Goal: Task Accomplishment & Management: Manage account settings

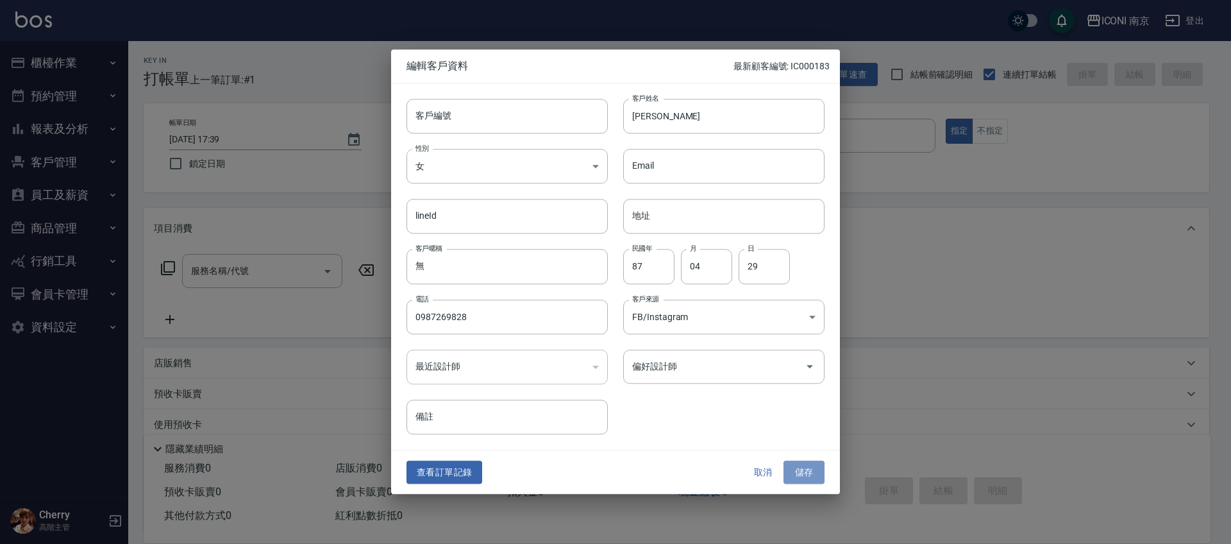
click at [797, 467] on button "儲存" at bounding box center [803, 472] width 41 height 24
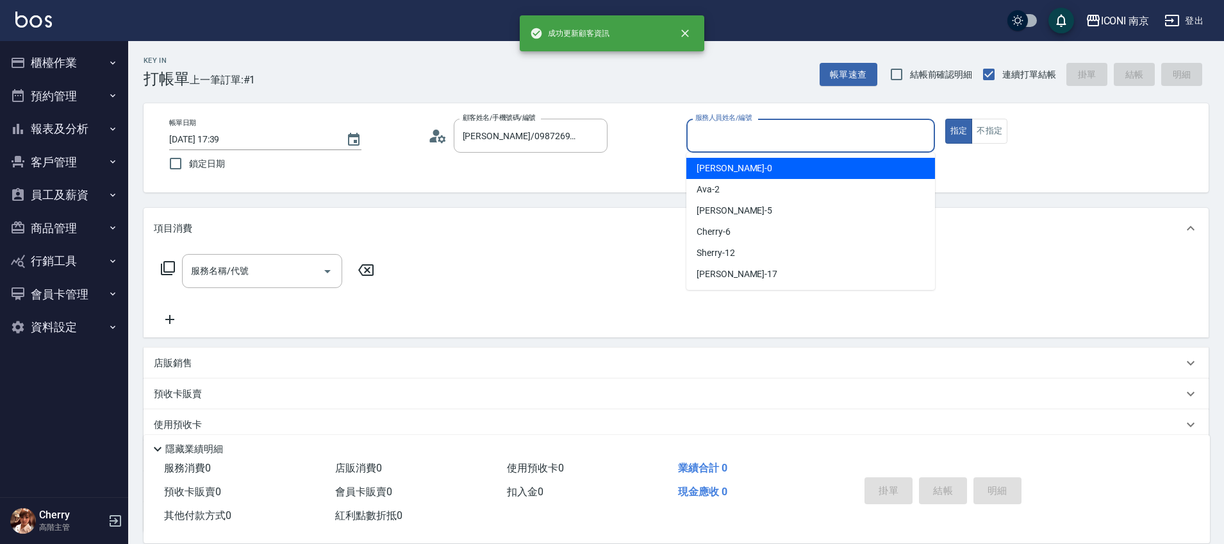
click at [736, 141] on input "服務人員姓名/編號" at bounding box center [810, 135] width 237 height 22
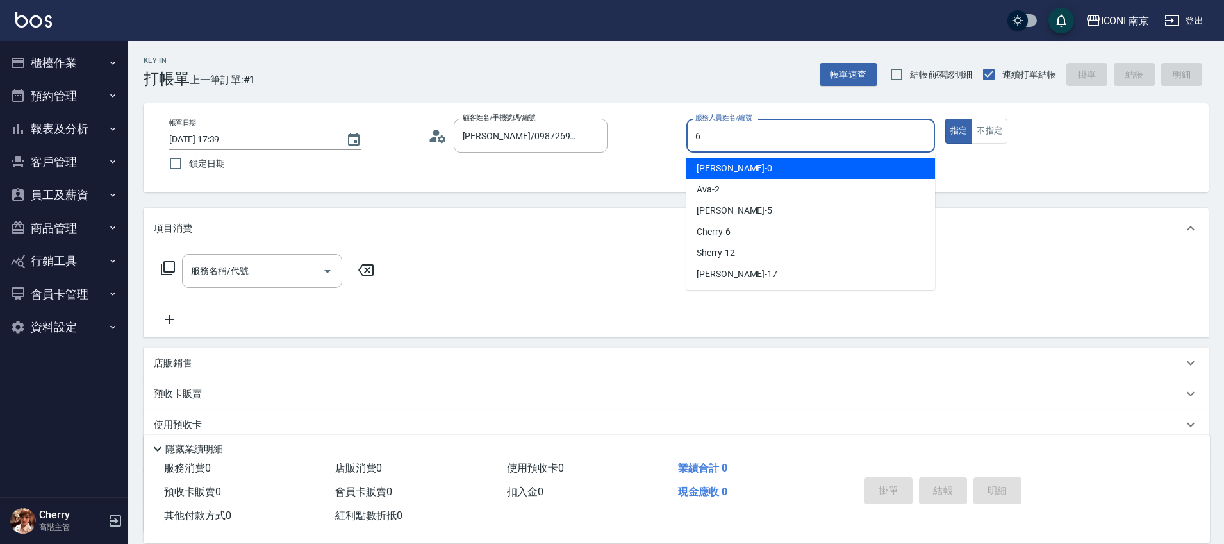
type input "Cherry-6"
type button "true"
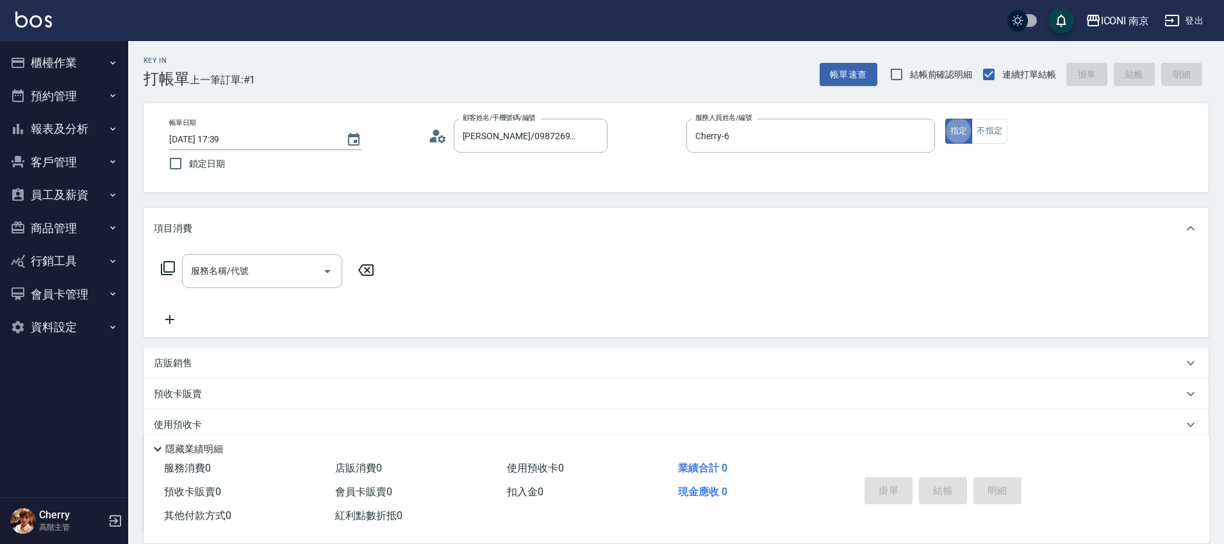
click at [163, 269] on icon at bounding box center [167, 267] width 15 height 15
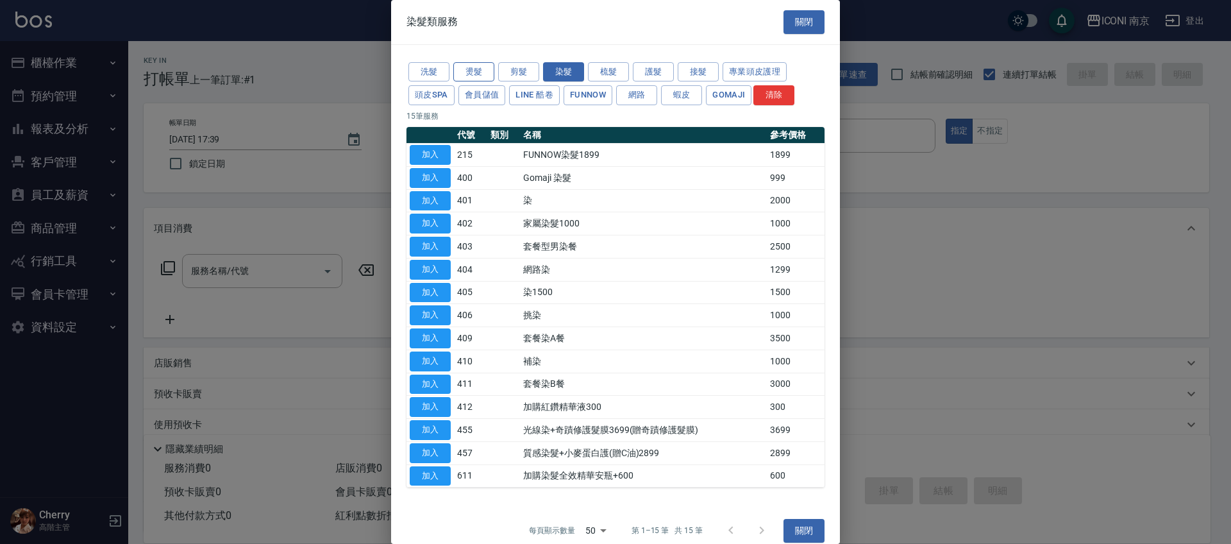
click at [472, 68] on button "燙髮" at bounding box center [473, 72] width 41 height 20
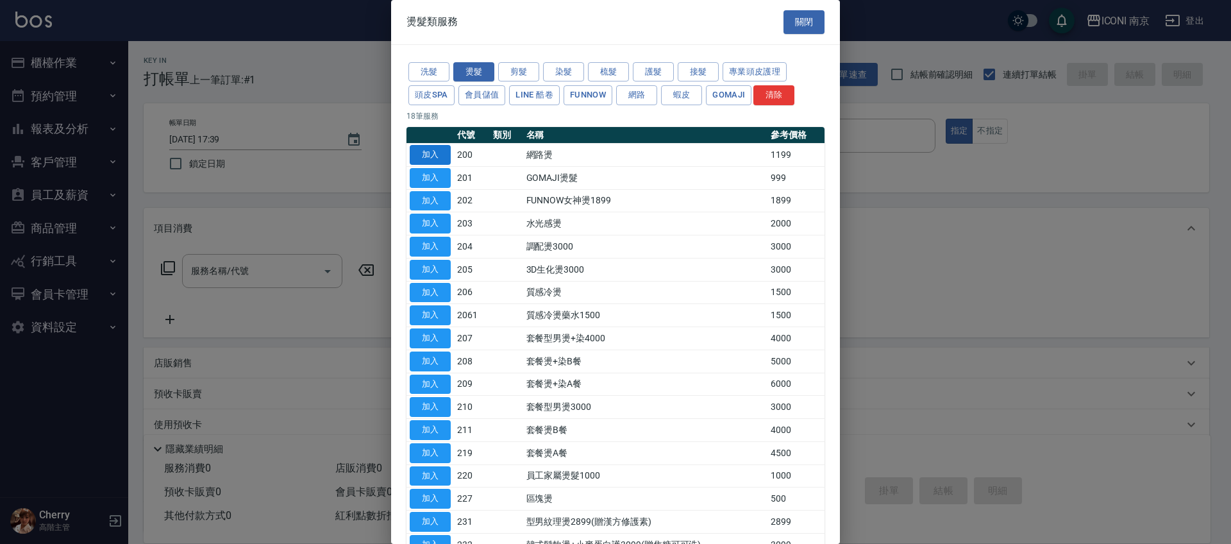
click at [440, 153] on button "加入" at bounding box center [430, 155] width 41 height 20
type input "網路燙(200)"
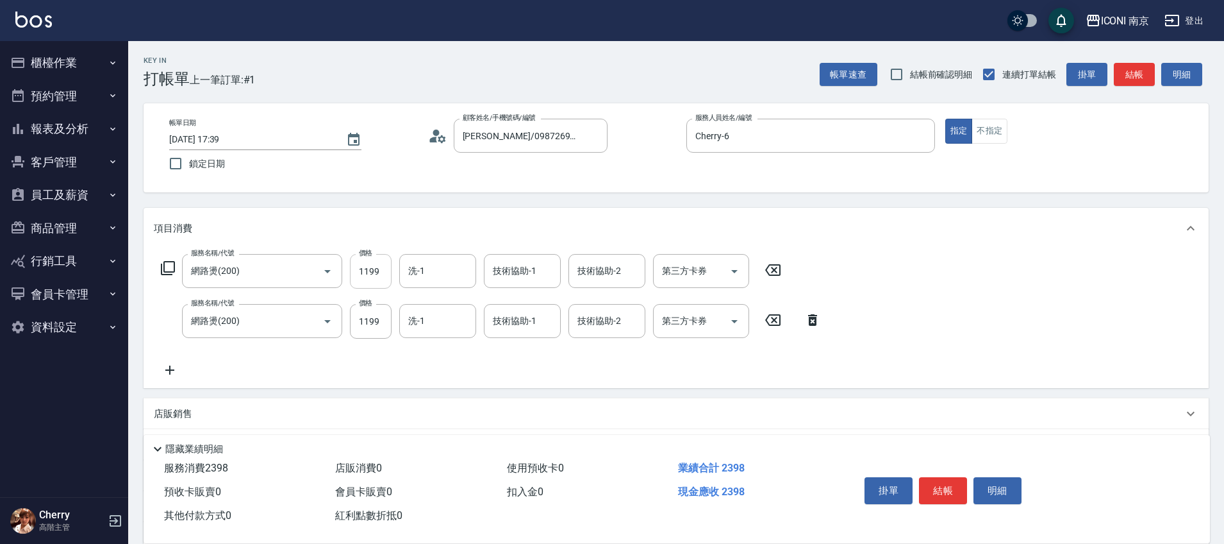
click at [369, 270] on input "1199" at bounding box center [371, 271] width 42 height 35
click at [805, 320] on icon at bounding box center [813, 319] width 32 height 15
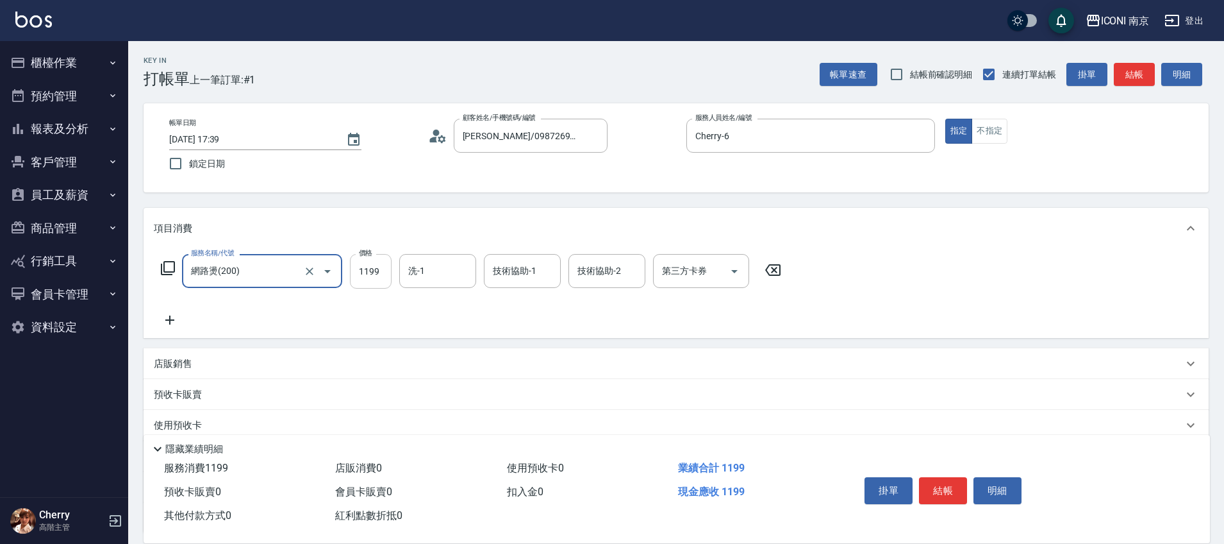
click at [370, 273] on input "1199" at bounding box center [371, 271] width 42 height 35
type input "1299"
click at [172, 267] on icon at bounding box center [167, 267] width 15 height 15
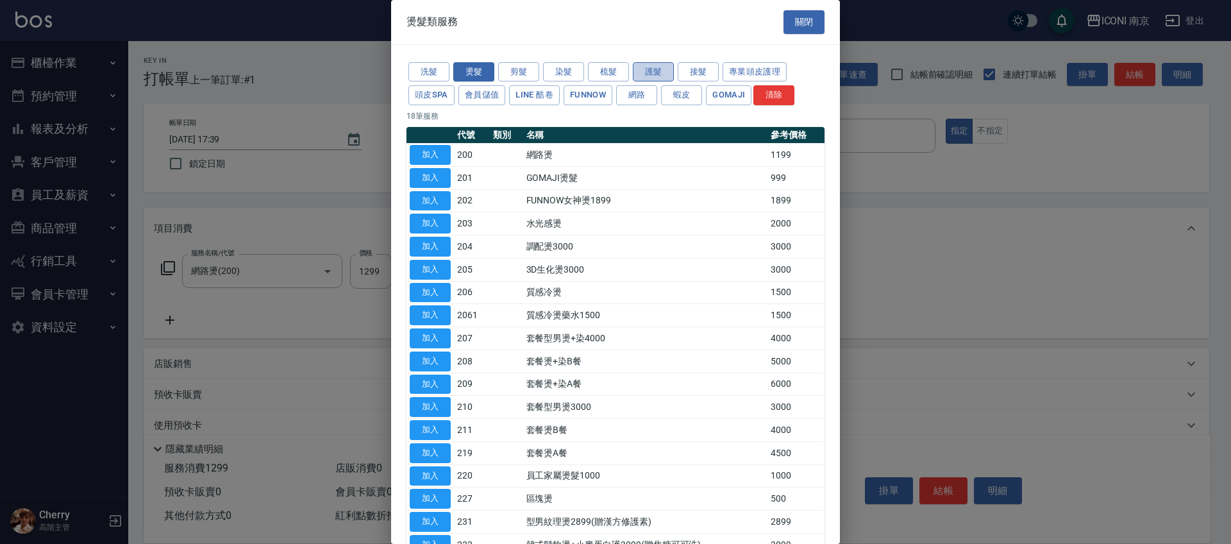
click at [652, 72] on button "護髮" at bounding box center [653, 72] width 41 height 20
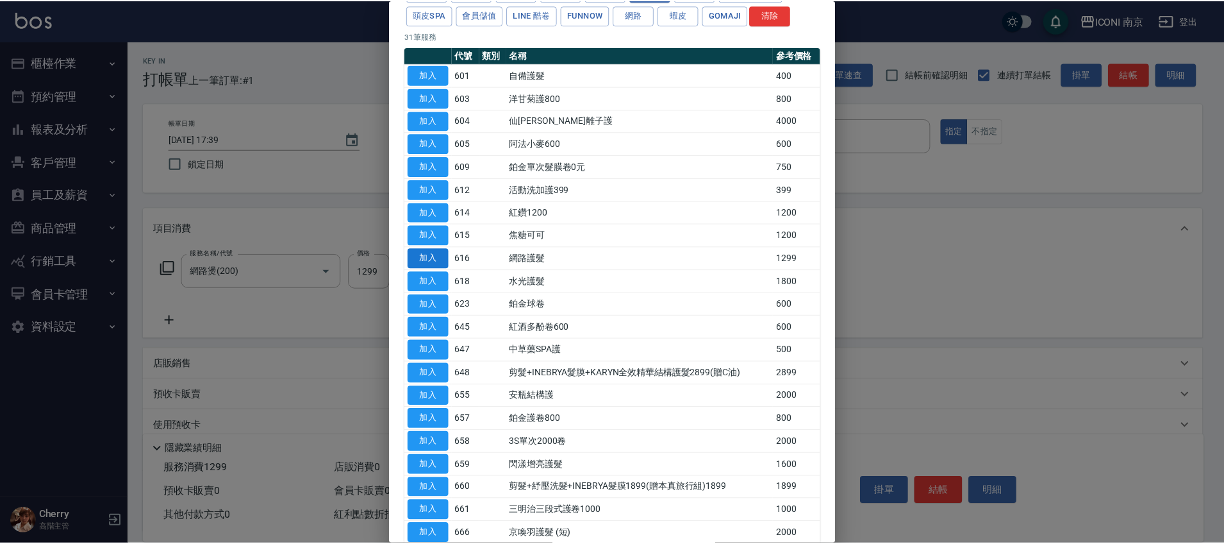
scroll to position [160, 0]
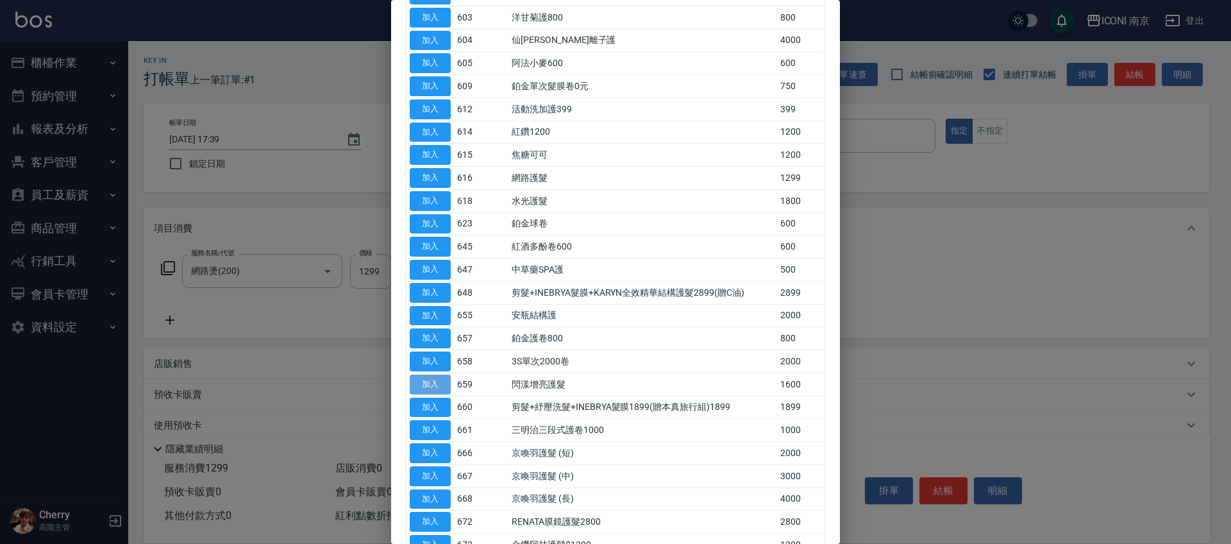
click at [417, 388] on button "加入" at bounding box center [430, 384] width 41 height 20
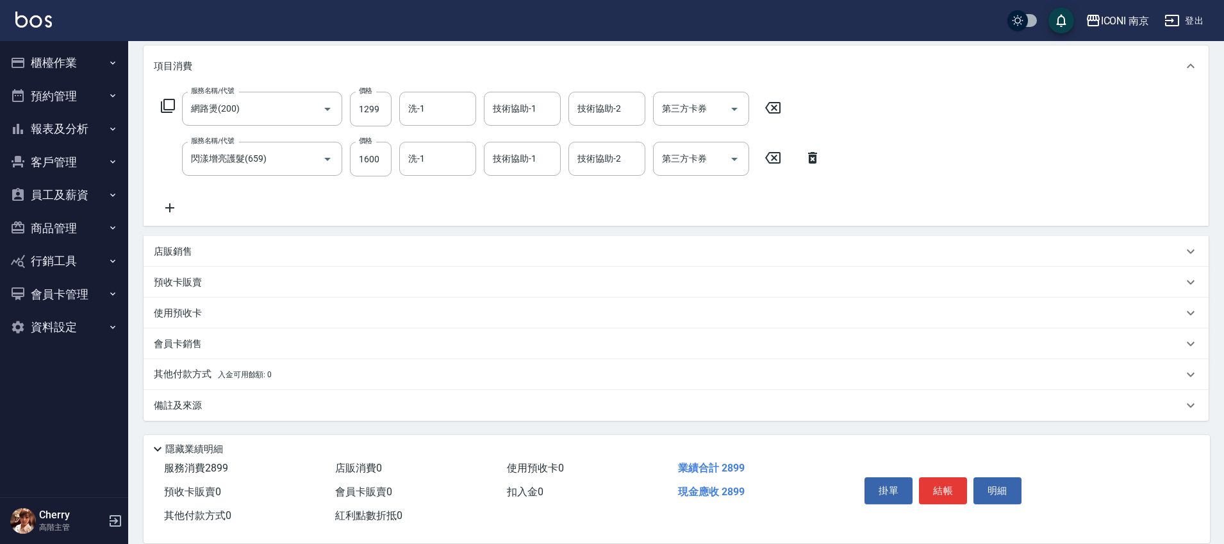
drag, startPoint x: 204, startPoint y: 392, endPoint x: 204, endPoint y: 402, distance: 9.6
click at [204, 394] on div "備註及來源" at bounding box center [676, 405] width 1065 height 31
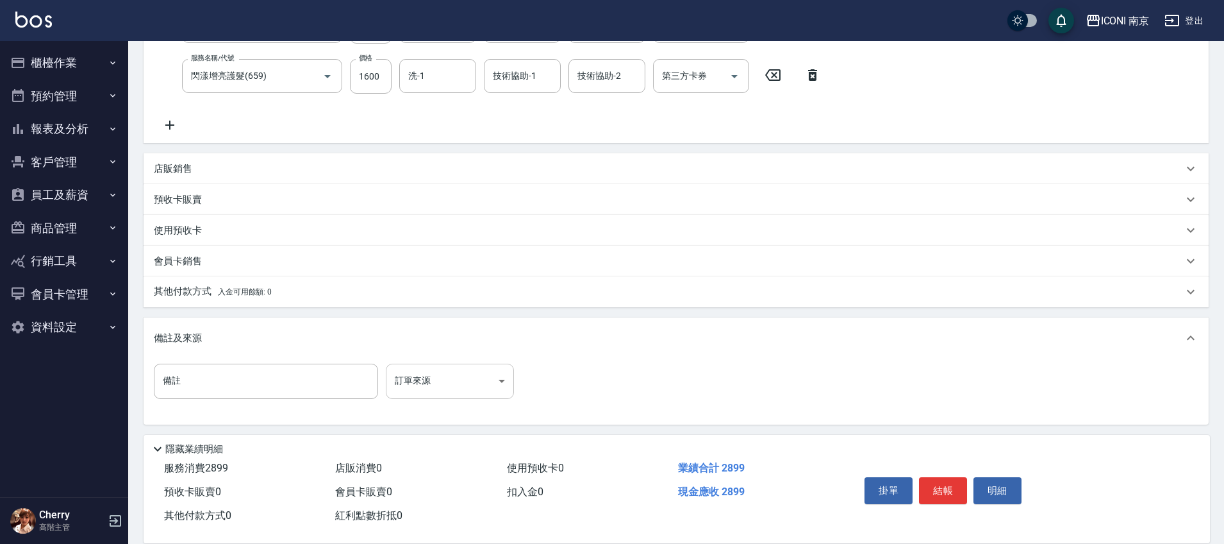
scroll to position [249, 0]
click at [439, 378] on body "ICONI 南京 登出 櫃檯作業 打帳單 帳單列表 掛單列表 座位開單 營業儀表板 現金收支登錄 高階收支登錄 材料自購登錄 每日結帳 排班表 現場電腦打卡 …" at bounding box center [612, 147] width 1224 height 792
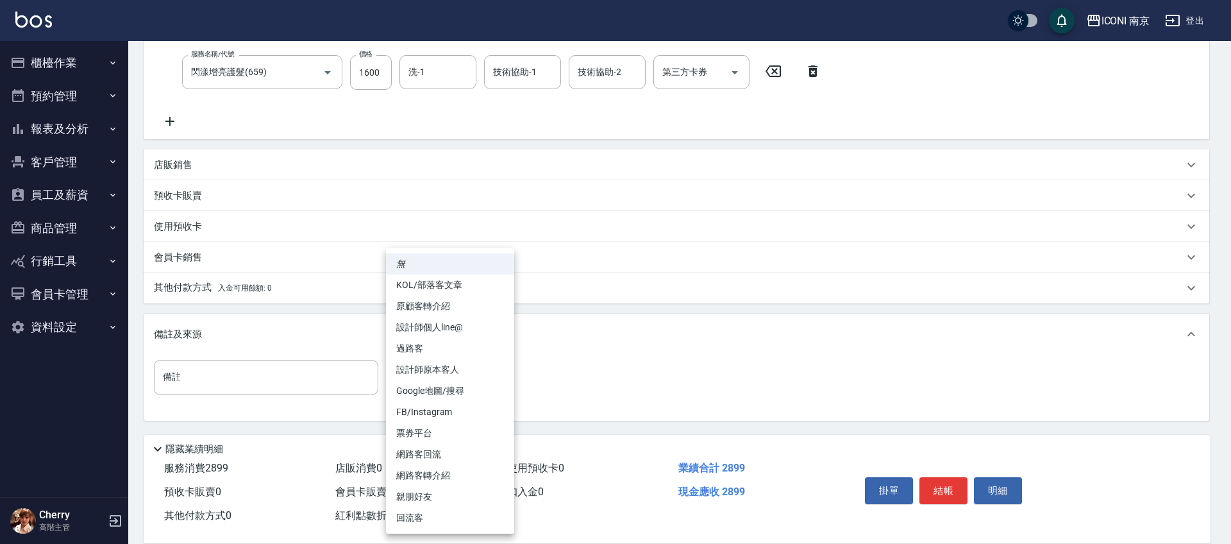
click at [449, 416] on li "FB/Instagram" at bounding box center [450, 411] width 128 height 21
type input "FB/Instagram"
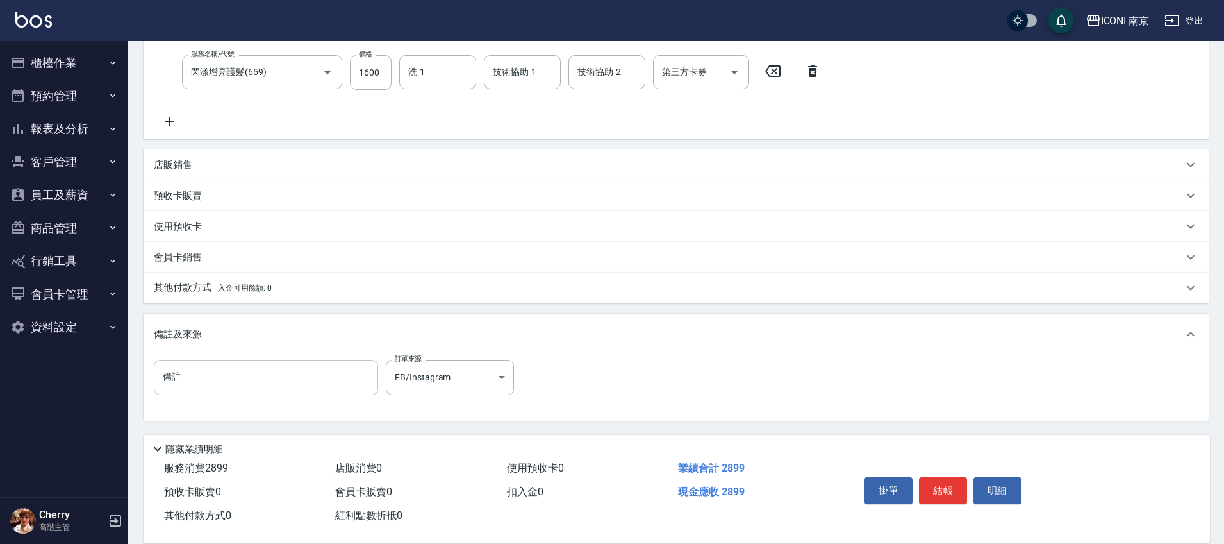
click at [277, 367] on input "備註" at bounding box center [266, 377] width 224 height 35
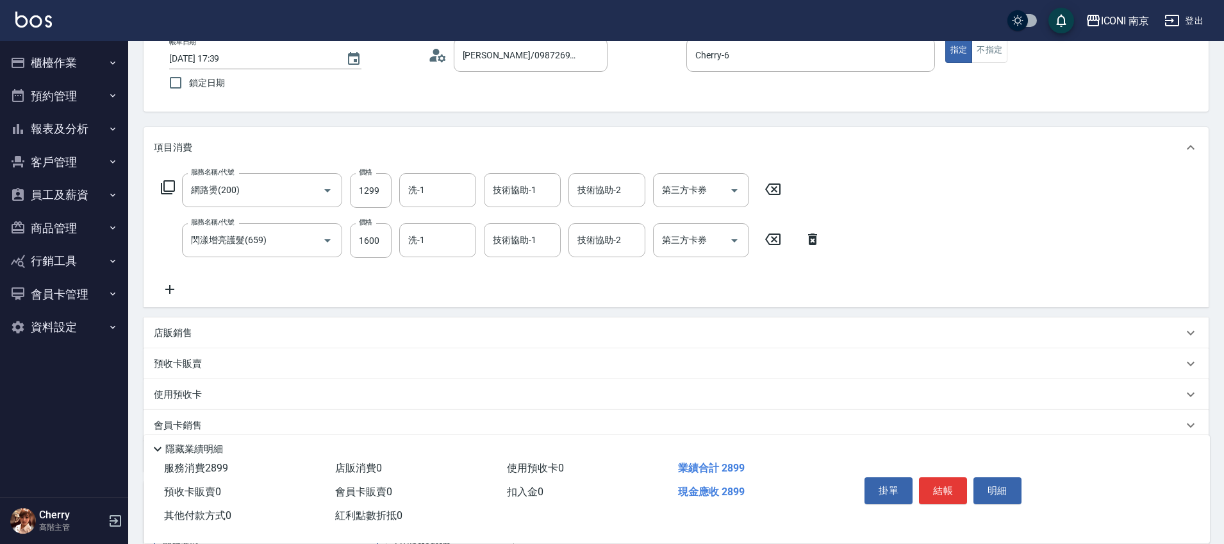
scroll to position [160, 0]
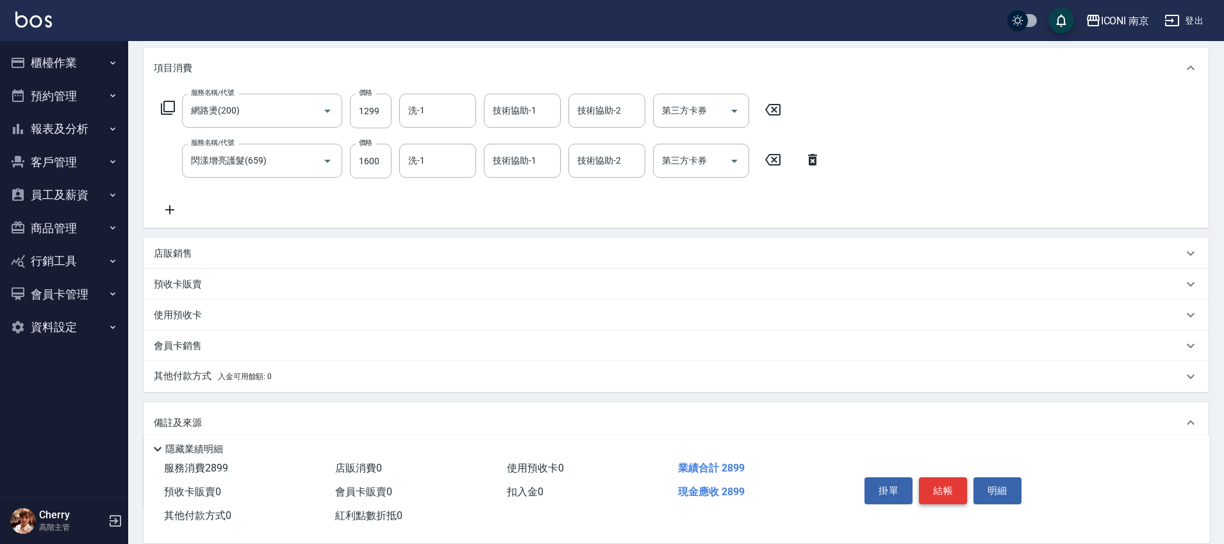
type input "開發護髮"
click at [954, 477] on button "結帳" at bounding box center [943, 490] width 48 height 27
type input "[DATE] 18:36"
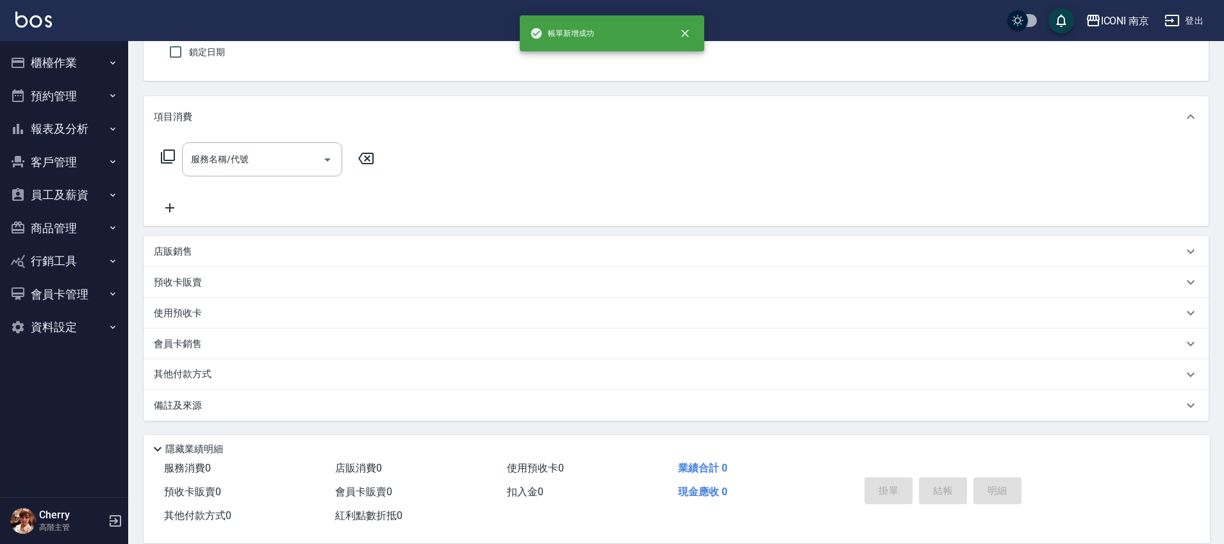
scroll to position [0, 0]
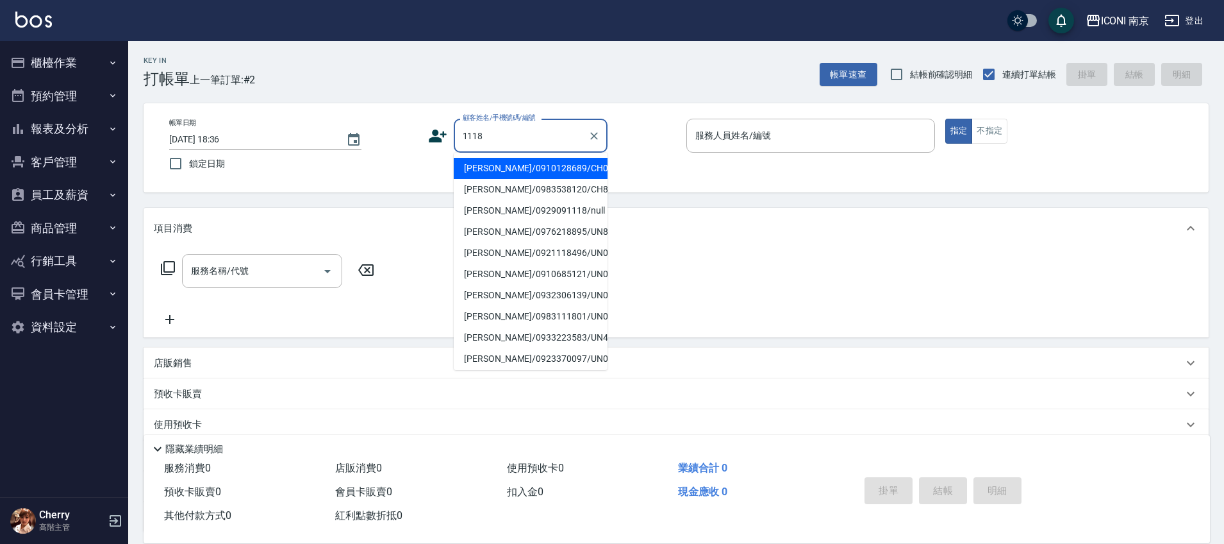
click at [558, 179] on li "[PERSON_NAME]/0910128689/CH0521118" at bounding box center [531, 168] width 154 height 21
type input "[PERSON_NAME]/0910128689/CH0521118"
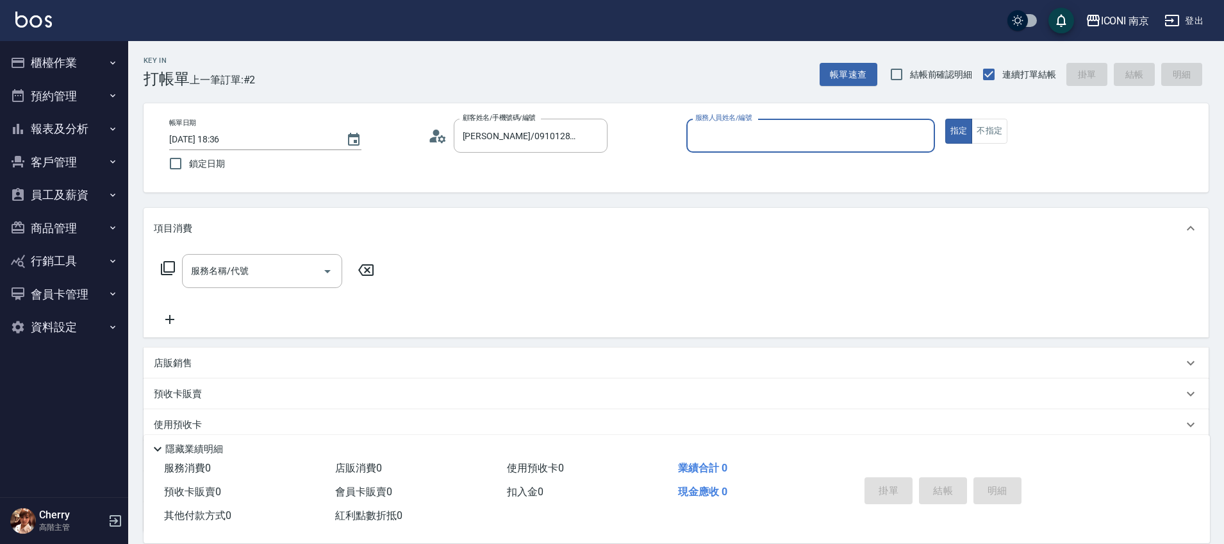
type input "Cherry-6"
click at [190, 270] on input "服務名稱/代號" at bounding box center [252, 271] width 129 height 22
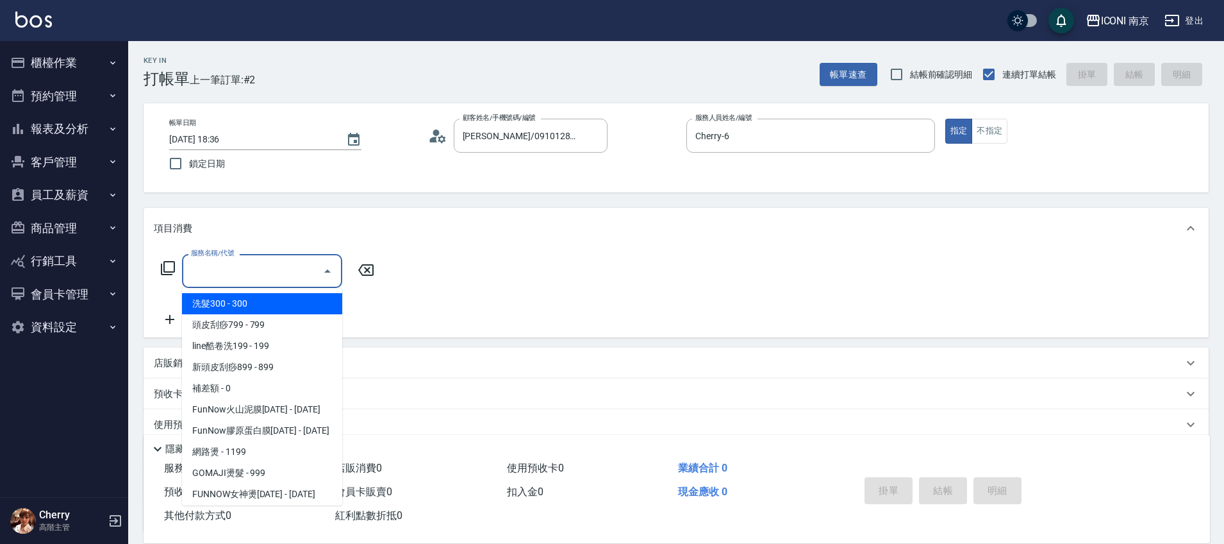
click at [205, 304] on span "洗髮300 - 300" at bounding box center [262, 303] width 160 height 21
type input "洗髮300(102)"
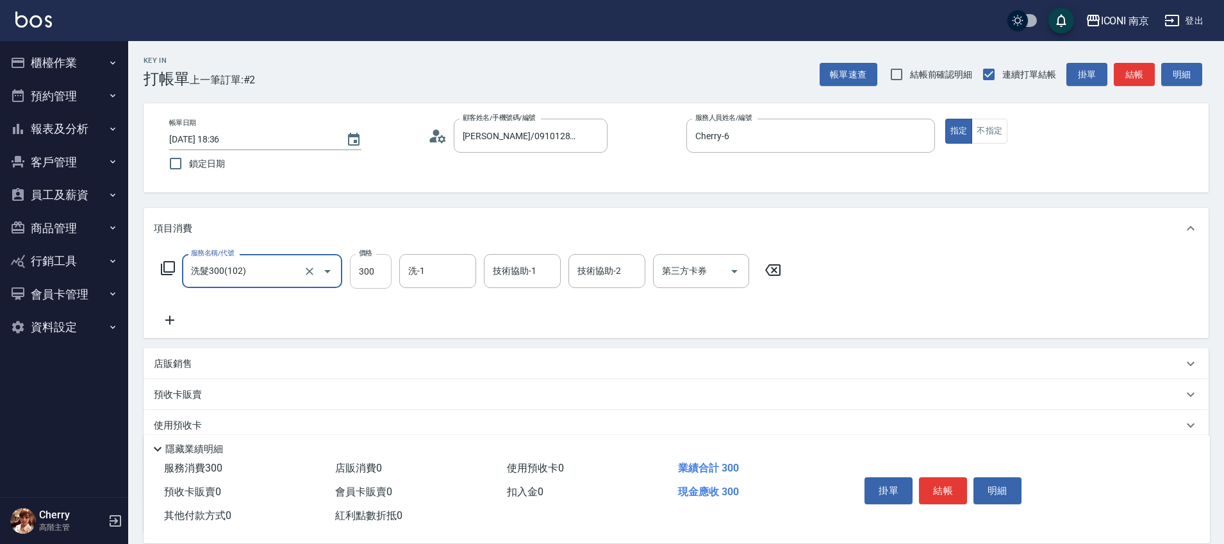
click at [358, 277] on input "300" at bounding box center [371, 271] width 42 height 35
type input "400"
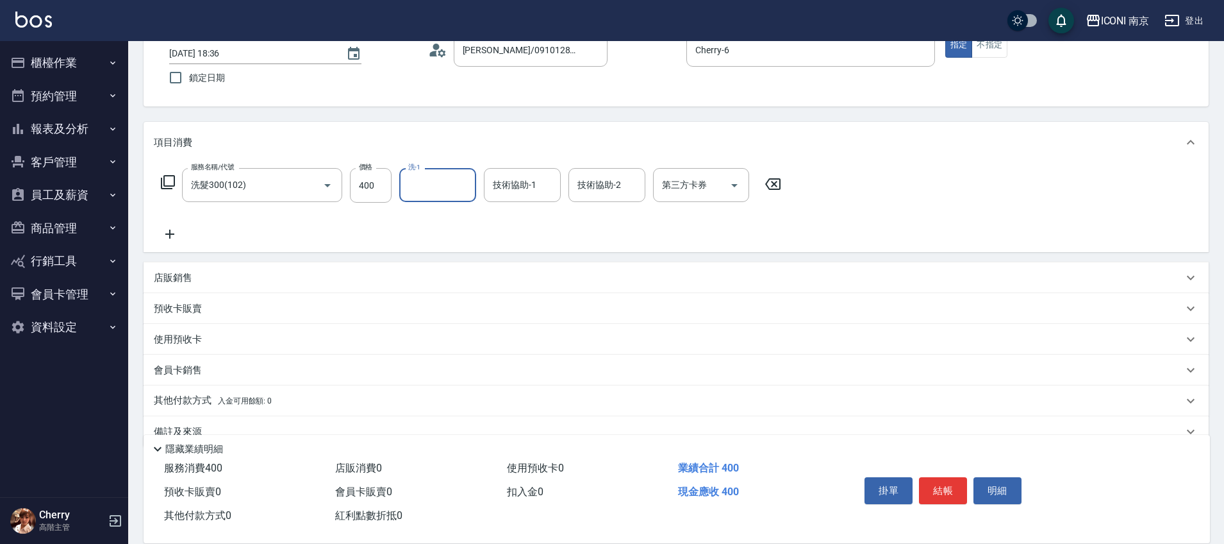
scroll to position [112, 0]
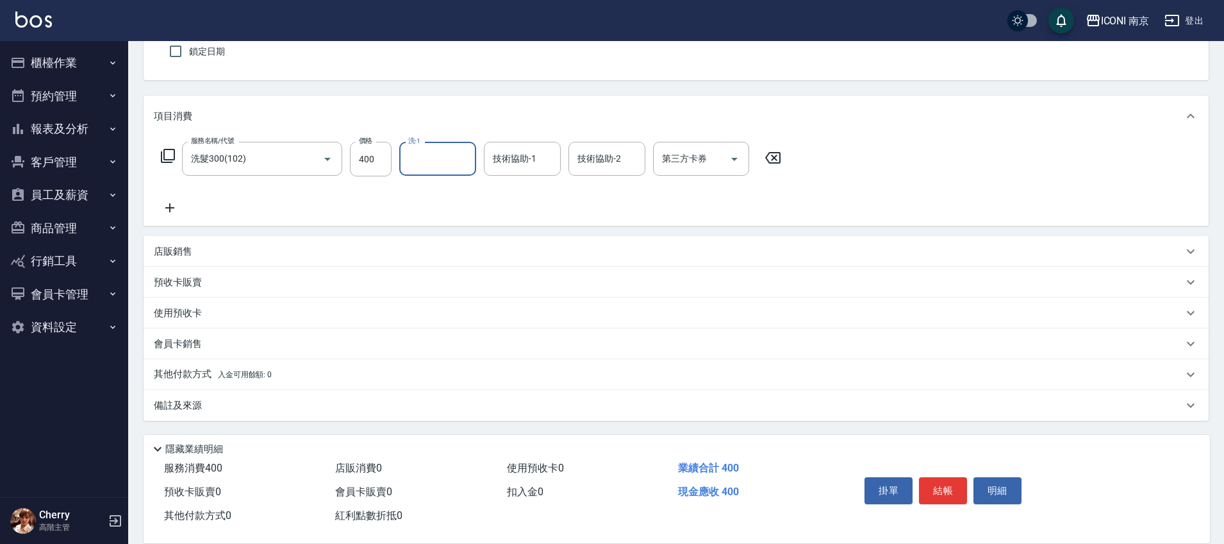
click at [304, 410] on div "備註及來源" at bounding box center [668, 405] width 1029 height 13
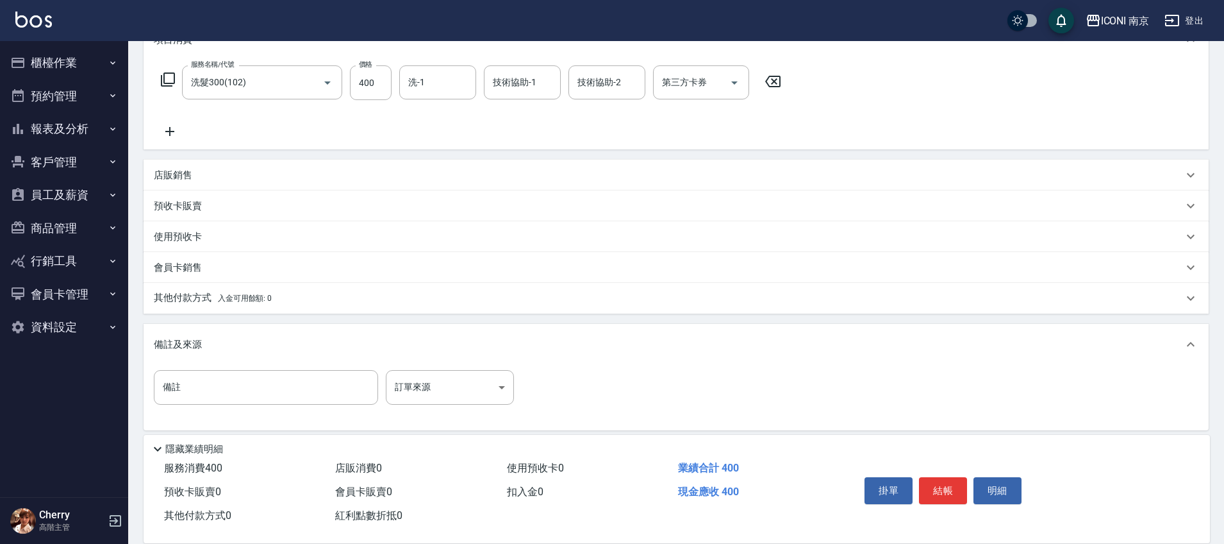
scroll to position [192, 0]
click at [455, 394] on body "ICONI 南京 登出 櫃檯作業 打帳單 帳單列表 掛單列表 座位開單 營業儀表板 現金收支登錄 高階收支登錄 材料自購登錄 每日結帳 排班表 現場電腦打卡 …" at bounding box center [612, 179] width 1224 height 742
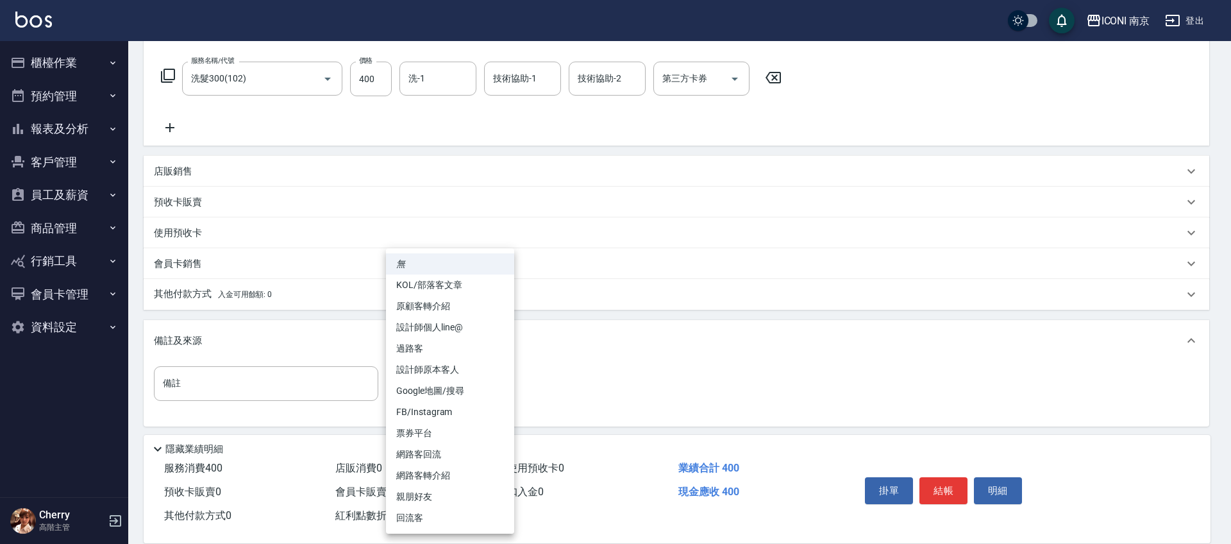
click at [454, 373] on li "設計師原本客人" at bounding box center [450, 369] width 128 height 21
type input "設計師原本客人"
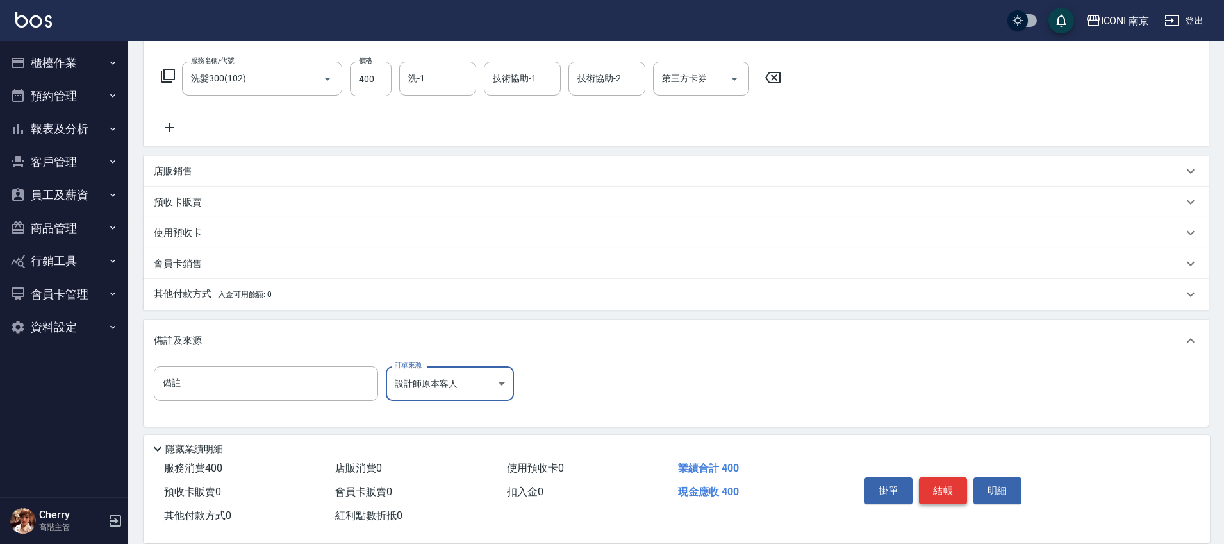
click at [963, 485] on button "結帳" at bounding box center [943, 490] width 48 height 27
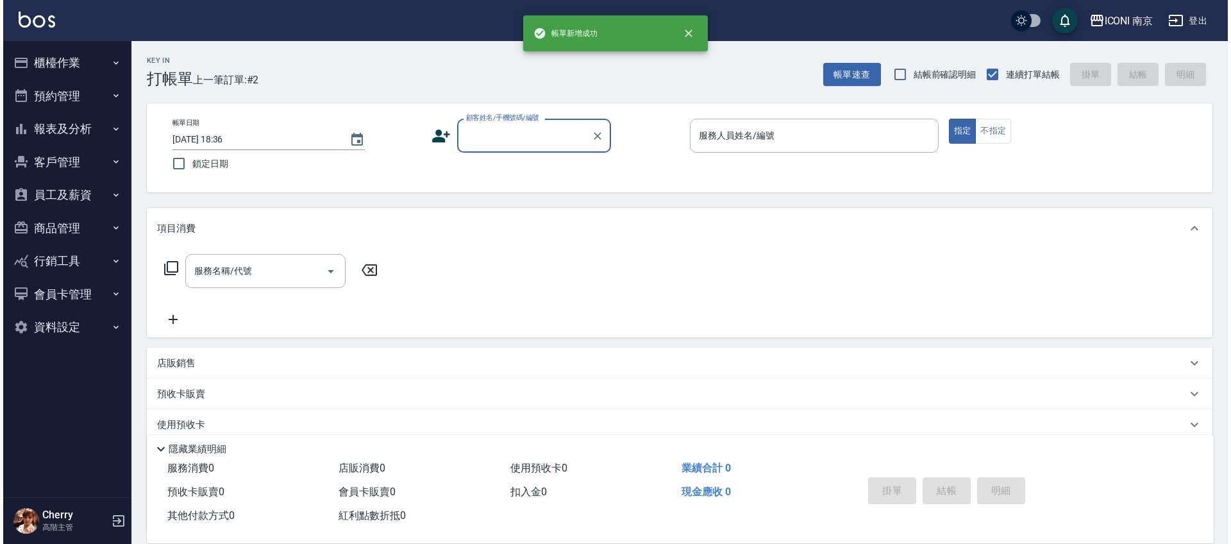
scroll to position [0, 0]
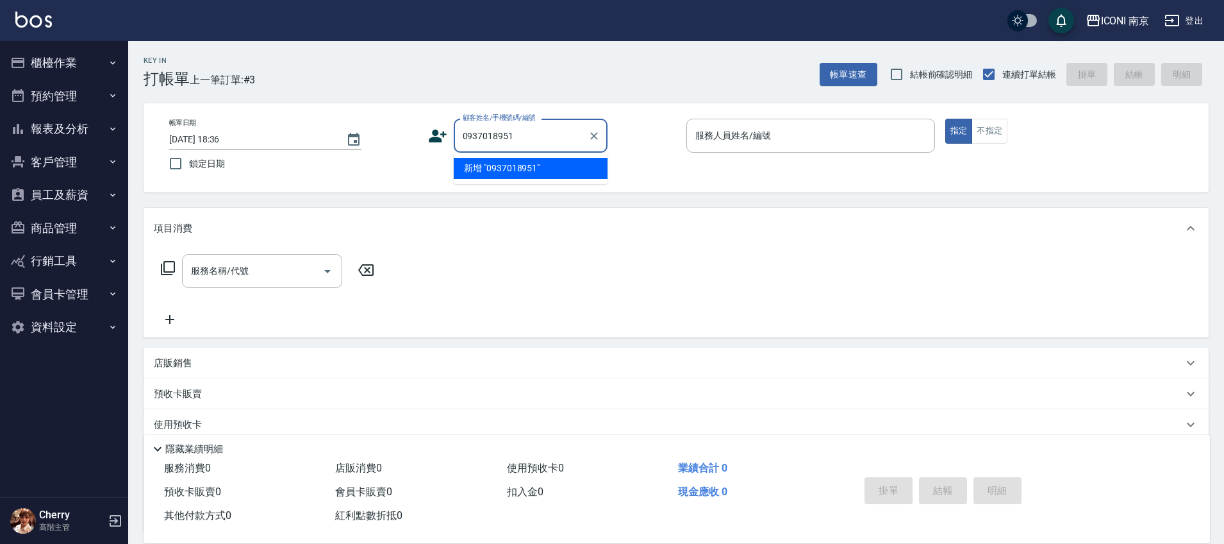
click at [502, 162] on li "新增 "0937018951"" at bounding box center [531, 168] width 154 height 21
type input "0937018951"
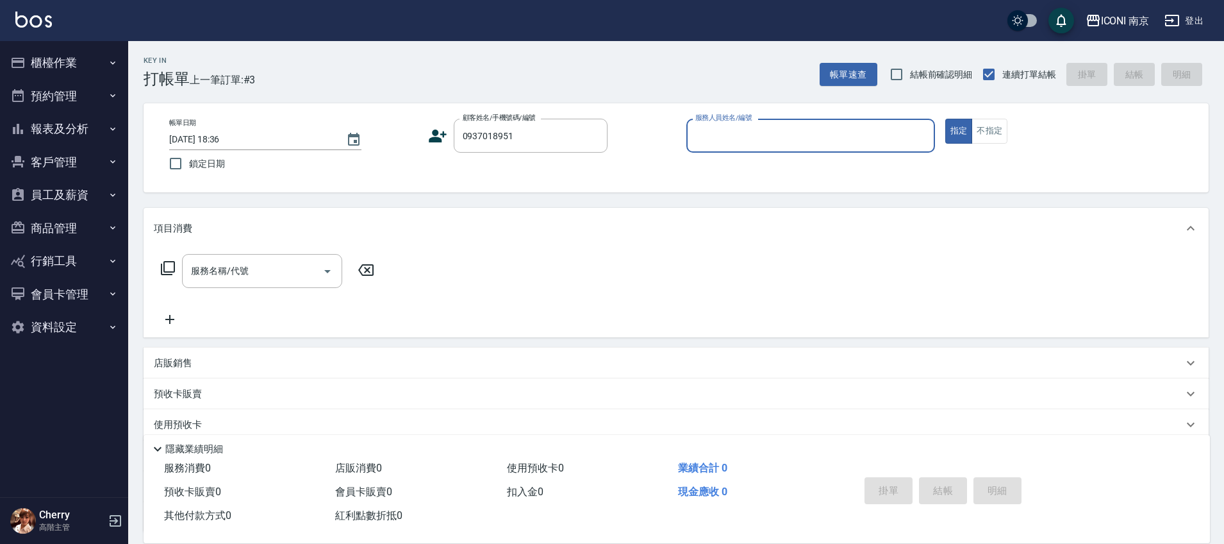
click at [432, 128] on icon at bounding box center [437, 135] width 19 height 19
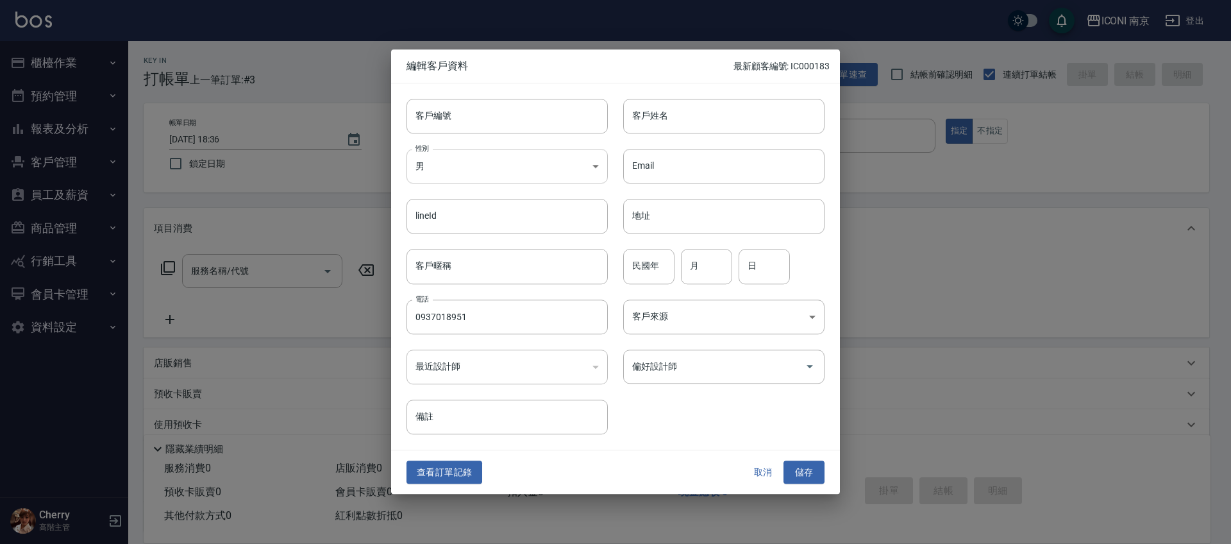
click at [440, 162] on body "ICONI 南京 登出 櫃檯作業 打帳單 帳單列表 掛單列表 座位開單 營業儀表板 現金收支登錄 高階收支登錄 材料自購登錄 每日結帳 排班表 現場電腦打卡 …" at bounding box center [615, 327] width 1231 height 655
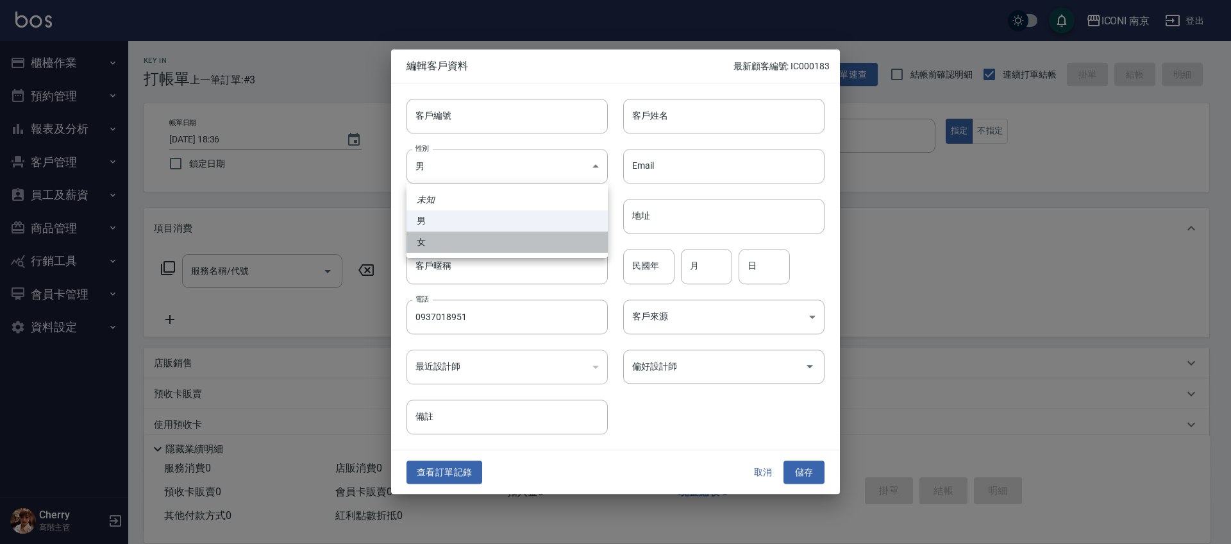
drag, startPoint x: 431, startPoint y: 238, endPoint x: 649, endPoint y: 170, distance: 228.9
click at [430, 238] on li "女" at bounding box center [506, 241] width 201 height 21
type input "[DEMOGRAPHIC_DATA]"
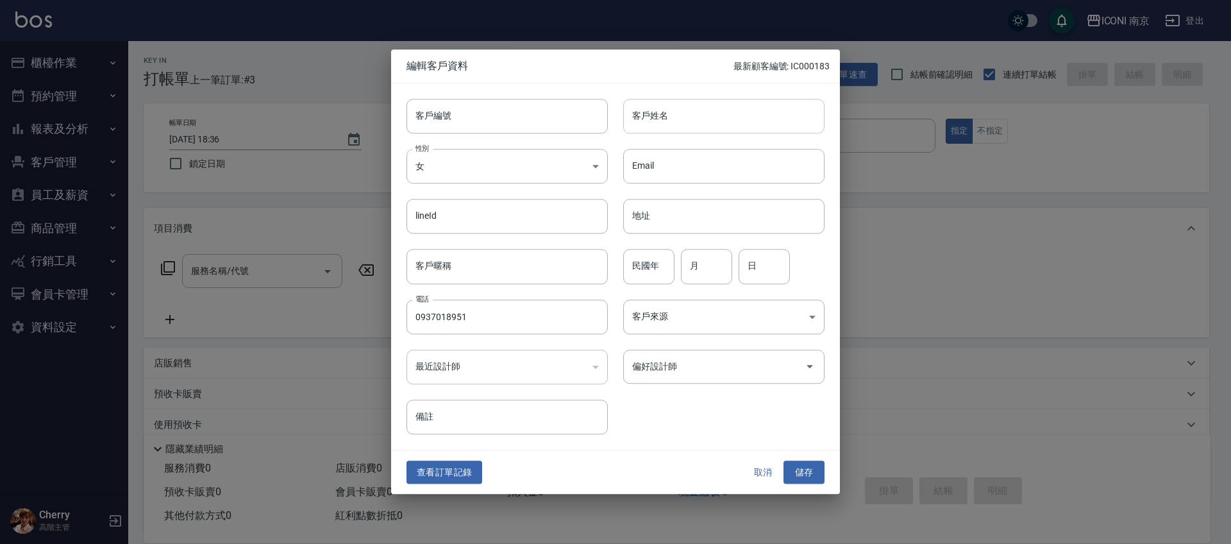
drag, startPoint x: 765, startPoint y: 112, endPoint x: 767, endPoint y: 104, distance: 7.9
click at [765, 112] on input "客戶姓名" at bounding box center [723, 116] width 201 height 35
type input "[PERSON_NAME]"
click at [684, 275] on input "月" at bounding box center [706, 266] width 51 height 35
type input "10"
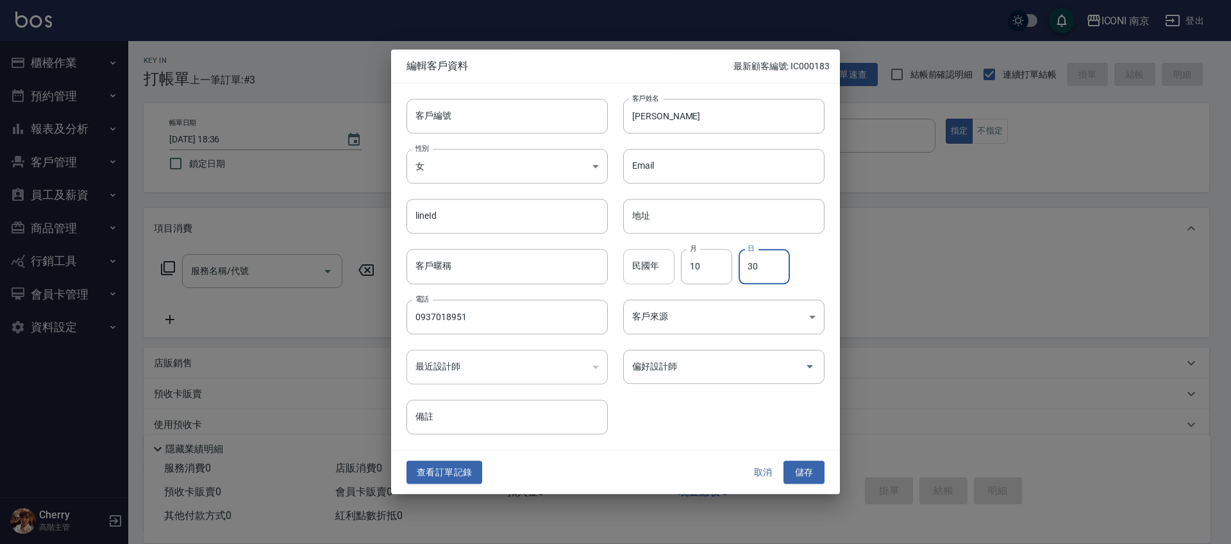
type input "30"
click at [683, 318] on body "ICONI 南京 登出 櫃檯作業 打帳單 帳單列表 掛單列表 座位開單 營業儀表板 現金收支登錄 高階收支登錄 材料自購登錄 每日結帳 排班表 現場電腦打卡 …" at bounding box center [615, 327] width 1231 height 655
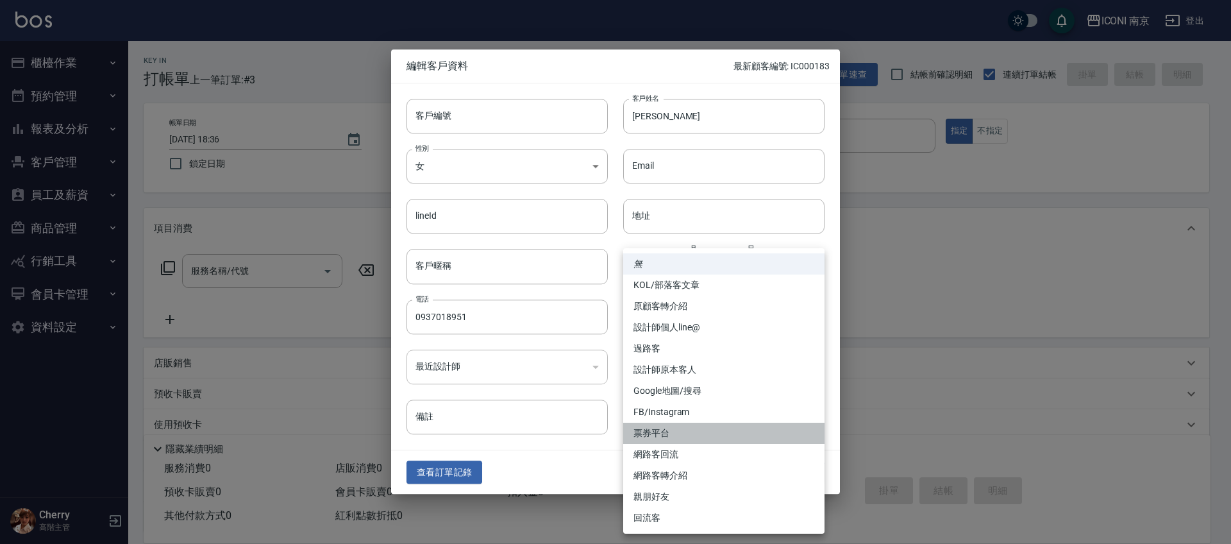
click at [667, 433] on li "票券平台" at bounding box center [723, 432] width 201 height 21
type input "票券平台"
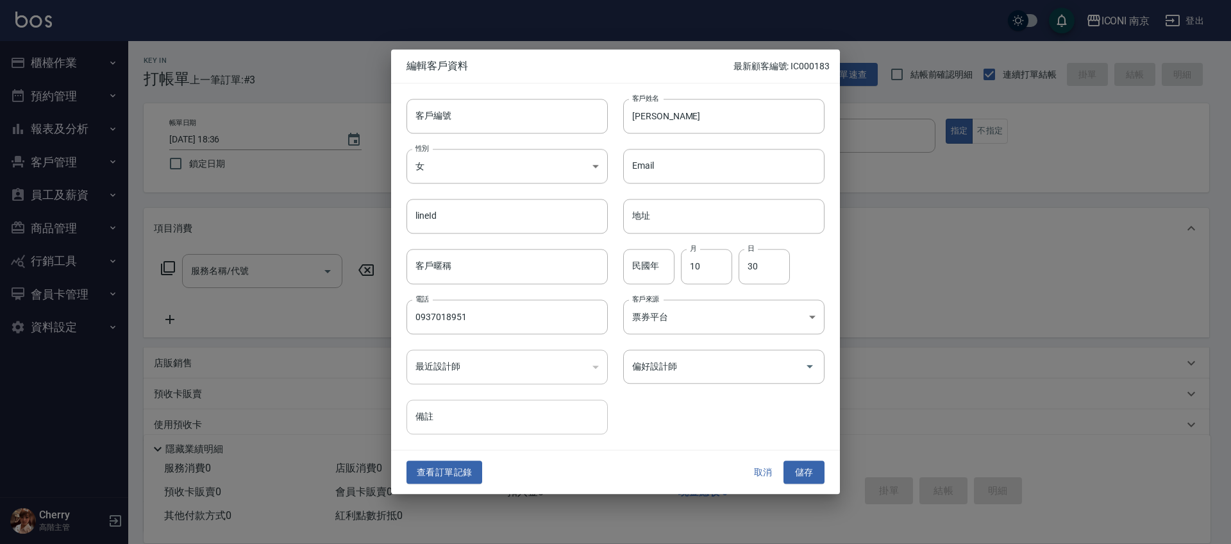
click at [463, 400] on input "備註" at bounding box center [506, 416] width 201 height 35
type input "FUNNOW"
click at [814, 479] on button "儲存" at bounding box center [803, 472] width 41 height 24
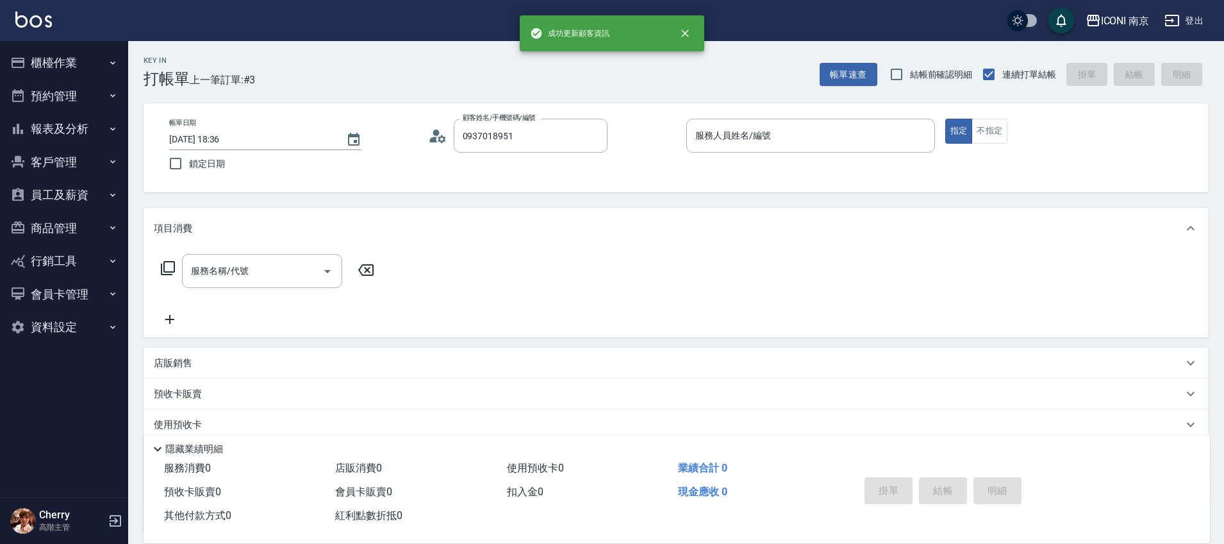
click at [820, 116] on div "帳單日期 [DATE] 18:36 鎖定日期 顧客姓名/手機號碼/編號 0937018951 顧客姓名/手機號碼/編號 服務人員姓名/編號 服務人員姓名/編號…" at bounding box center [676, 147] width 1065 height 89
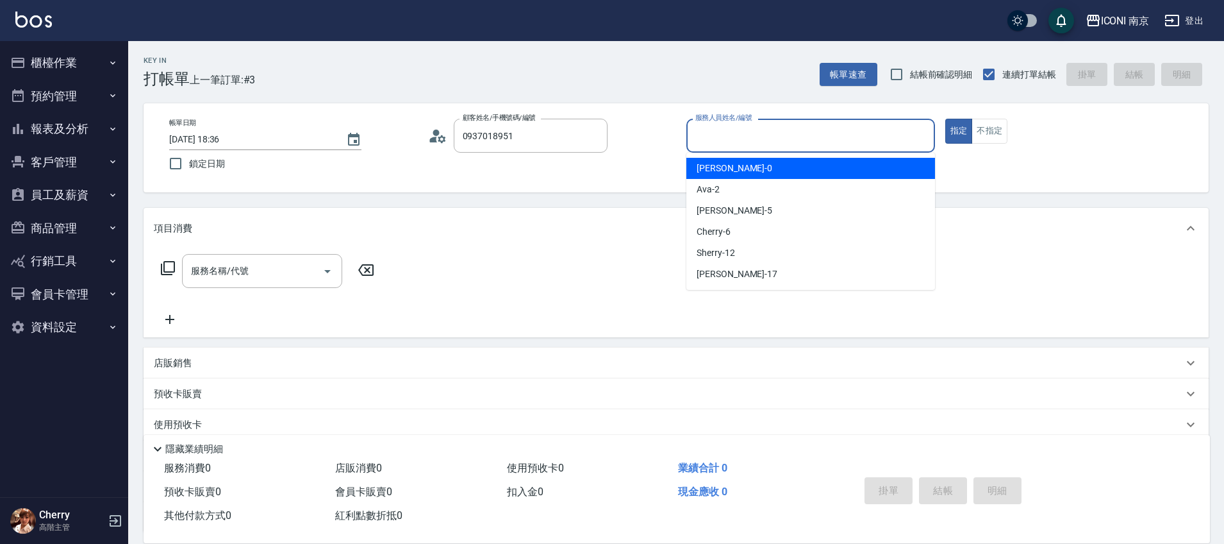
click at [808, 129] on input "服務人員姓名/編號" at bounding box center [810, 135] width 237 height 22
type input "Cherry-6"
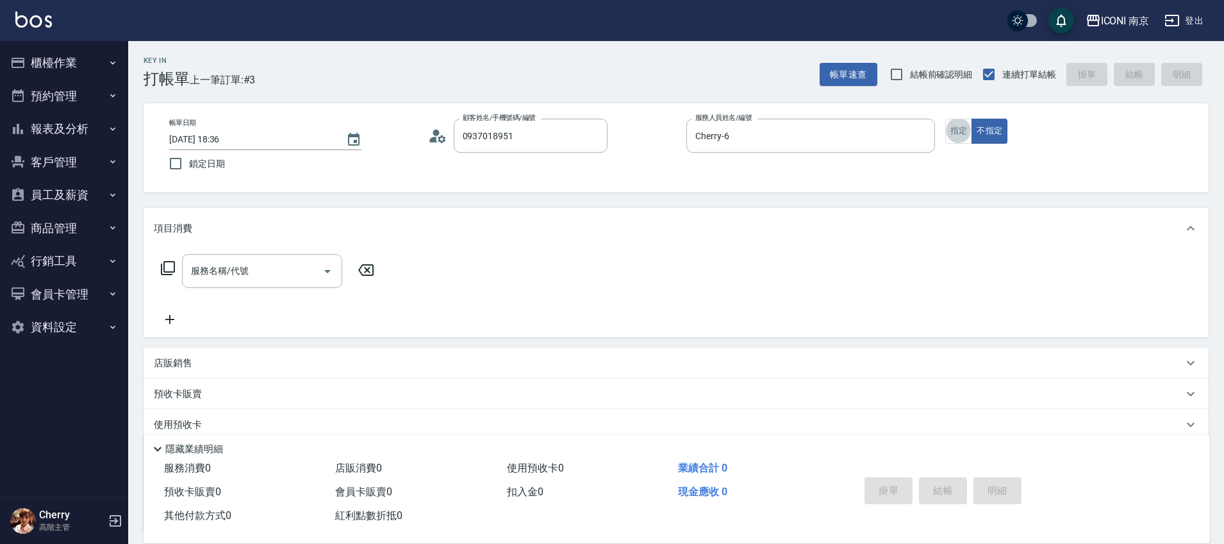
click at [526, 99] on div "Key In 打帳單 上一筆訂單:#3 帳單速查 結帳前確認明細 連續打單結帳 掛單 結帳 明細 帳單日期 [DATE] 18:36 鎖定日期 顧客姓名/手機…" at bounding box center [676, 348] width 1096 height 614
drag, startPoint x: 526, startPoint y: 142, endPoint x: 528, endPoint y: 122, distance: 19.3
click at [526, 142] on input "0937018951" at bounding box center [521, 135] width 123 height 22
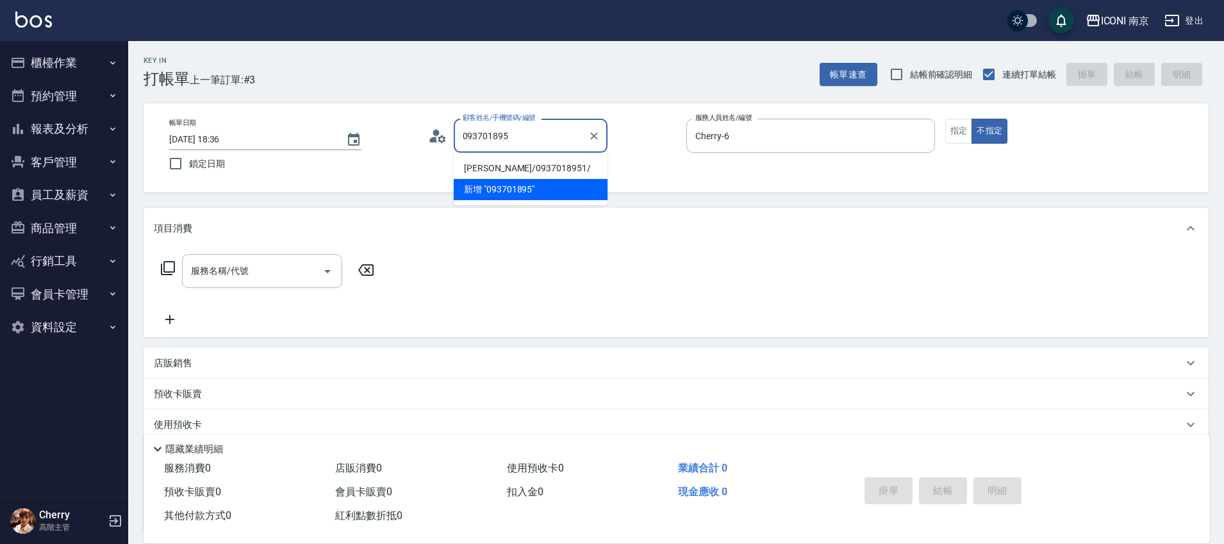
click at [509, 166] on li "[PERSON_NAME]/0937018951/" at bounding box center [531, 168] width 154 height 21
type input "[PERSON_NAME]/0937018951/"
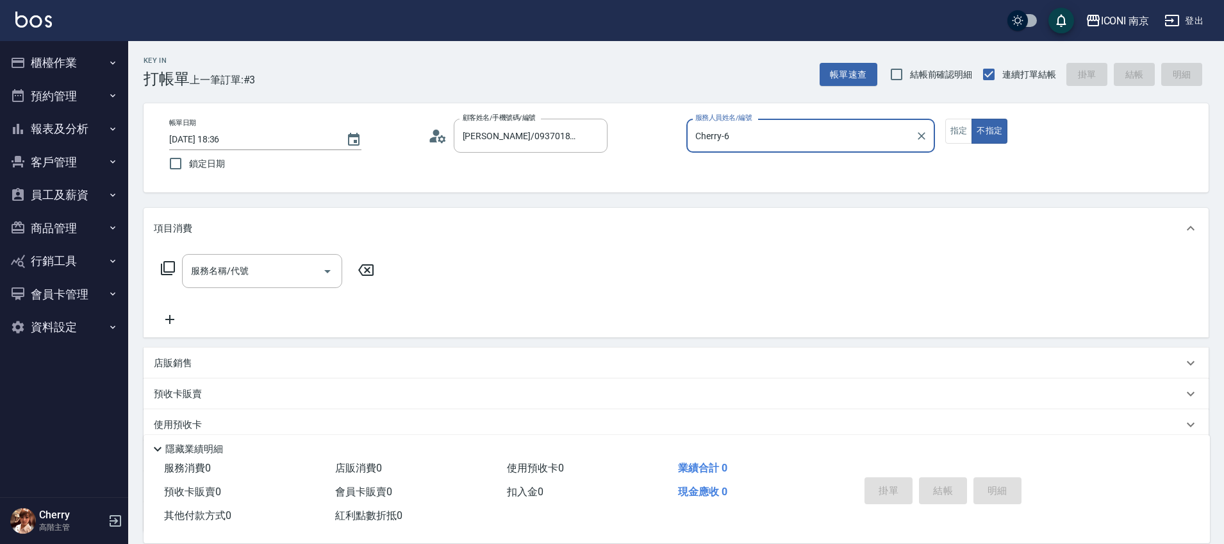
click at [169, 264] on icon at bounding box center [167, 267] width 15 height 15
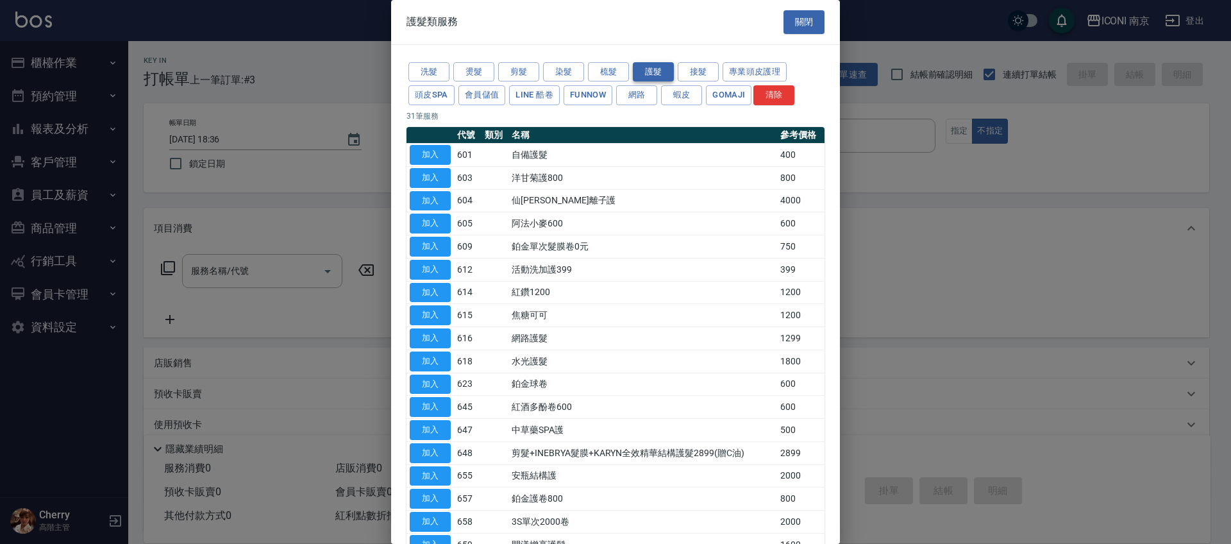
click at [647, 72] on button "護髮" at bounding box center [653, 72] width 41 height 20
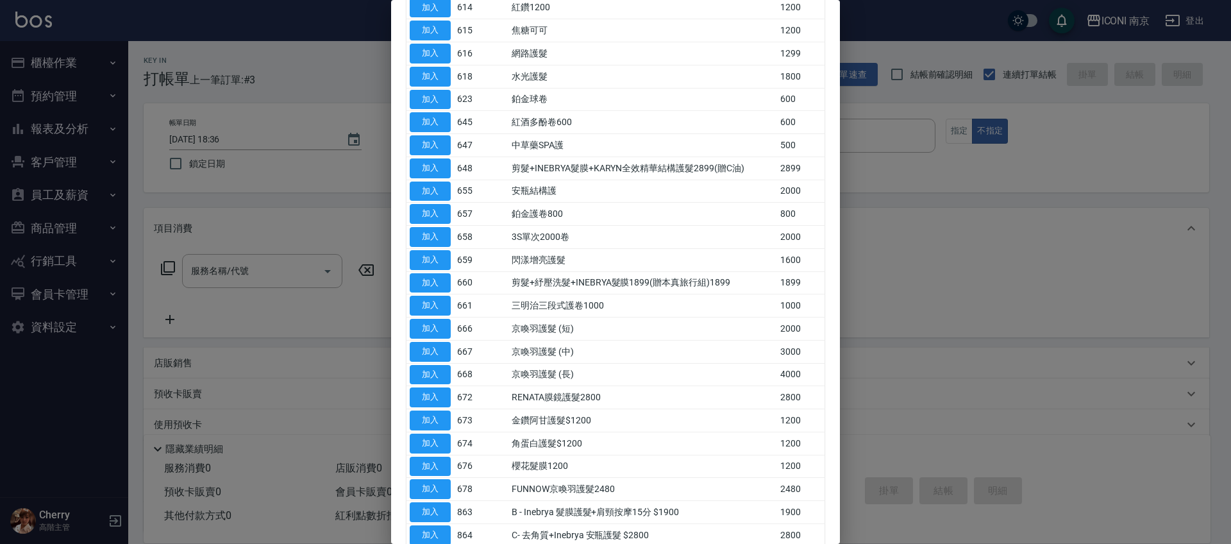
scroll to position [60, 0]
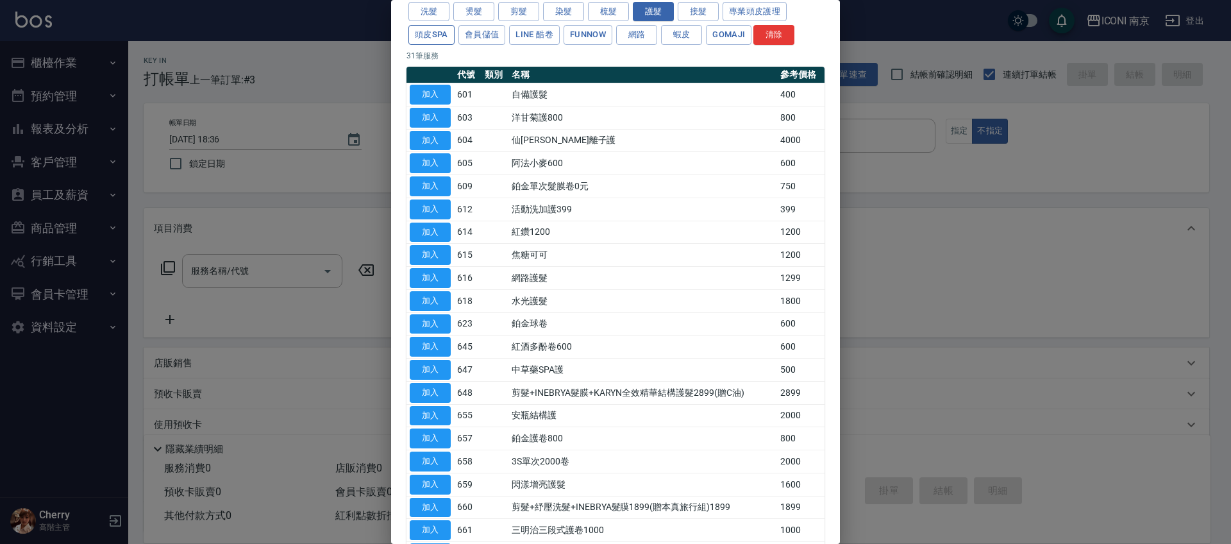
click at [434, 38] on button "頭皮SPA" at bounding box center [431, 35] width 46 height 20
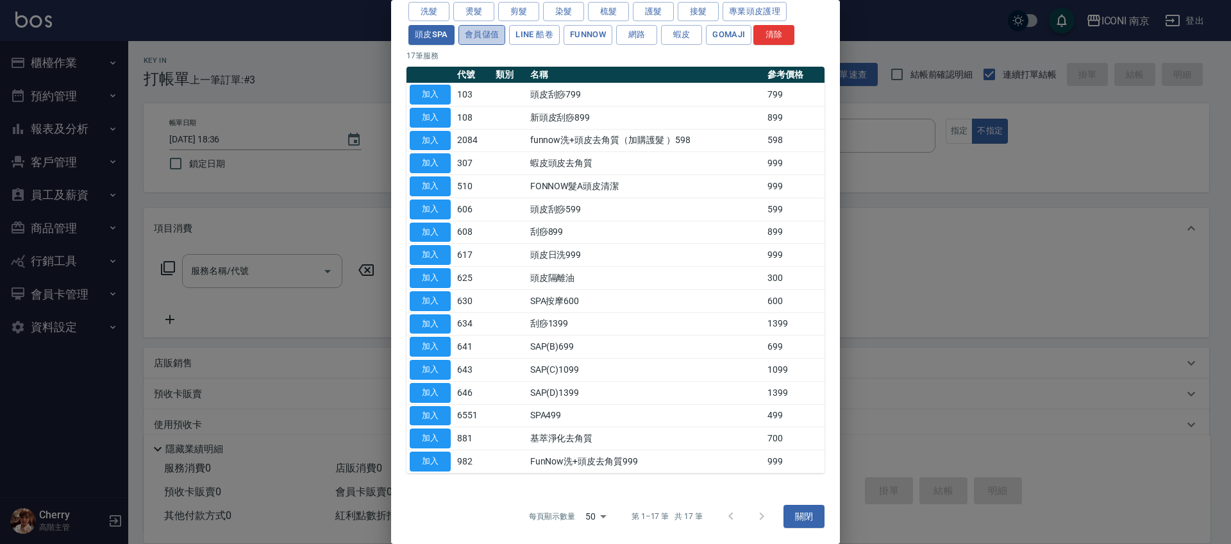
click at [492, 37] on button "會員儲值" at bounding box center [481, 35] width 47 height 20
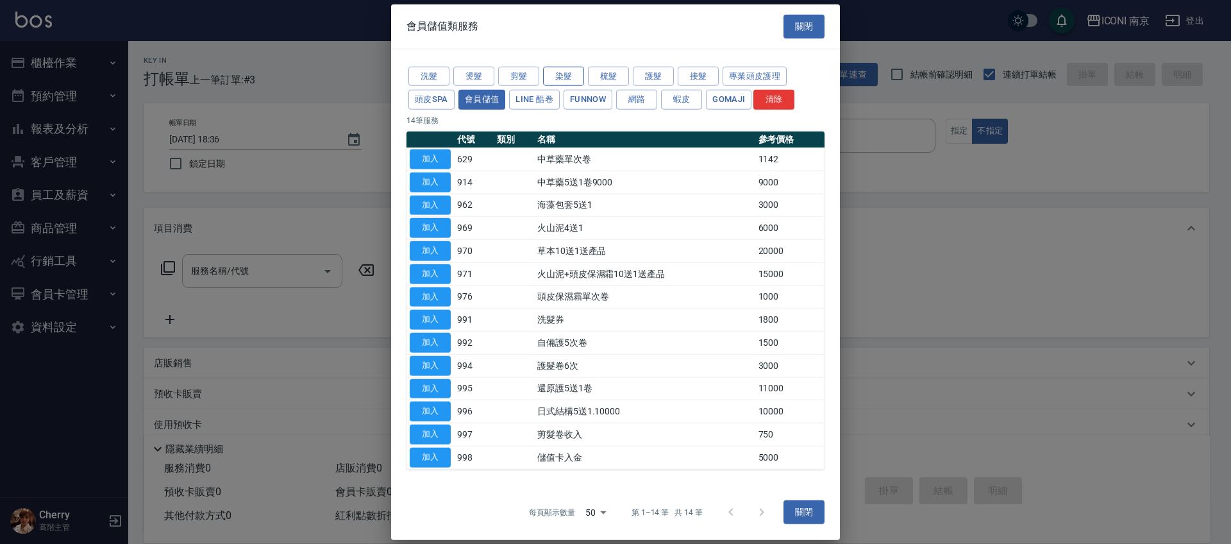
drag, startPoint x: 524, startPoint y: 31, endPoint x: 564, endPoint y: 72, distance: 57.1
click at [526, 31] on div "會員儲值類服務 關閉" at bounding box center [615, 26] width 449 height 44
click at [569, 97] on button "FUNNOW" at bounding box center [587, 100] width 49 height 20
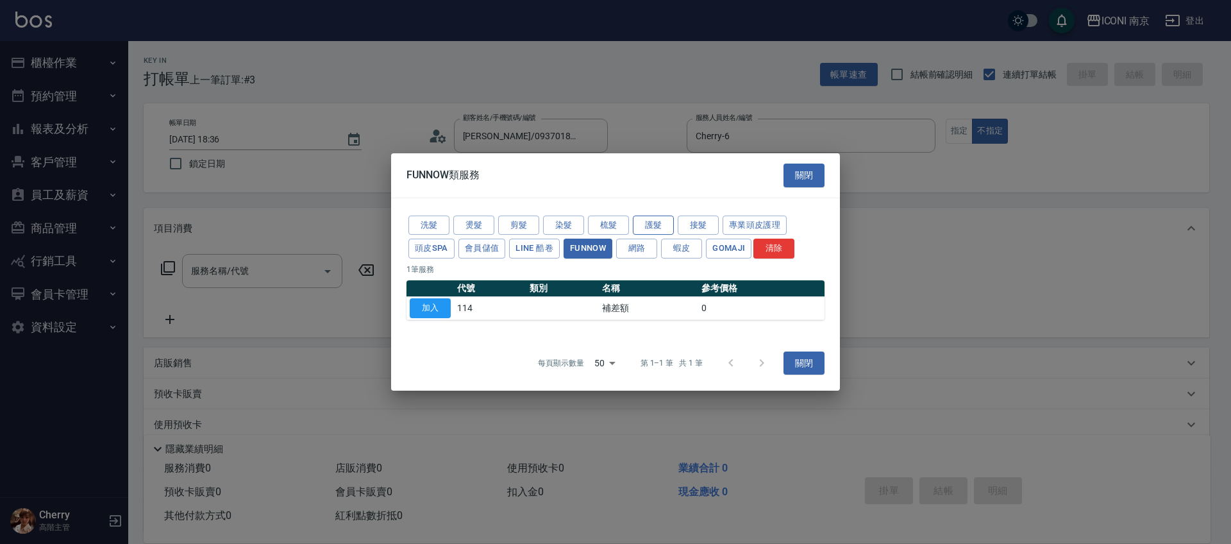
click at [651, 232] on button "護髮" at bounding box center [653, 225] width 41 height 20
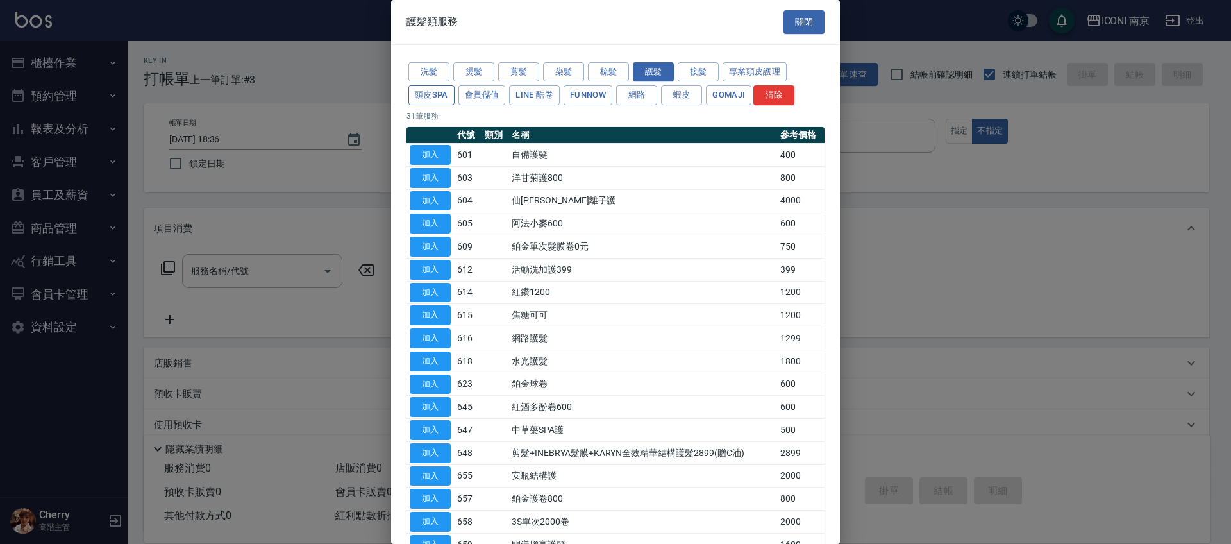
click at [441, 100] on button "頭皮SPA" at bounding box center [431, 95] width 46 height 20
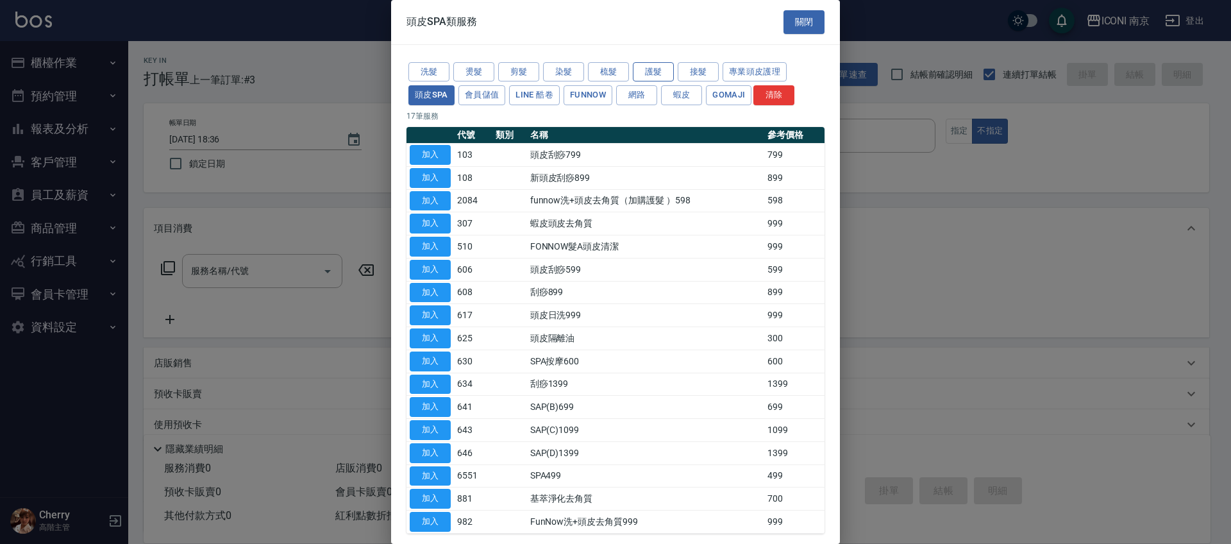
click at [660, 74] on button "護髮" at bounding box center [653, 72] width 41 height 20
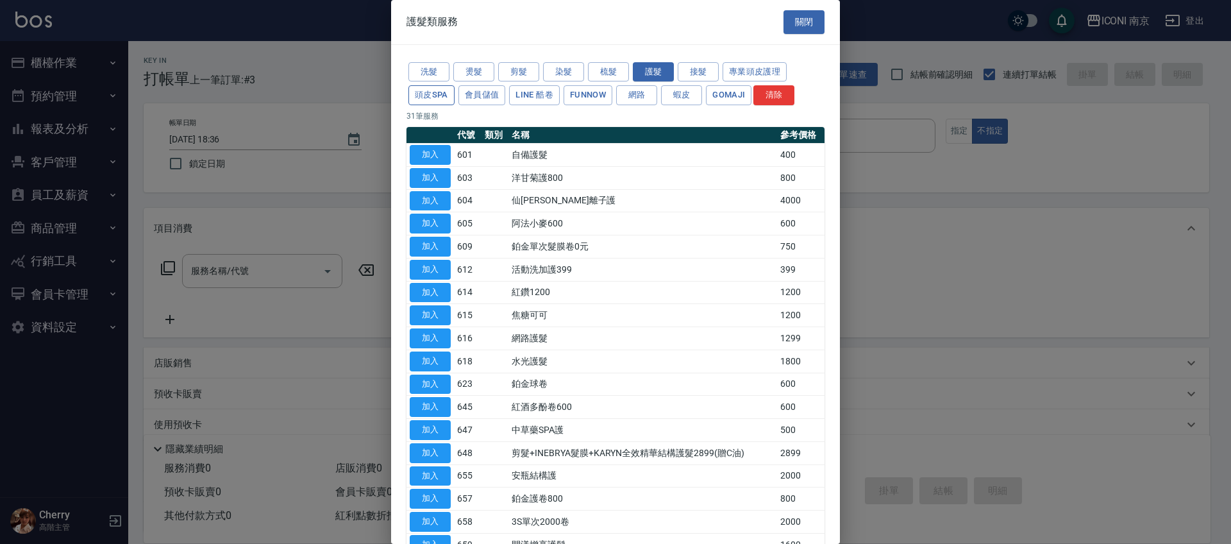
drag, startPoint x: 433, startPoint y: 90, endPoint x: 437, endPoint y: 96, distance: 7.3
click at [433, 91] on button "頭皮SPA" at bounding box center [431, 95] width 46 height 20
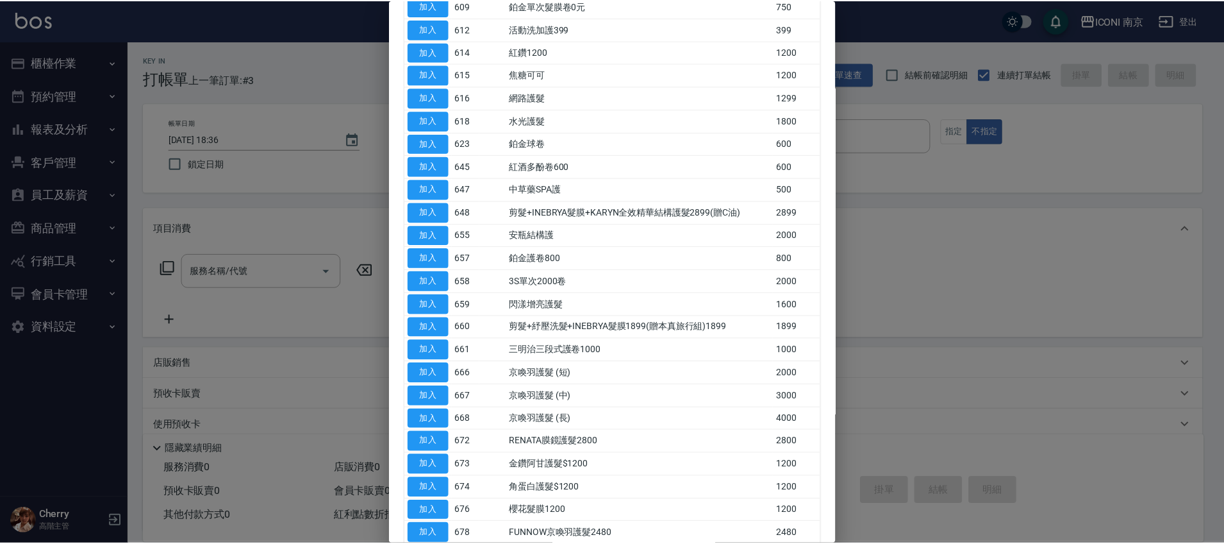
scroll to position [60, 0]
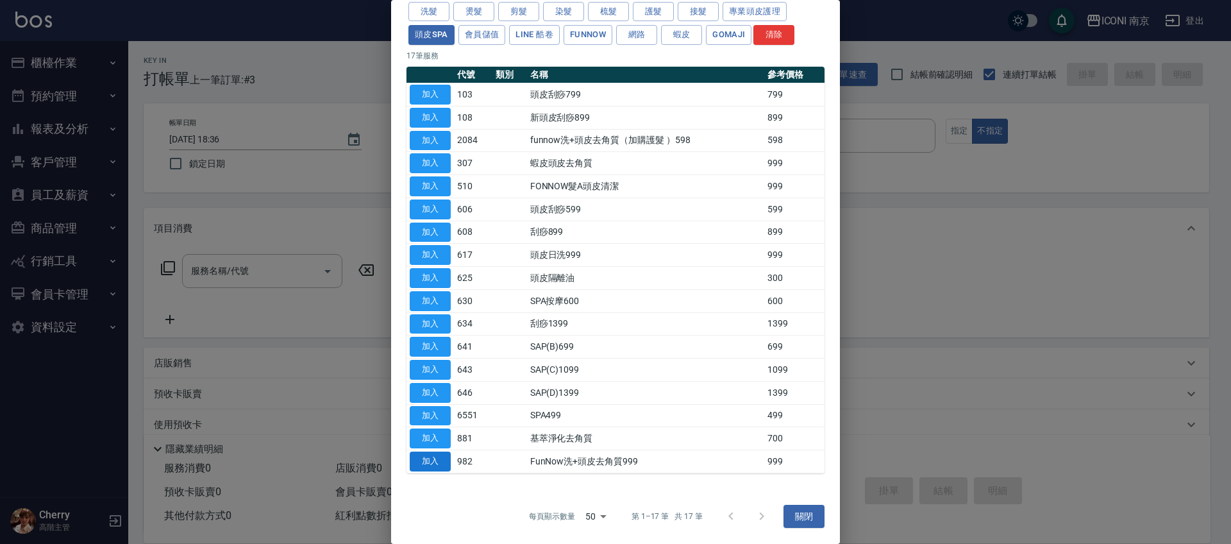
click at [430, 465] on button "加入" at bounding box center [430, 461] width 41 height 20
type input "FunNow洗+頭皮去角質999(982)"
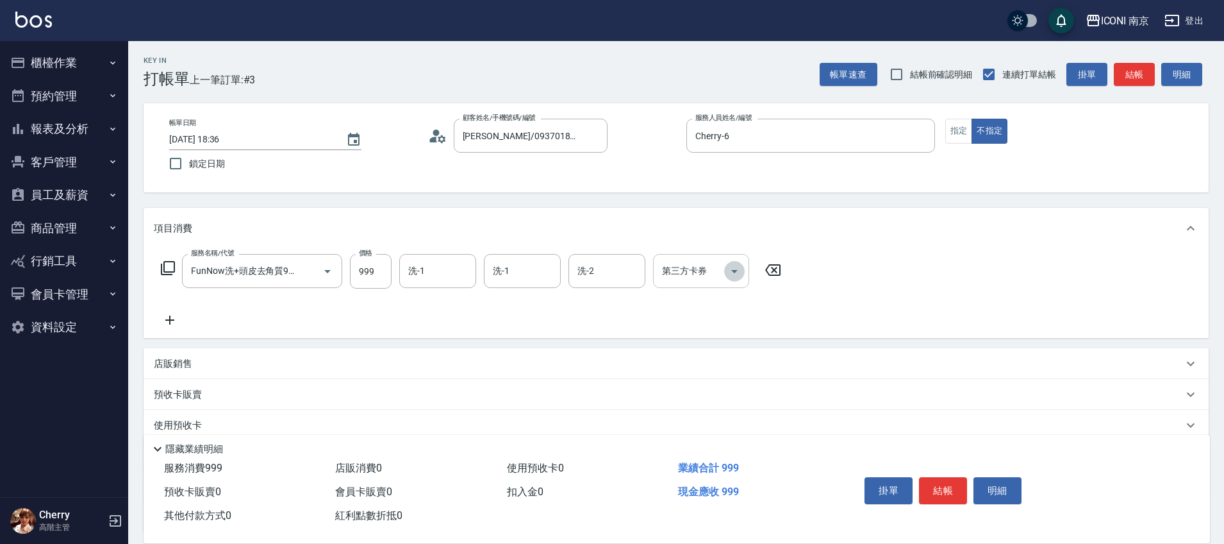
click at [734, 273] on icon "Open" at bounding box center [734, 270] width 15 height 15
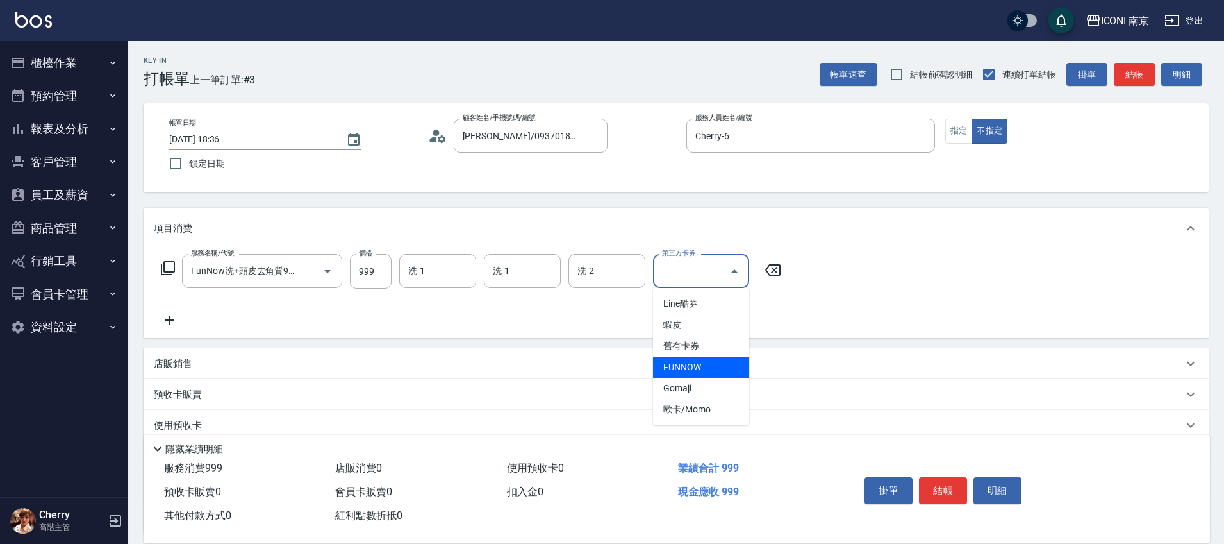
click at [710, 369] on span "FUNNOW" at bounding box center [701, 366] width 96 height 21
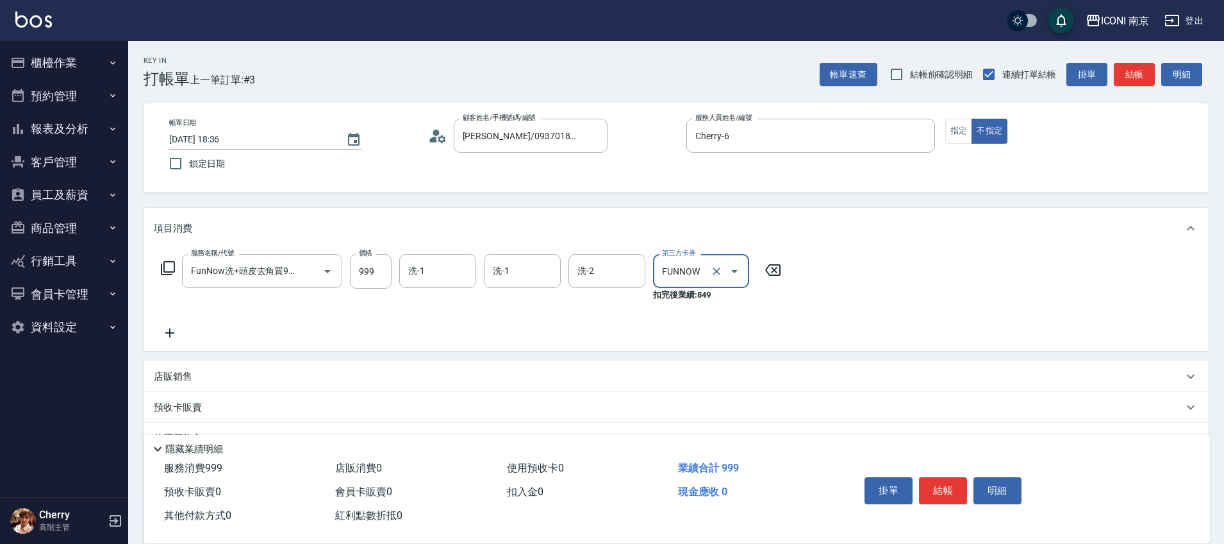
type input "FUNNOW"
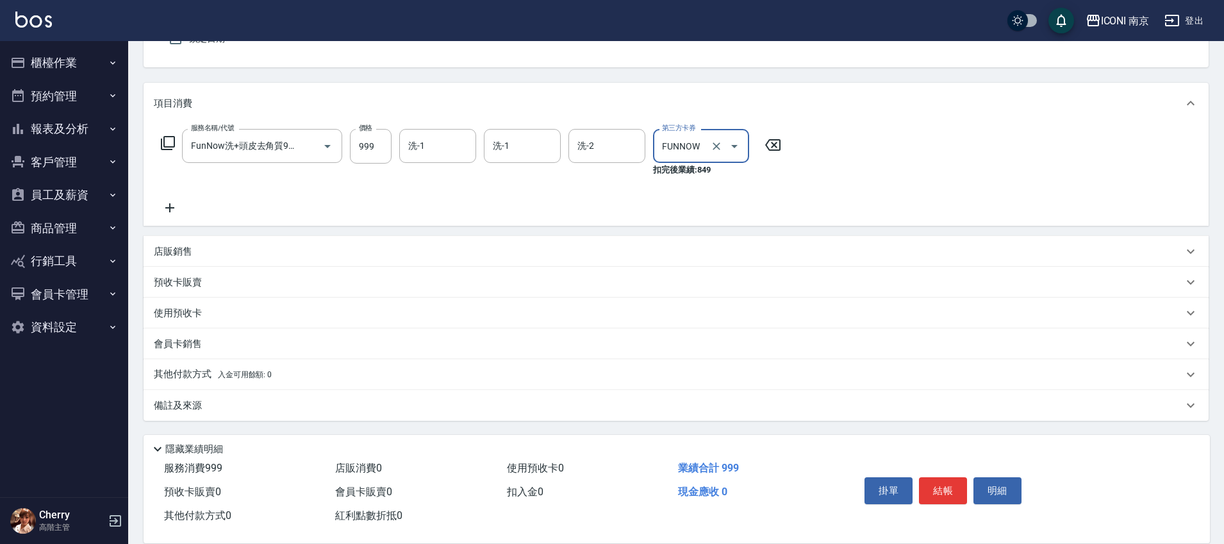
click at [186, 406] on p "備註及來源" at bounding box center [178, 405] width 48 height 13
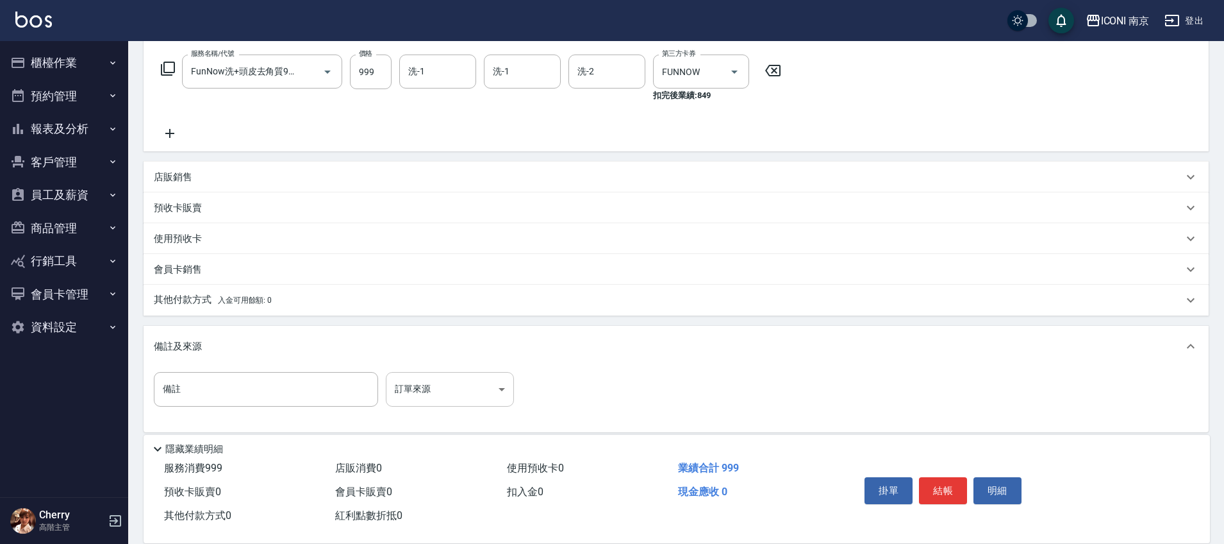
scroll to position [204, 0]
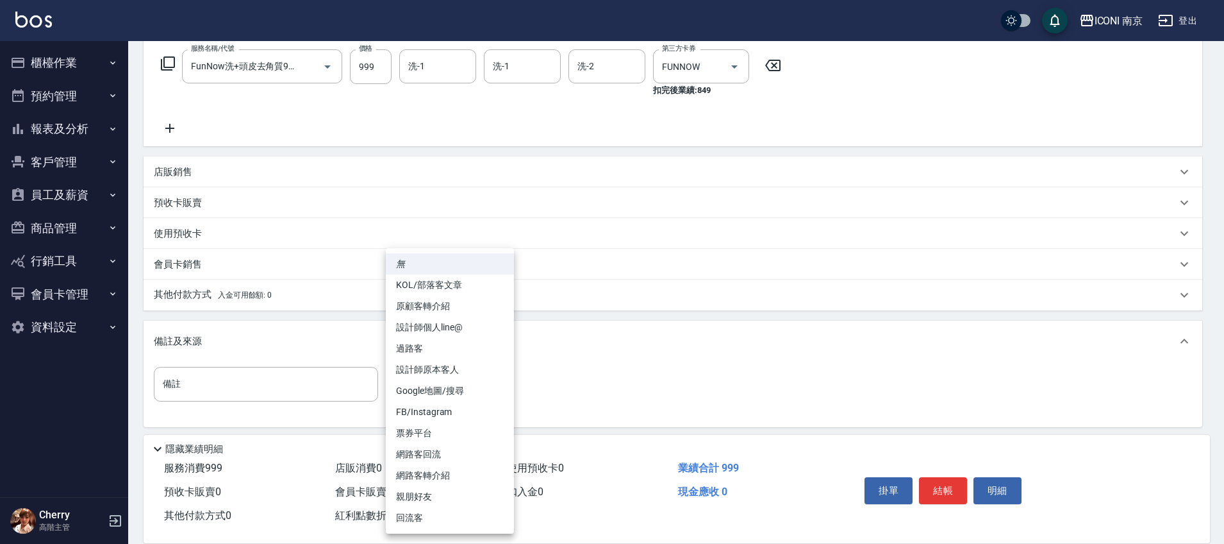
click at [429, 384] on body "ICONI 南京 登出 櫃檯作業 打帳單 帳單列表 掛單列表 座位開單 營業儀表板 現金收支登錄 高階收支登錄 材料自購登錄 每日結帳 排班表 現場電腦打卡 …" at bounding box center [612, 173] width 1224 height 754
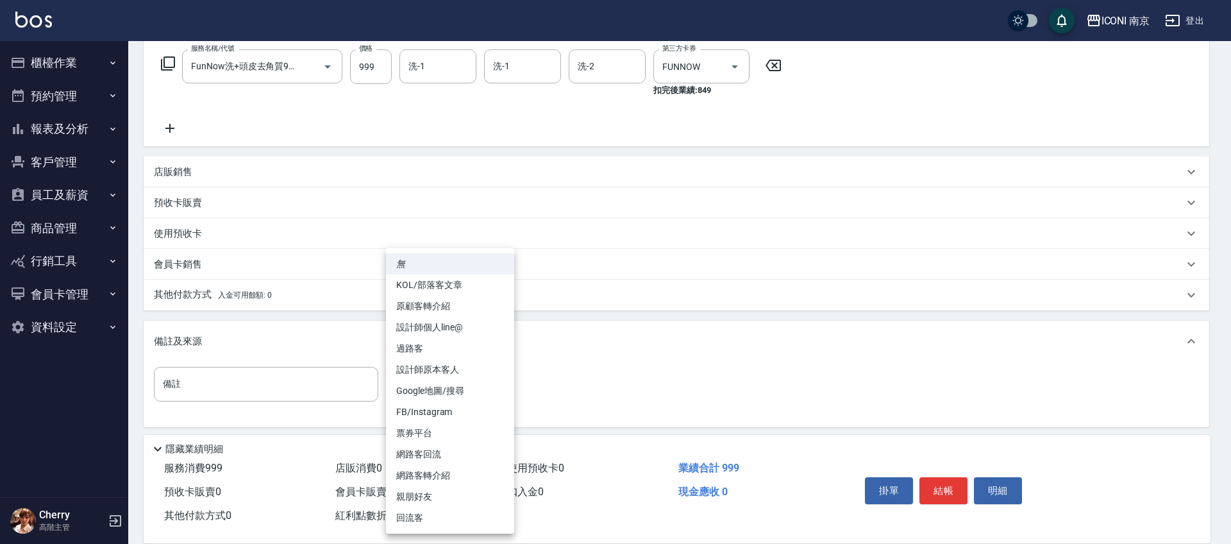
click at [432, 429] on li "票券平台" at bounding box center [450, 432] width 128 height 21
type input "票券平台"
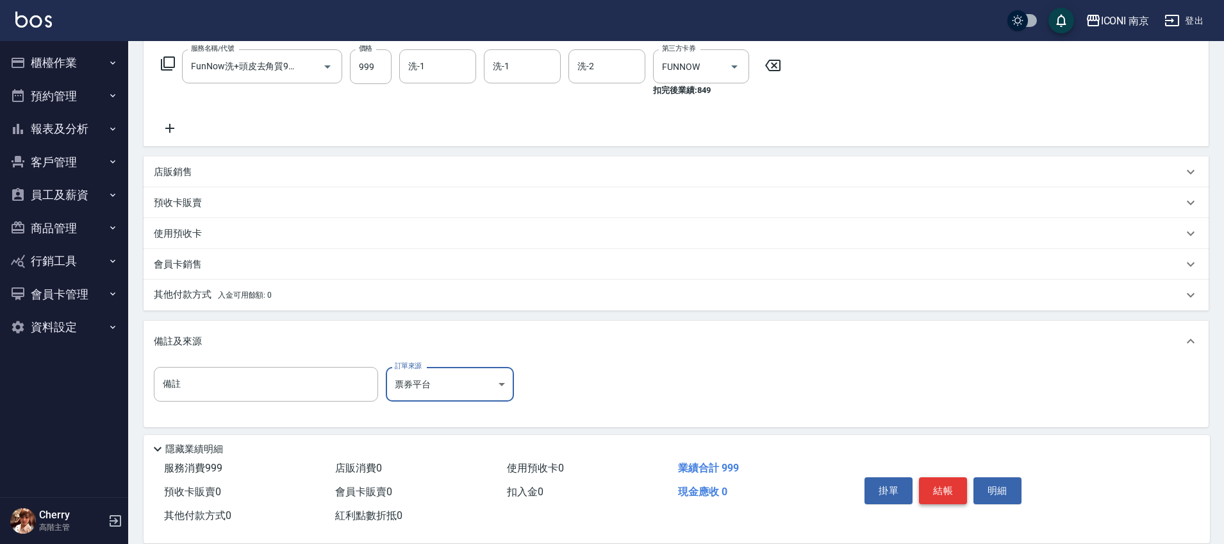
click at [941, 479] on button "結帳" at bounding box center [943, 490] width 48 height 27
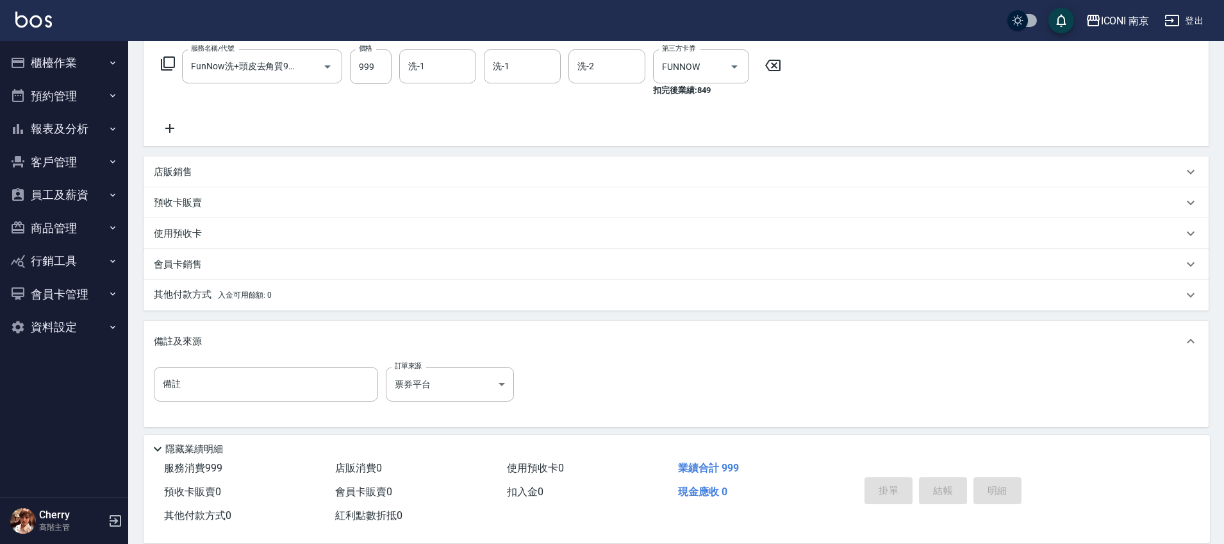
type input "[DATE] 18:38"
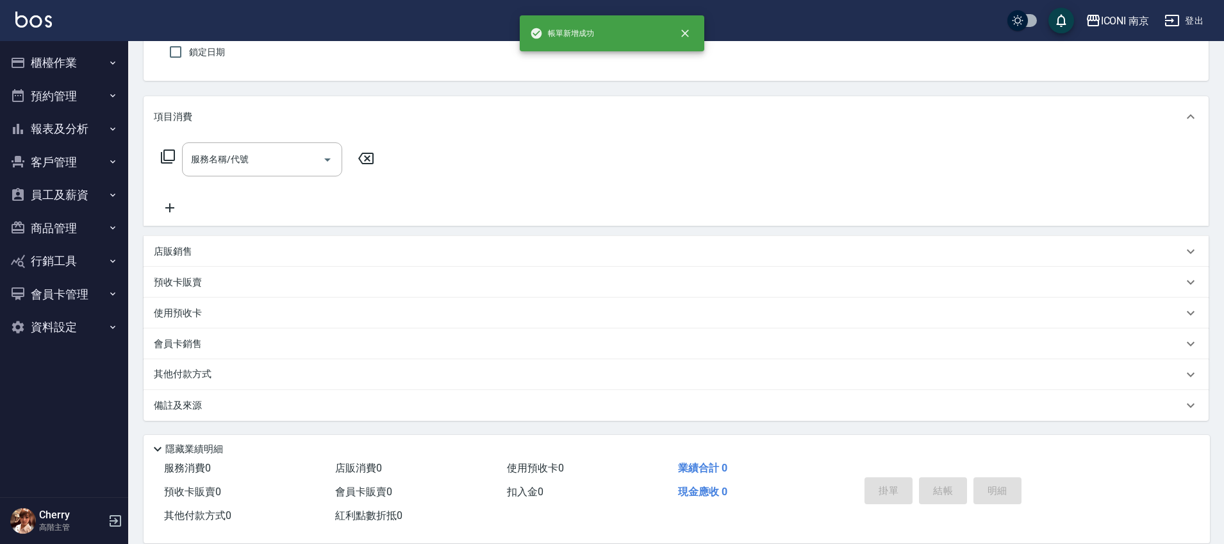
scroll to position [0, 0]
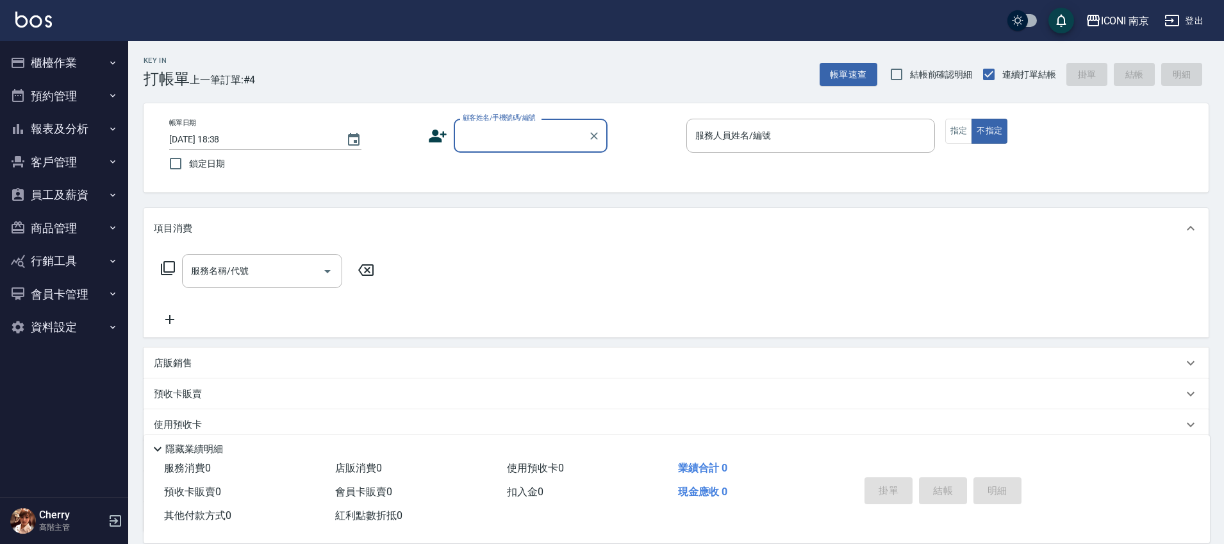
click at [69, 131] on button "報表及分析" at bounding box center [64, 128] width 118 height 33
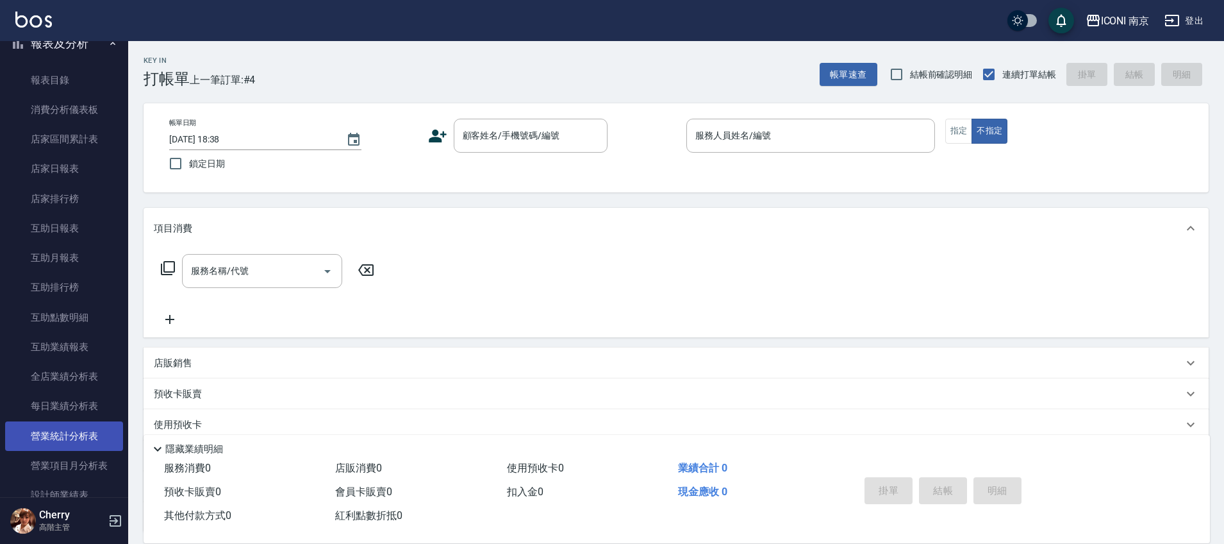
scroll to position [160, 0]
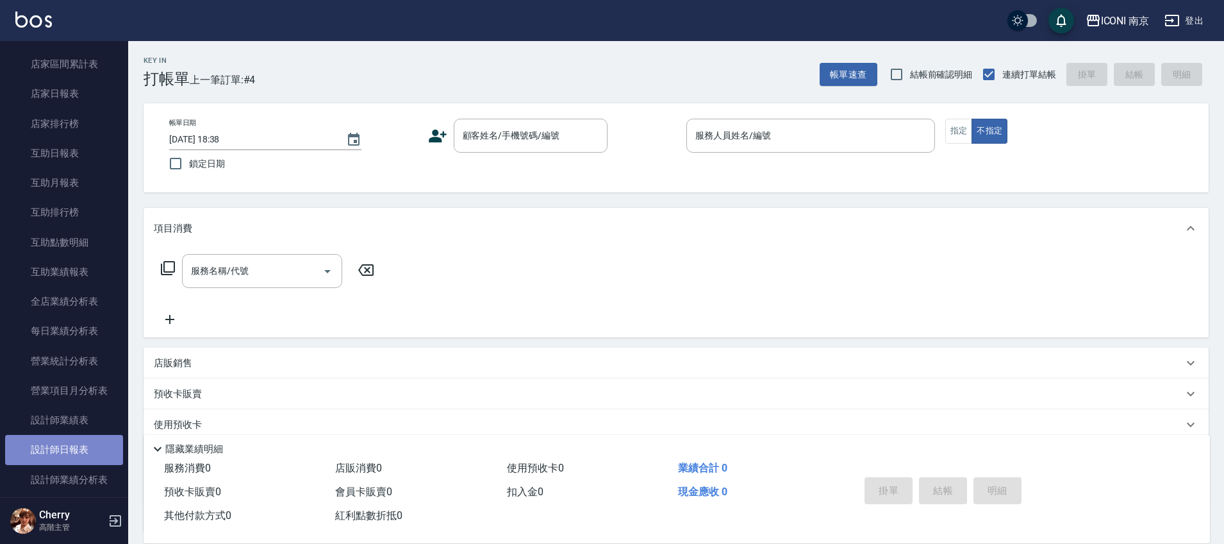
click at [67, 444] on link "設計師日報表" at bounding box center [64, 449] width 118 height 29
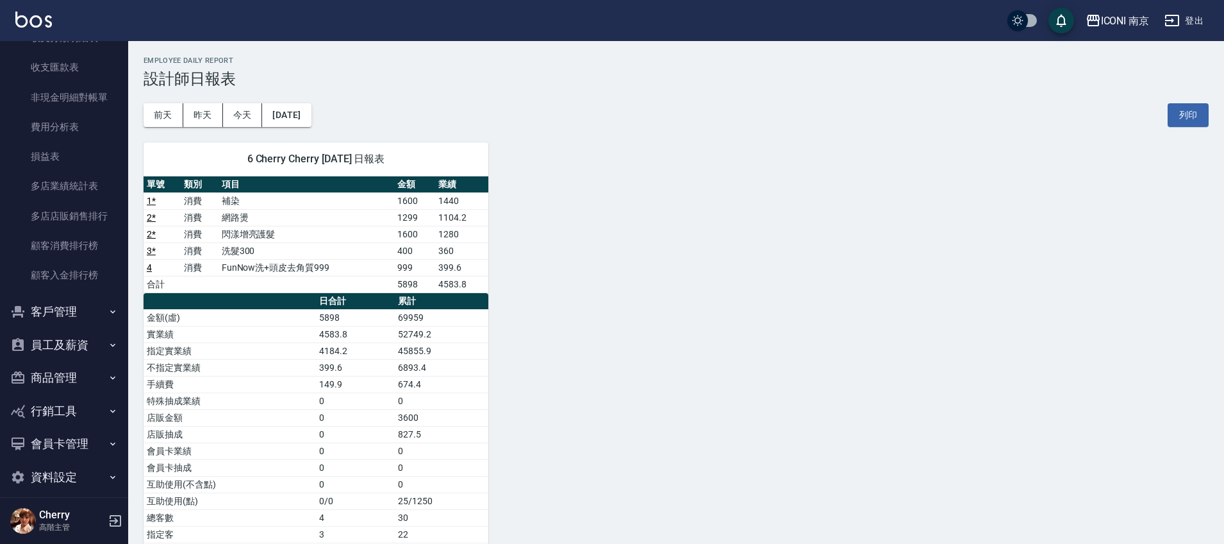
scroll to position [1147, 0]
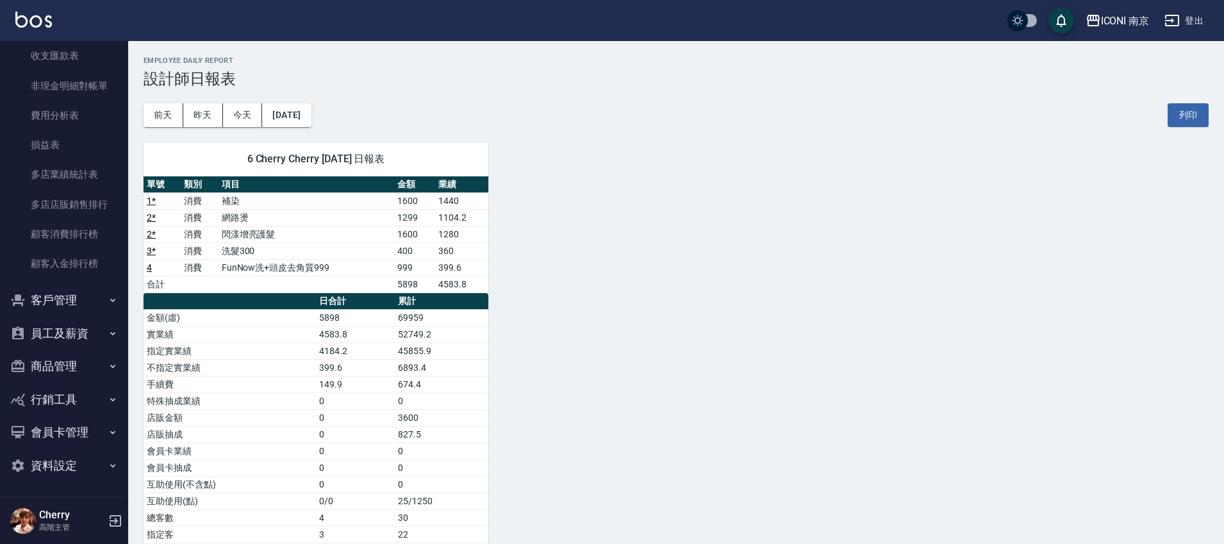
click at [80, 300] on button "客戶管理" at bounding box center [64, 299] width 118 height 33
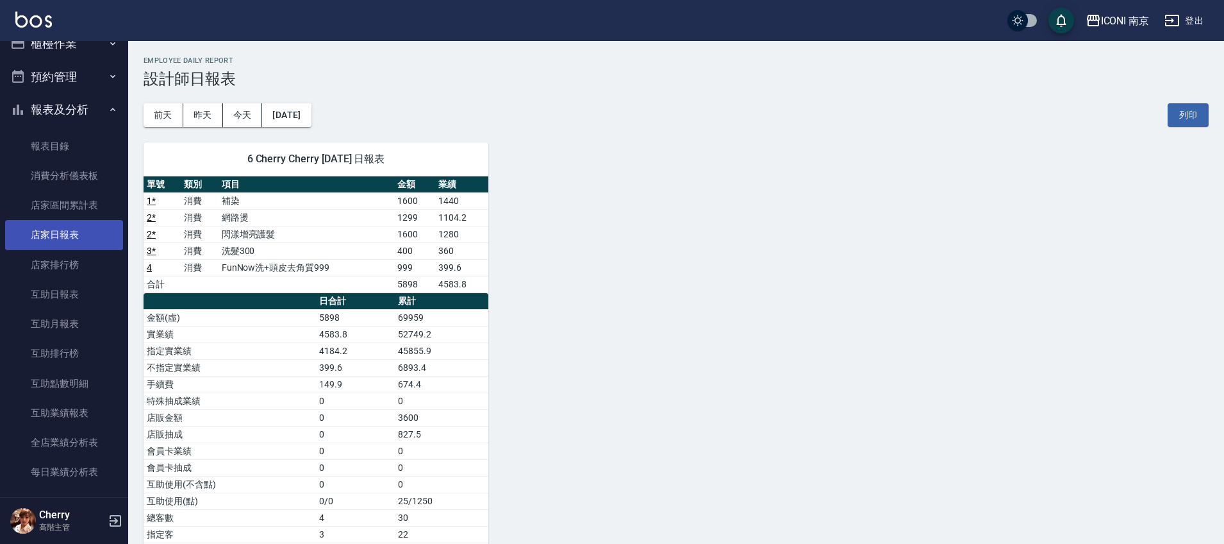
scroll to position [0, 0]
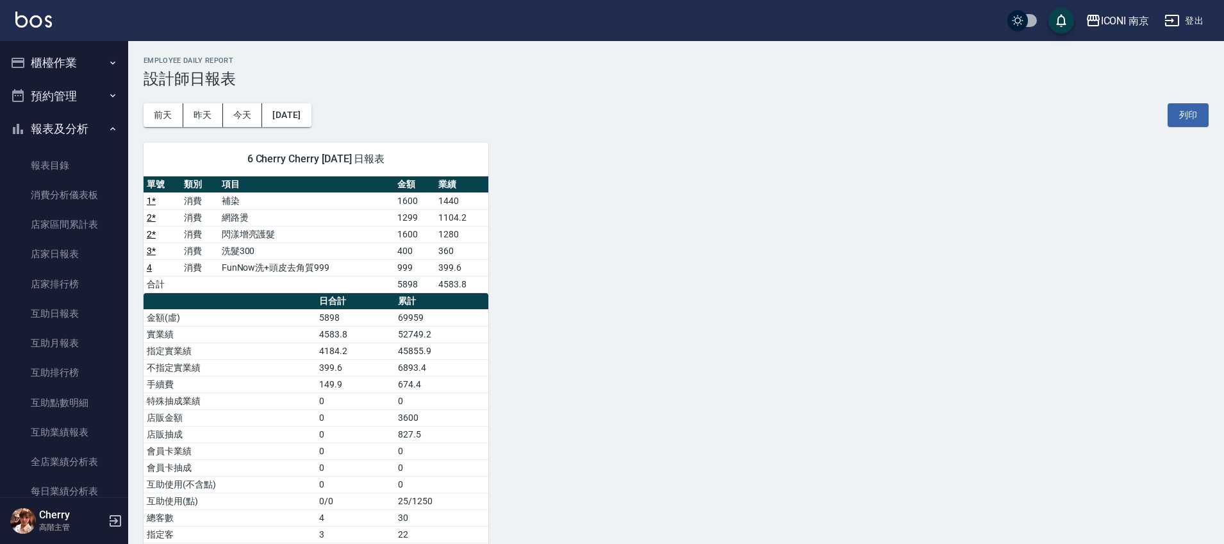
click at [93, 103] on button "預約管理" at bounding box center [64, 95] width 118 height 33
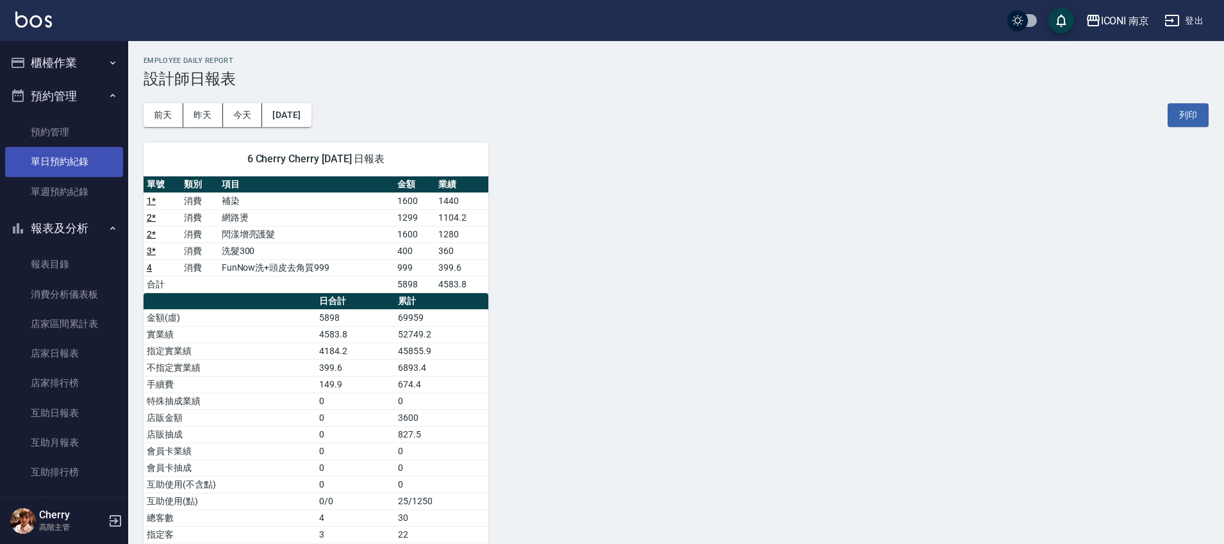
click at [90, 158] on link "單日預約紀錄" at bounding box center [64, 161] width 118 height 29
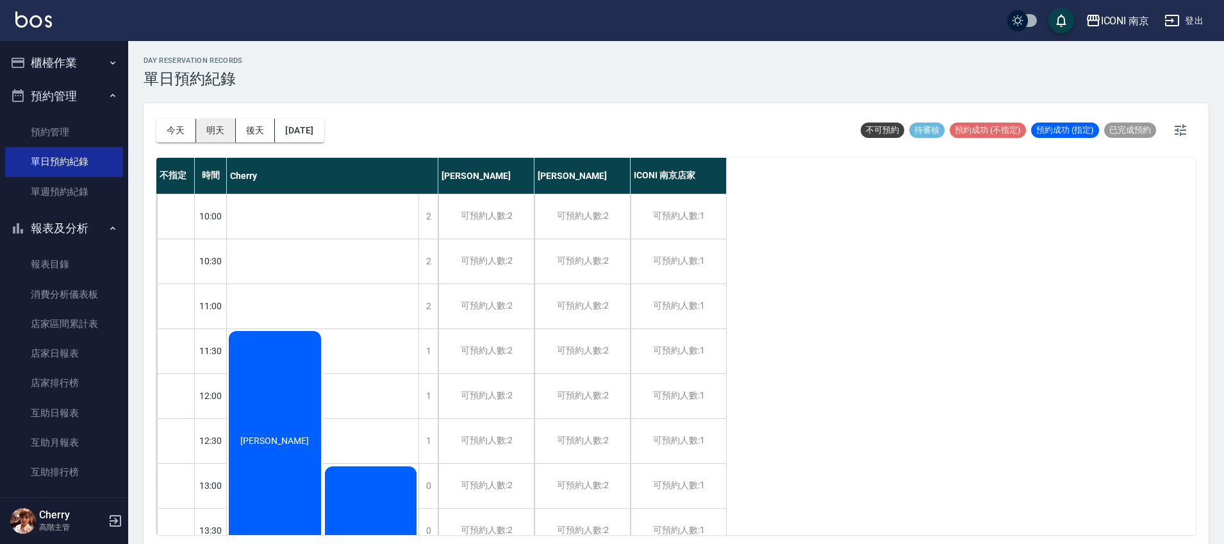
click at [228, 130] on button "明天" at bounding box center [216, 131] width 40 height 24
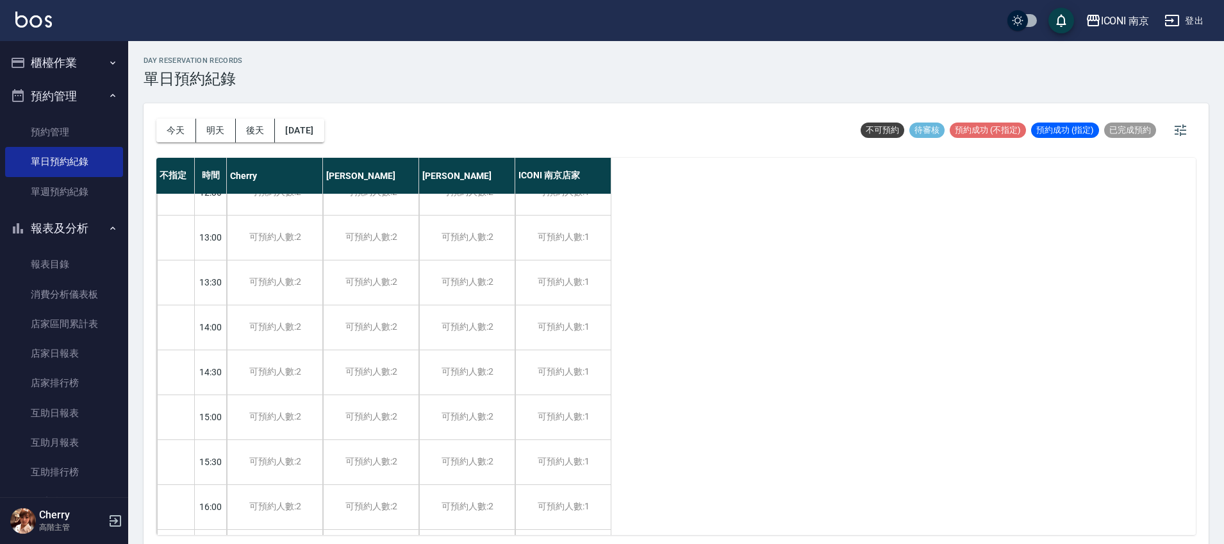
scroll to position [160, 0]
click at [190, 131] on button "今天" at bounding box center [176, 131] width 40 height 24
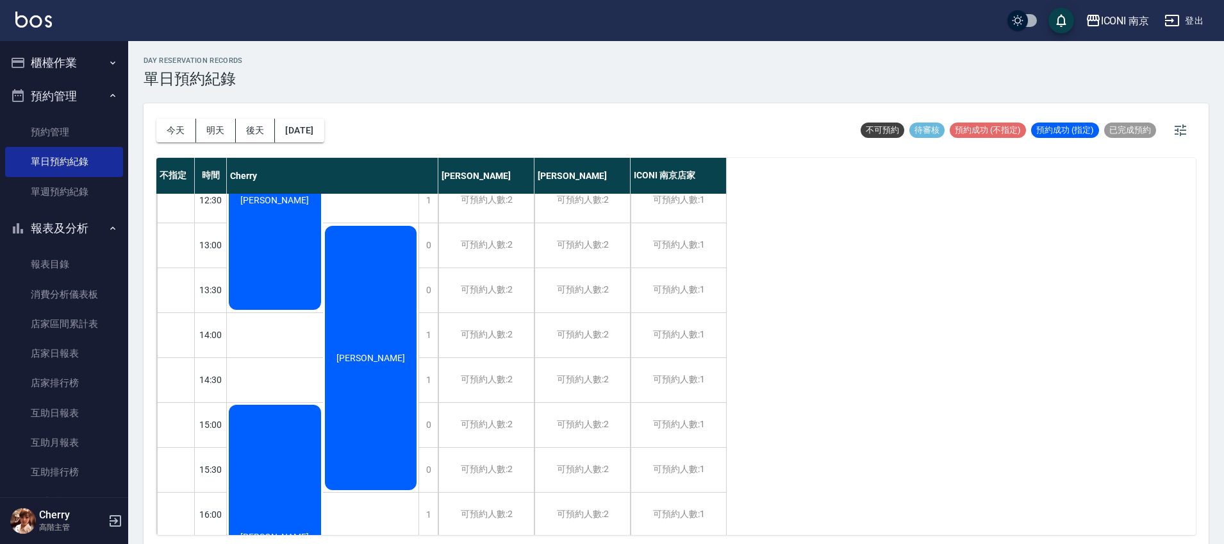
scroll to position [401, 0]
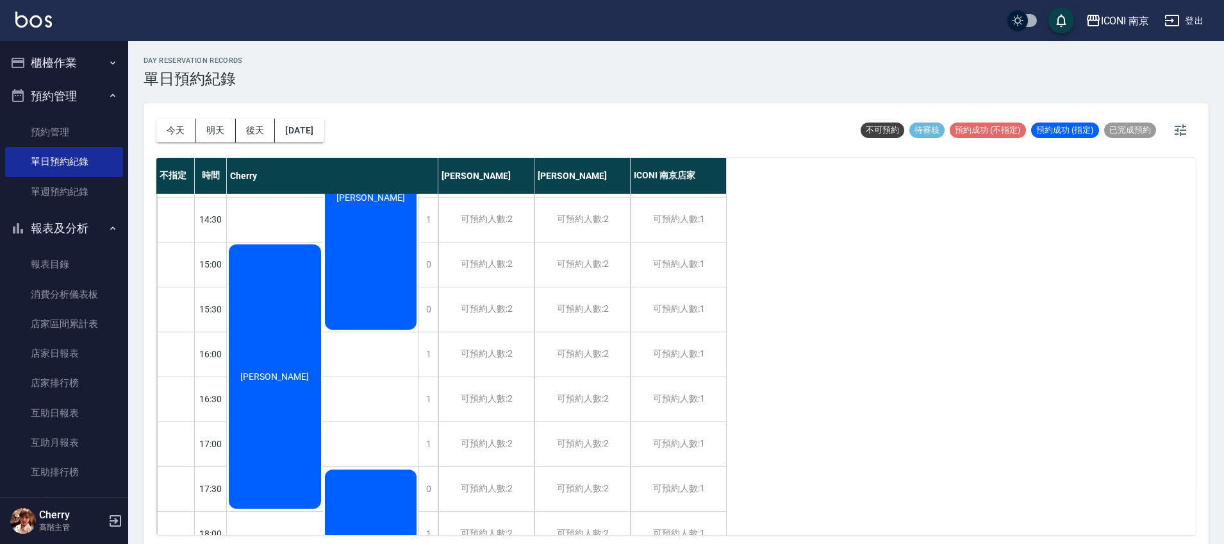
click at [272, 394] on div "[PERSON_NAME]" at bounding box center [275, 376] width 96 height 268
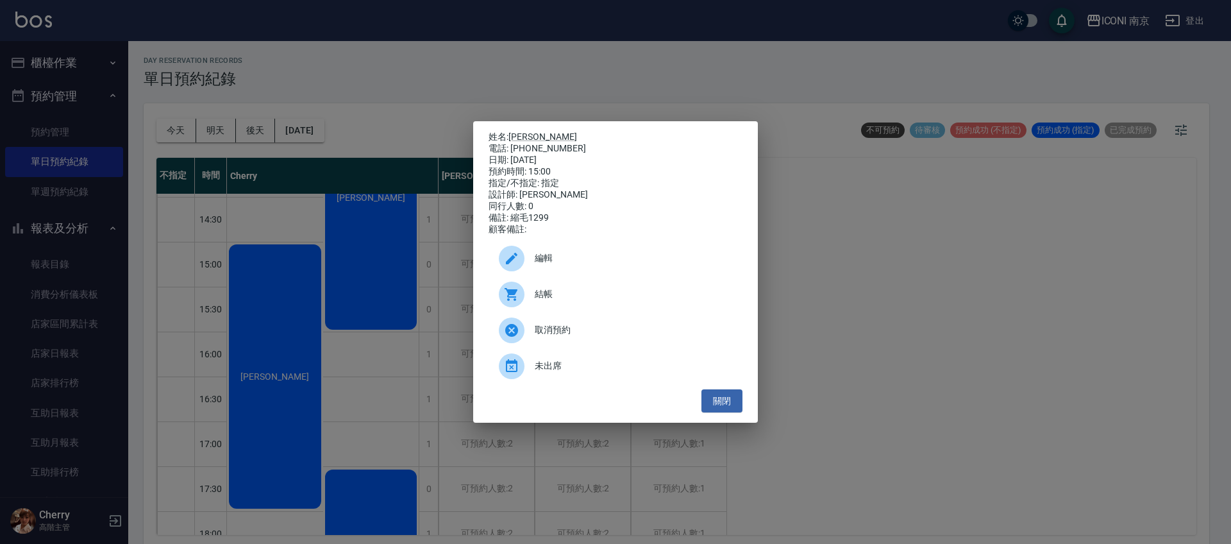
click at [510, 264] on icon at bounding box center [512, 259] width 12 height 12
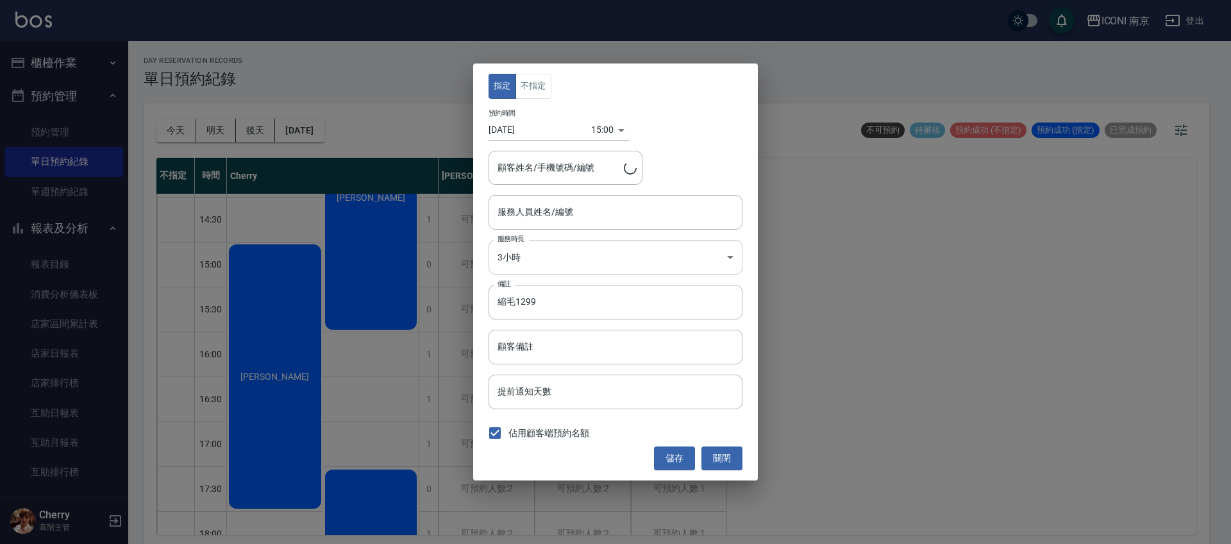
type input "Cherry-6"
type input "LINA/0935082555"
click at [524, 128] on input "[DATE]" at bounding box center [539, 129] width 103 height 21
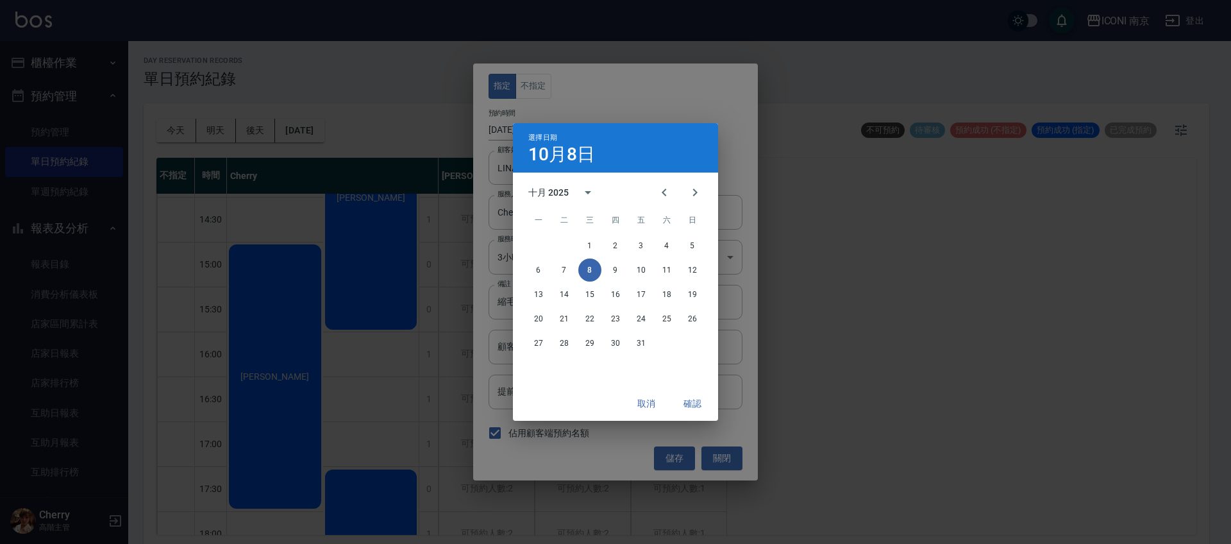
click at [601, 269] on div "6 7 8 9 10 11 12" at bounding box center [615, 269] width 205 height 23
click at [614, 267] on button "9" at bounding box center [615, 269] width 23 height 23
type input "[DATE]"
type input "1759993200000"
click at [695, 406] on button "確認" at bounding box center [692, 404] width 41 height 24
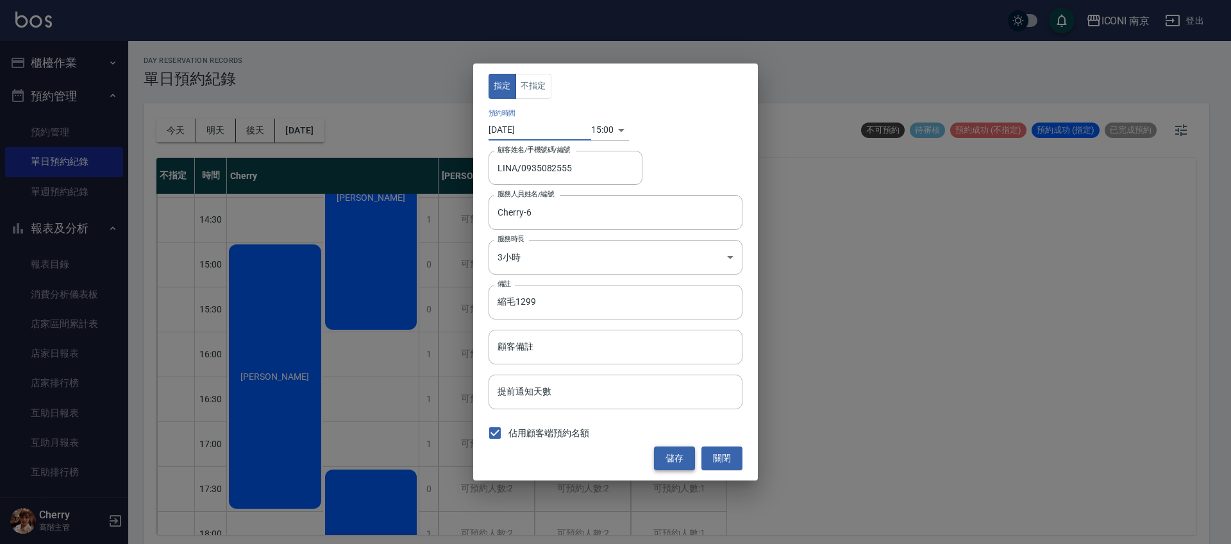
click at [678, 446] on button "儲存" at bounding box center [674, 458] width 41 height 24
click at [678, 455] on div "儲存 關閉" at bounding box center [615, 458] width 254 height 24
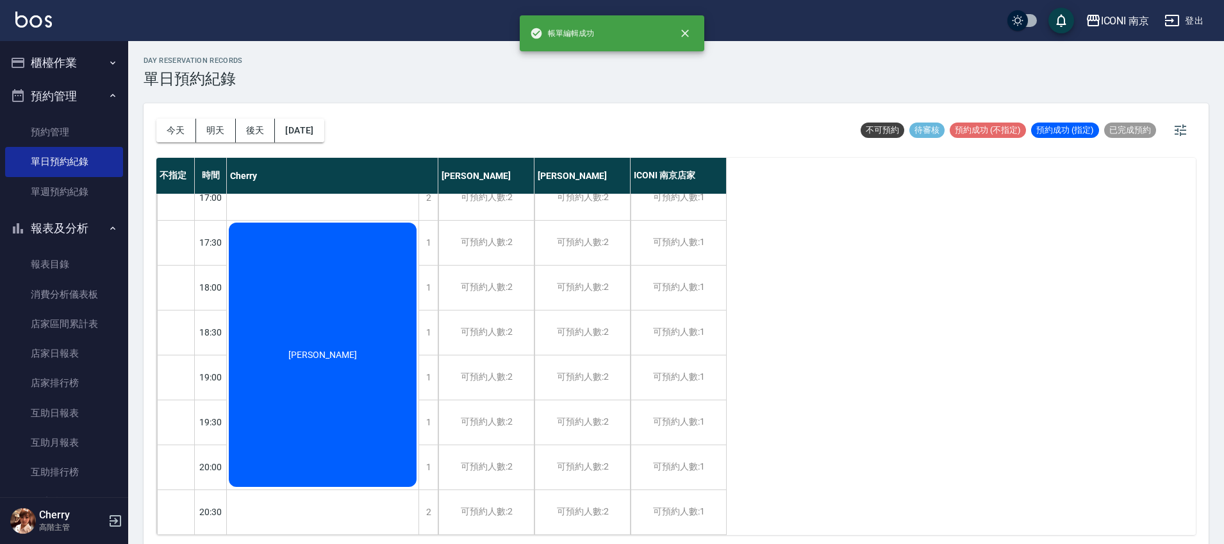
scroll to position [260, 0]
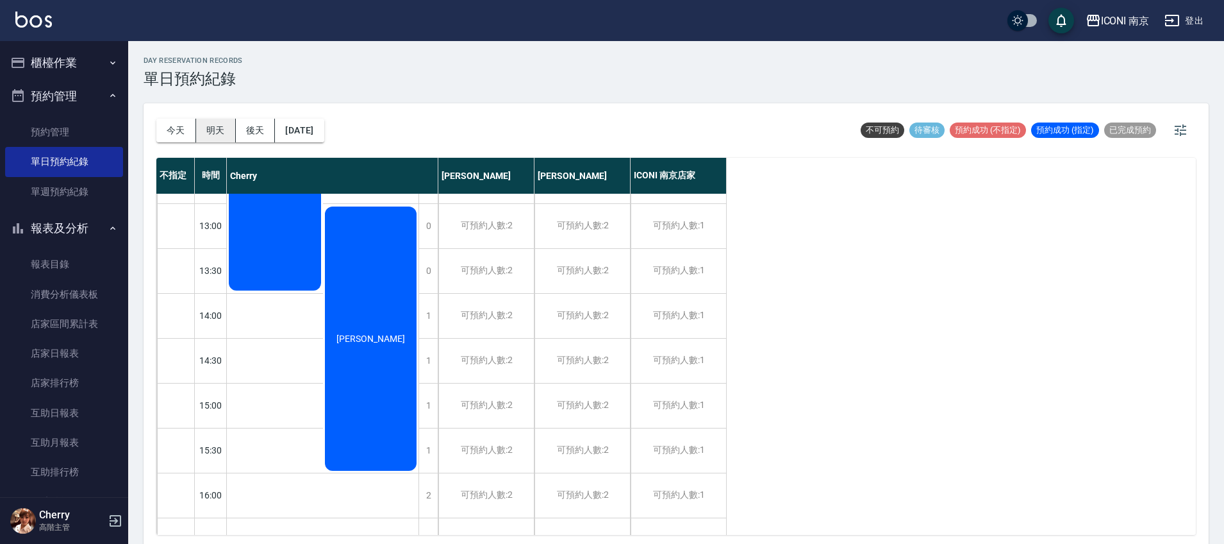
click at [213, 130] on button "明天" at bounding box center [216, 131] width 40 height 24
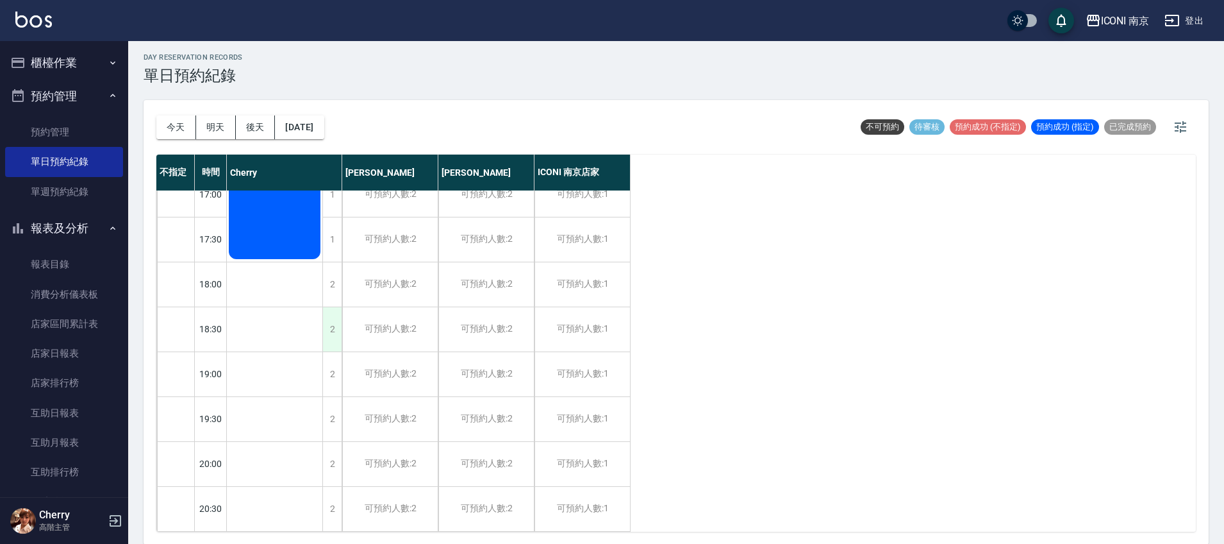
scroll to position [4, 0]
click at [335, 229] on div "1" at bounding box center [331, 239] width 19 height 44
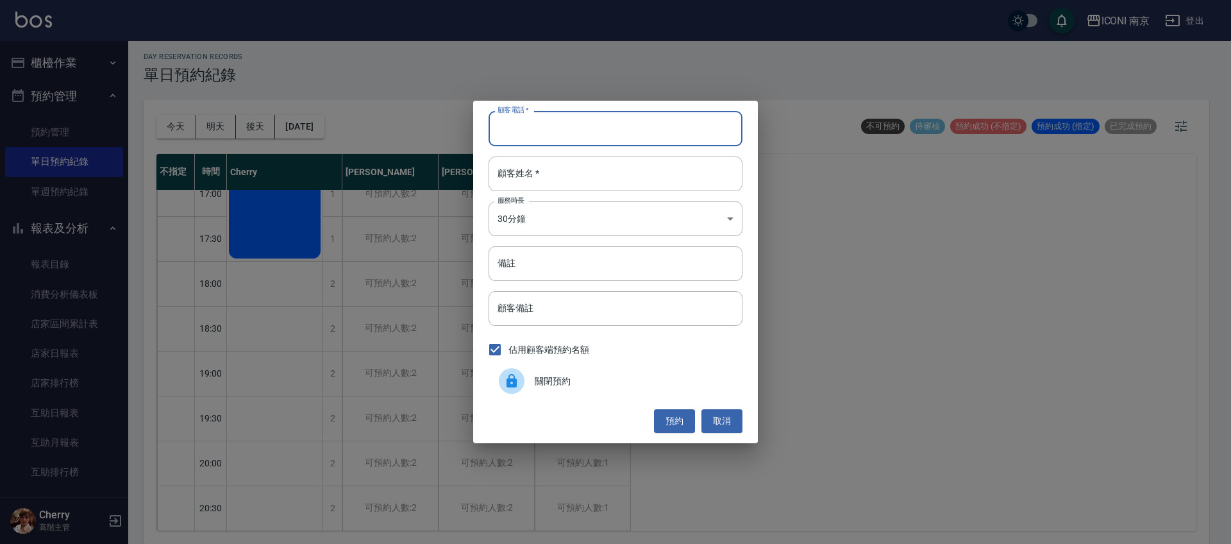
click at [574, 134] on input "顧客電話   *" at bounding box center [615, 128] width 254 height 35
type input "0"
type input "0912050673"
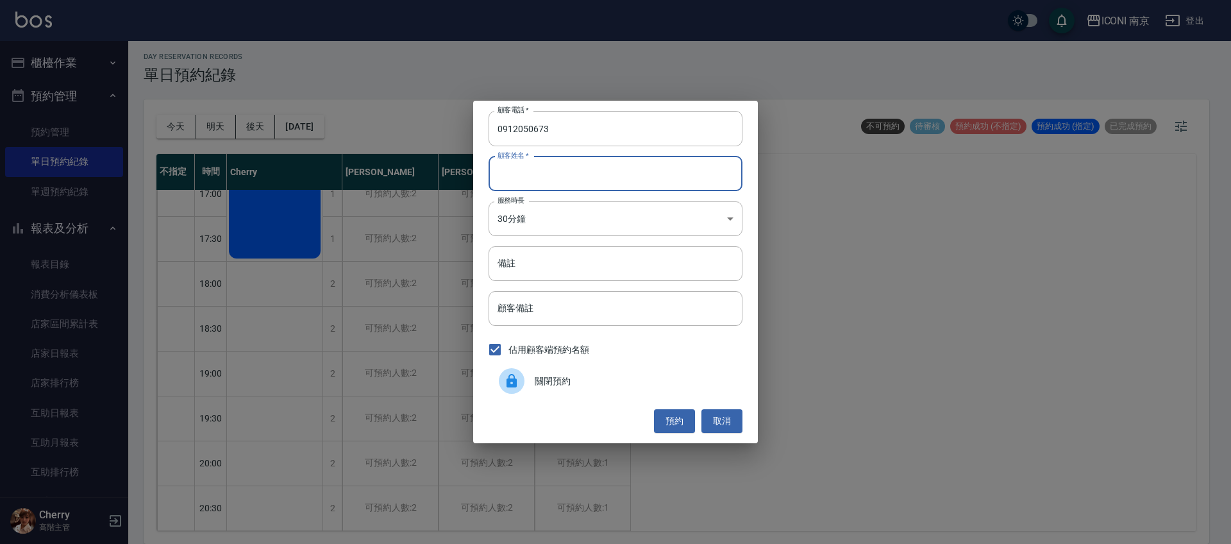
click at [580, 164] on input "顧客姓名   *" at bounding box center [615, 173] width 254 height 35
type input "劉"
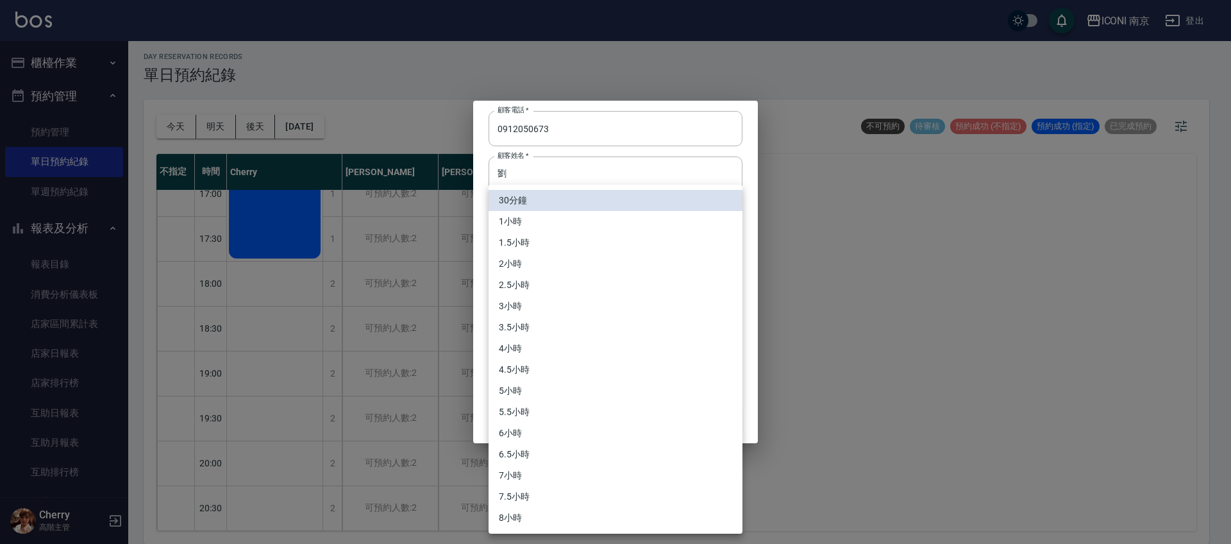
click at [567, 218] on body "ICONI 南京 登出 櫃檯作業 打帳單 帳單列表 掛單列表 座位開單 營業儀表板 現金收支登錄 高階收支登錄 材料自購登錄 每日結帳 排班表 現場電腦打卡 …" at bounding box center [615, 269] width 1231 height 547
click at [564, 296] on li "3小時" at bounding box center [615, 305] width 254 height 21
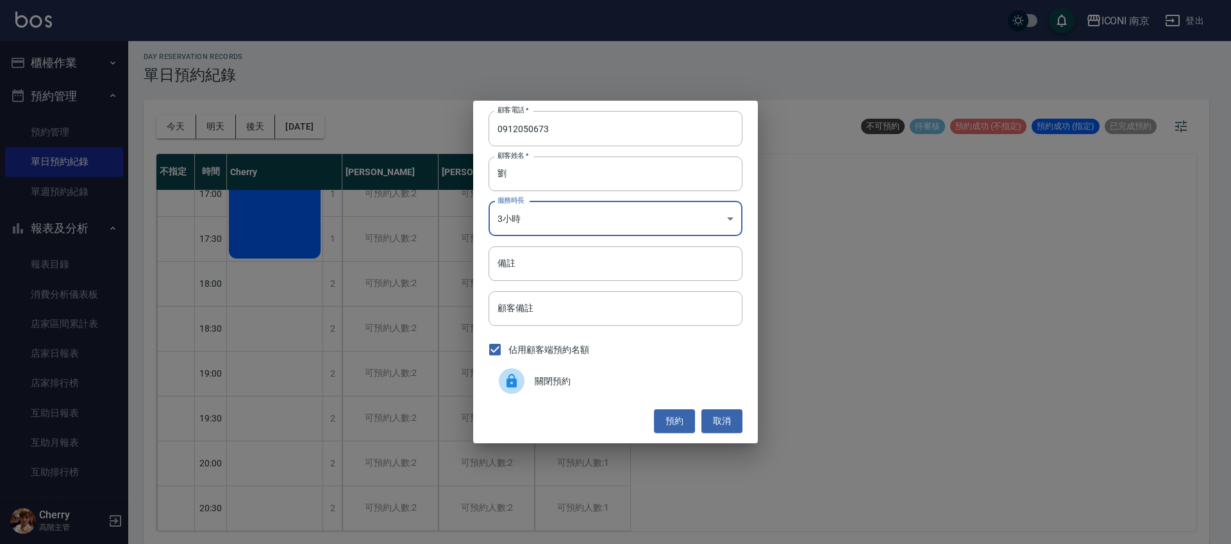
click at [563, 269] on li "2.5小時" at bounding box center [615, 264] width 190 height 12
type input "5"
click at [563, 269] on input "備註" at bounding box center [615, 263] width 254 height 35
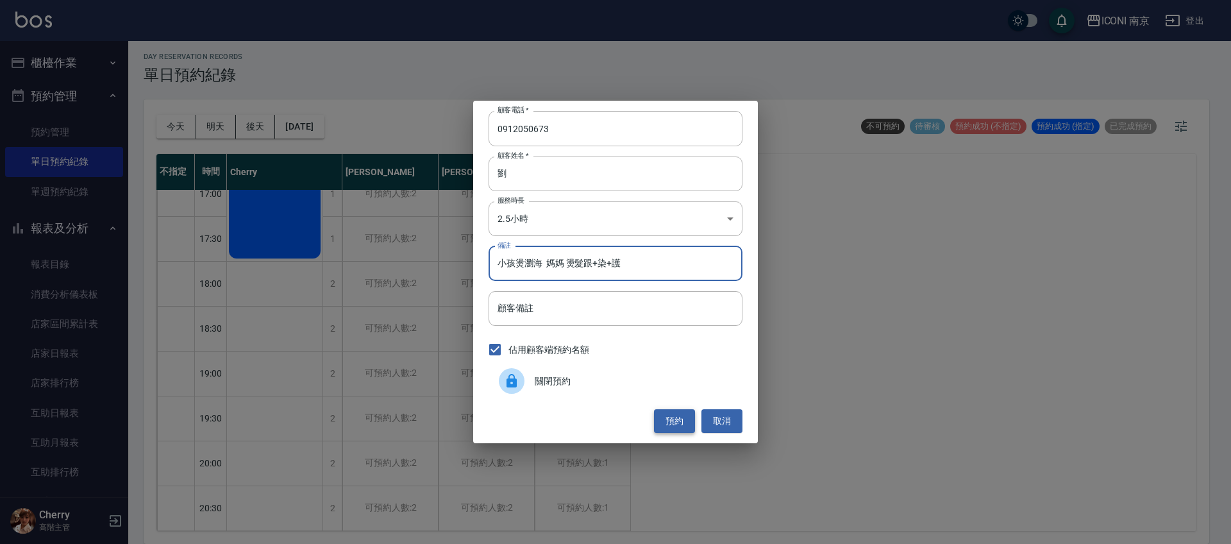
type input "小孩燙瀏海 媽媽 燙髮跟+染+護"
click at [673, 411] on button "預約" at bounding box center [674, 421] width 41 height 24
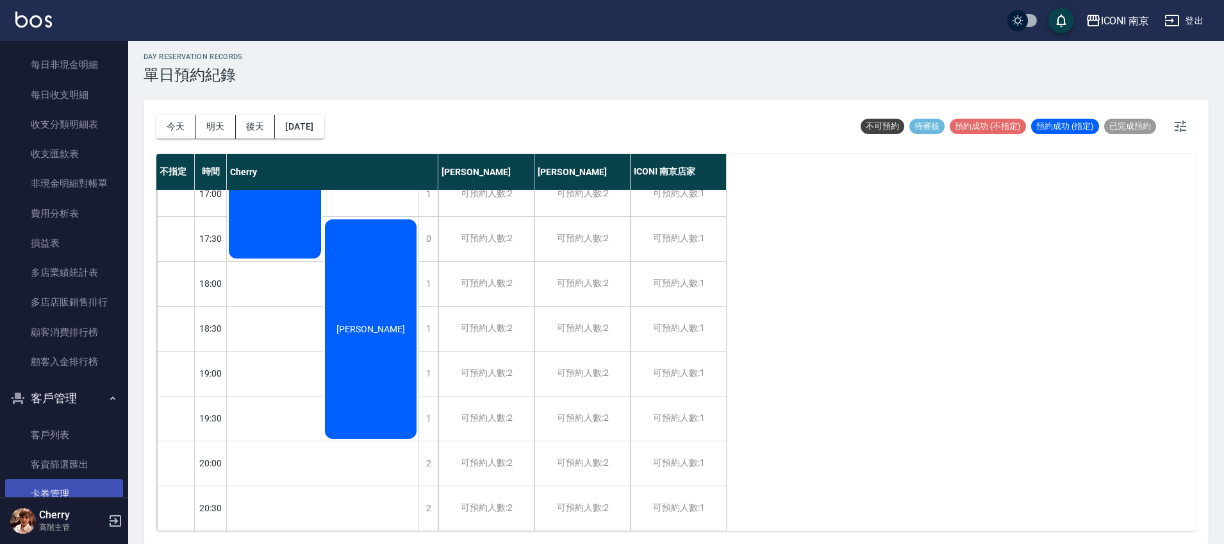
scroll to position [1282, 0]
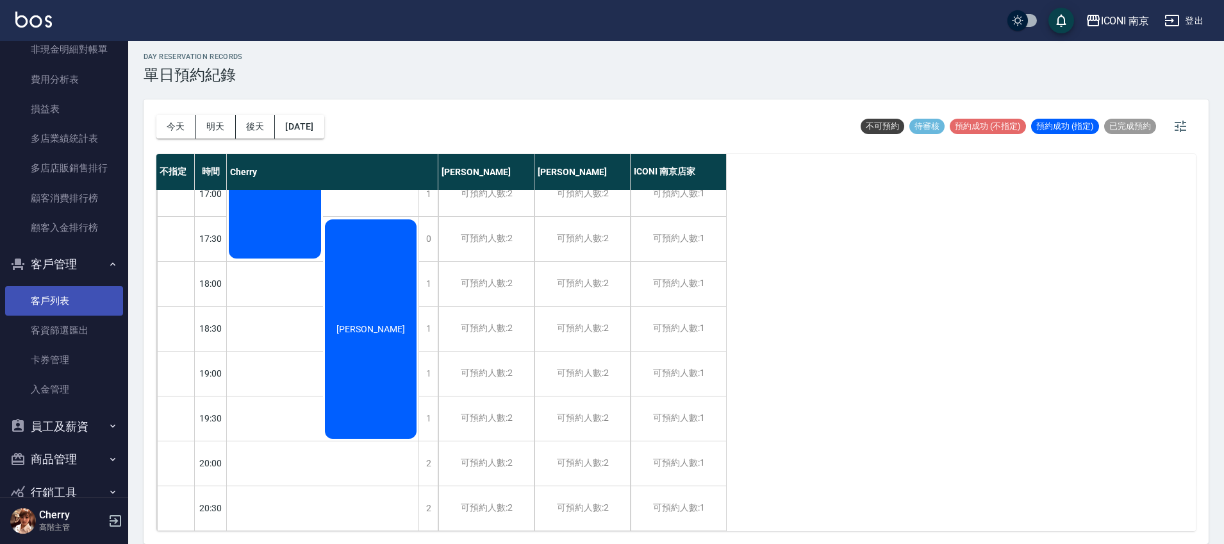
click at [70, 293] on link "客戶列表" at bounding box center [64, 300] width 118 height 29
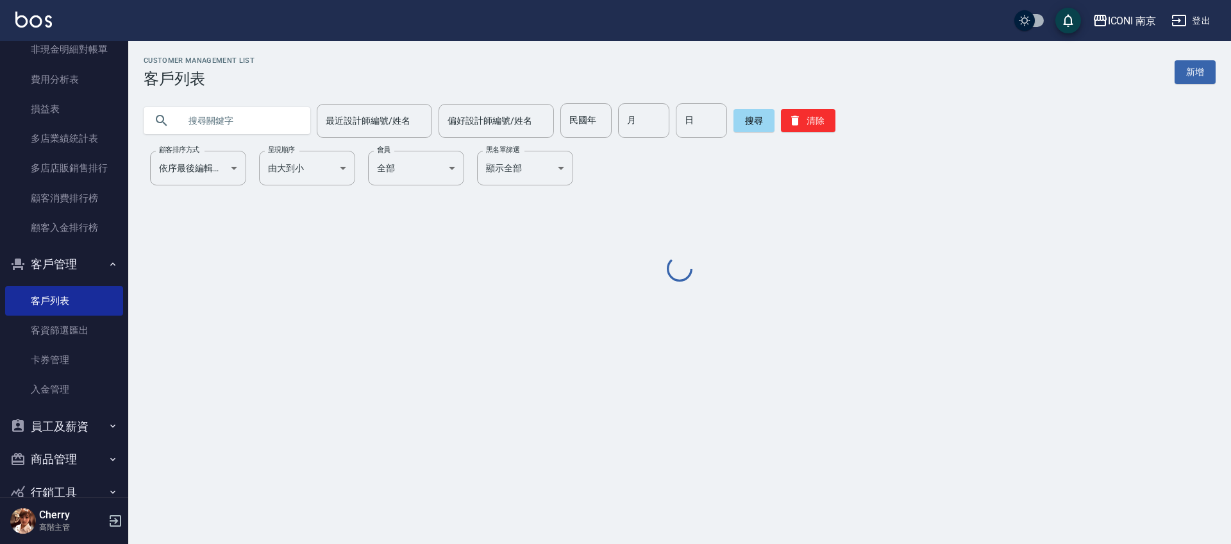
click at [213, 119] on input "text" at bounding box center [239, 120] width 120 height 35
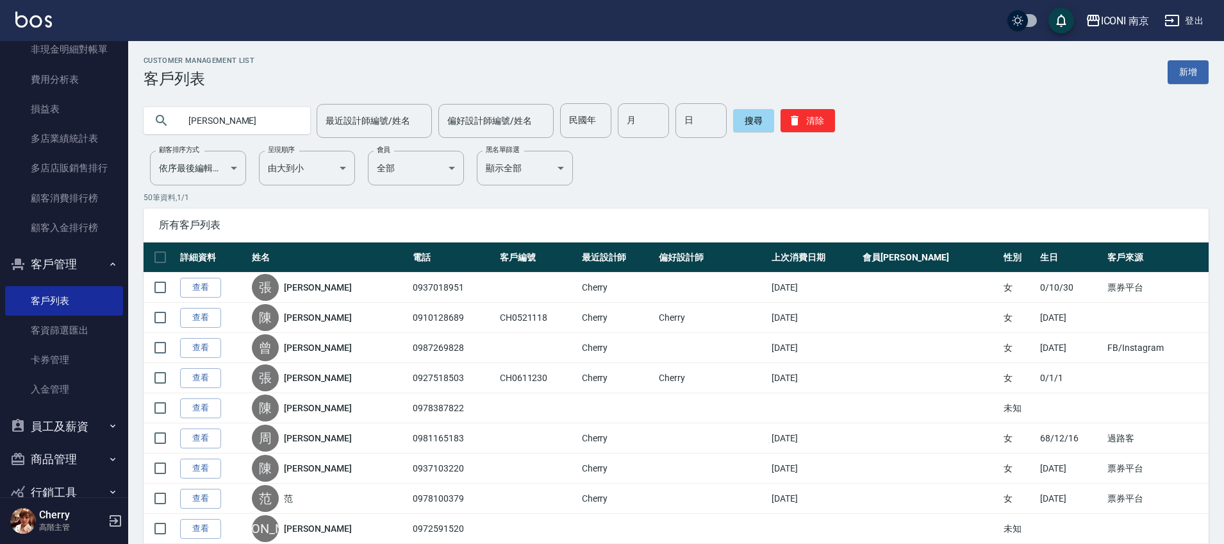
type input "[PERSON_NAME]"
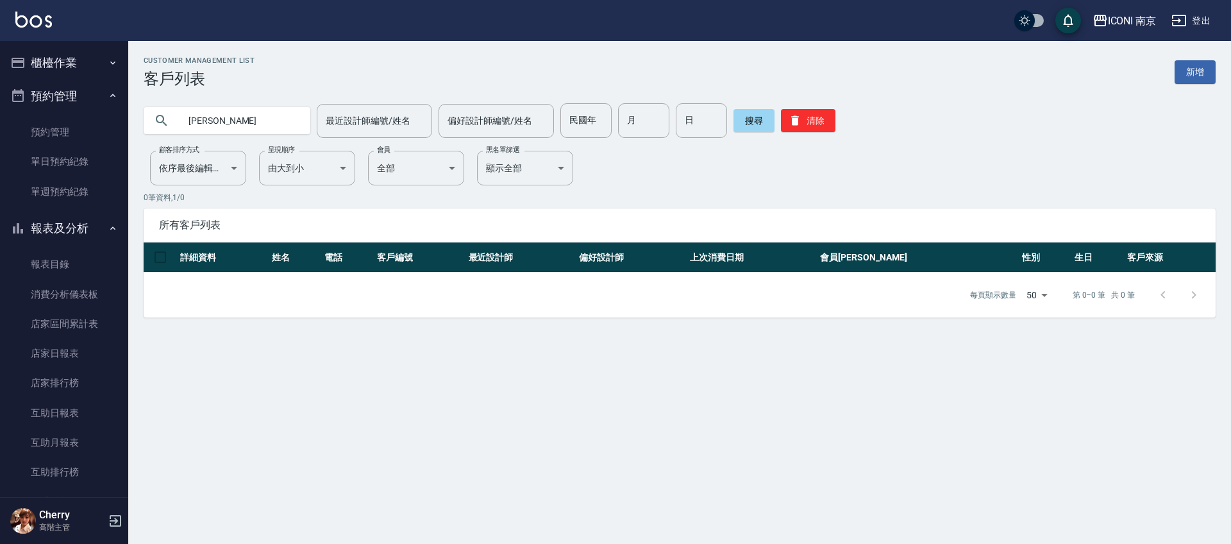
click at [42, 70] on button "櫃檯作業" at bounding box center [64, 62] width 118 height 33
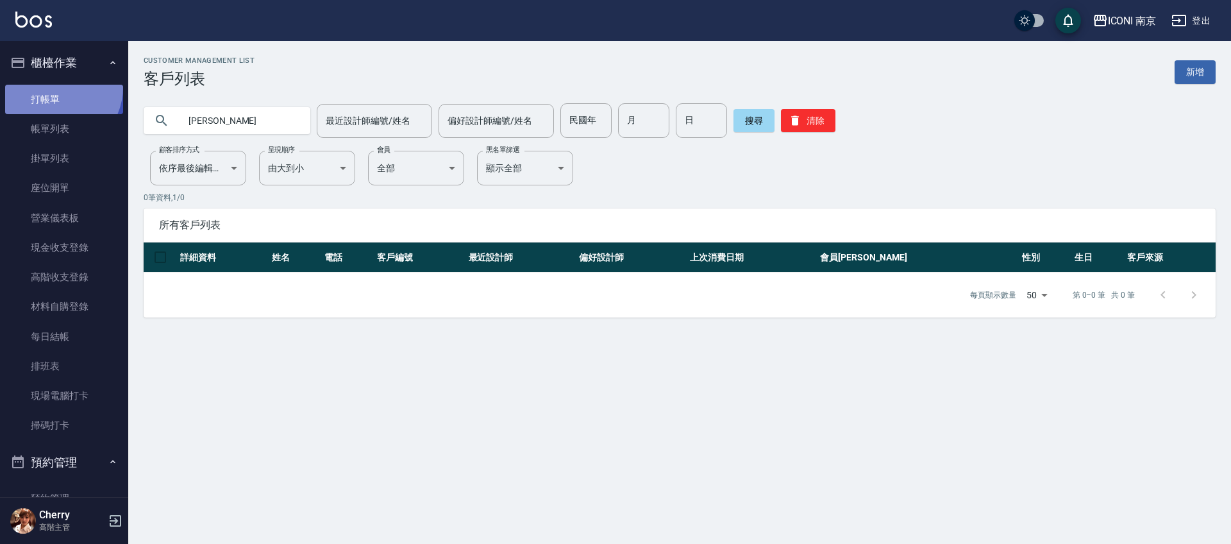
click at [55, 87] on link "打帳單" at bounding box center [64, 99] width 118 height 29
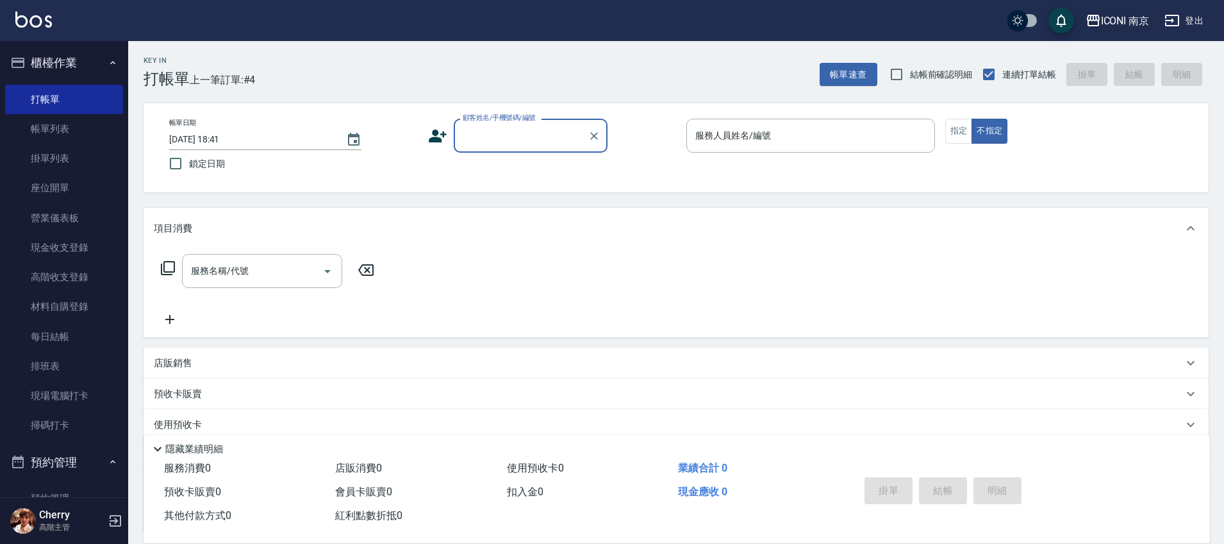
click at [1106, 26] on div "ICONI 南京" at bounding box center [1125, 21] width 49 height 16
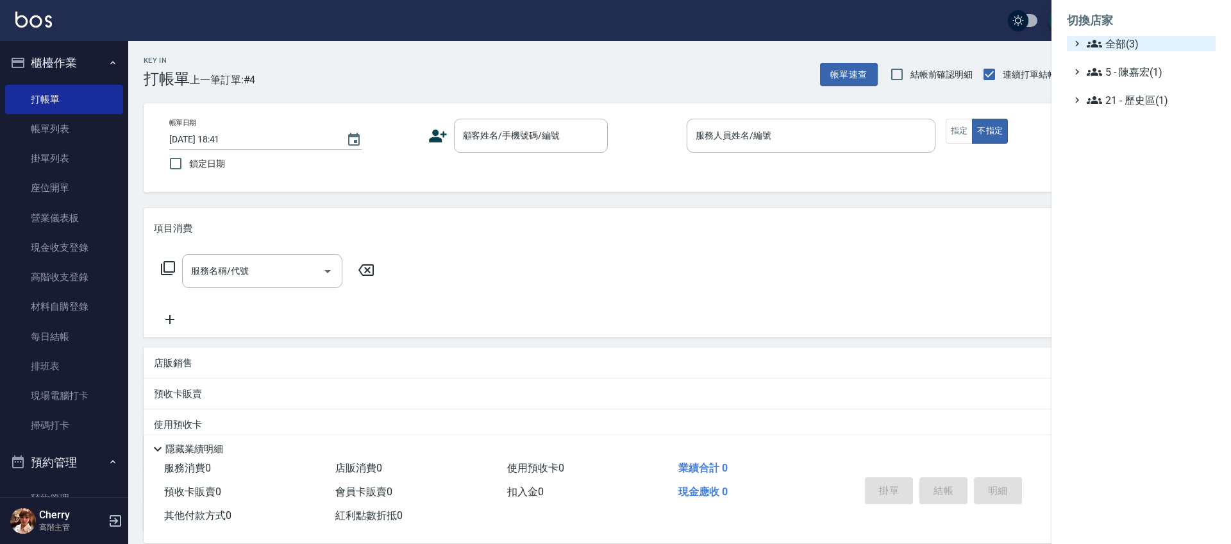
click at [1113, 46] on span "全部(3)" at bounding box center [1148, 43] width 124 height 15
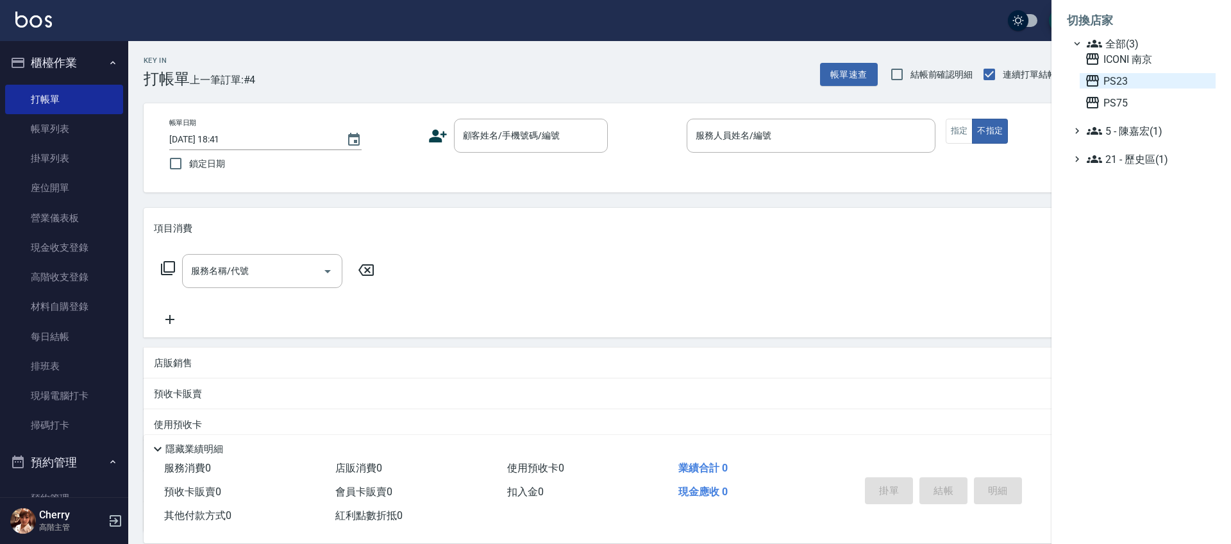
click at [1115, 88] on span "PS23" at bounding box center [1147, 80] width 126 height 15
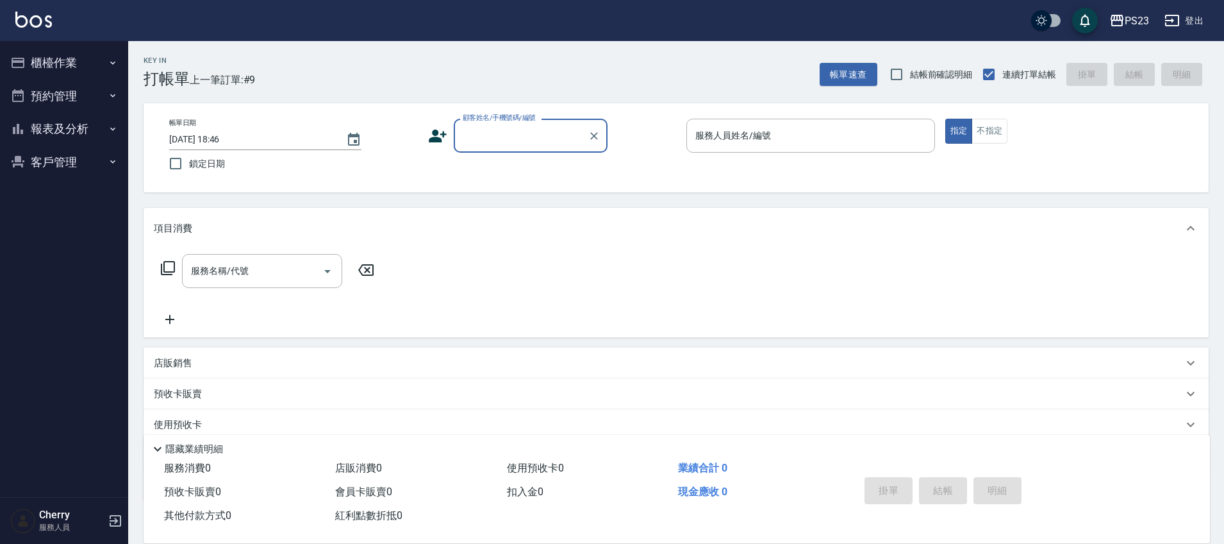
click at [56, 130] on button "報表及分析" at bounding box center [64, 128] width 118 height 33
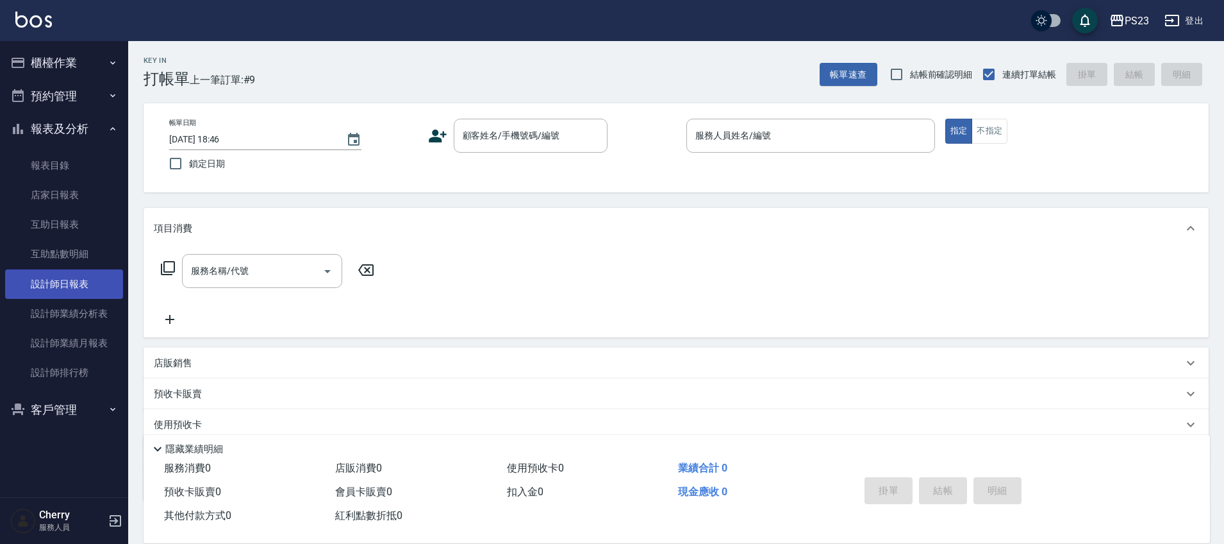
click at [76, 287] on link "設計師日報表" at bounding box center [64, 283] width 118 height 29
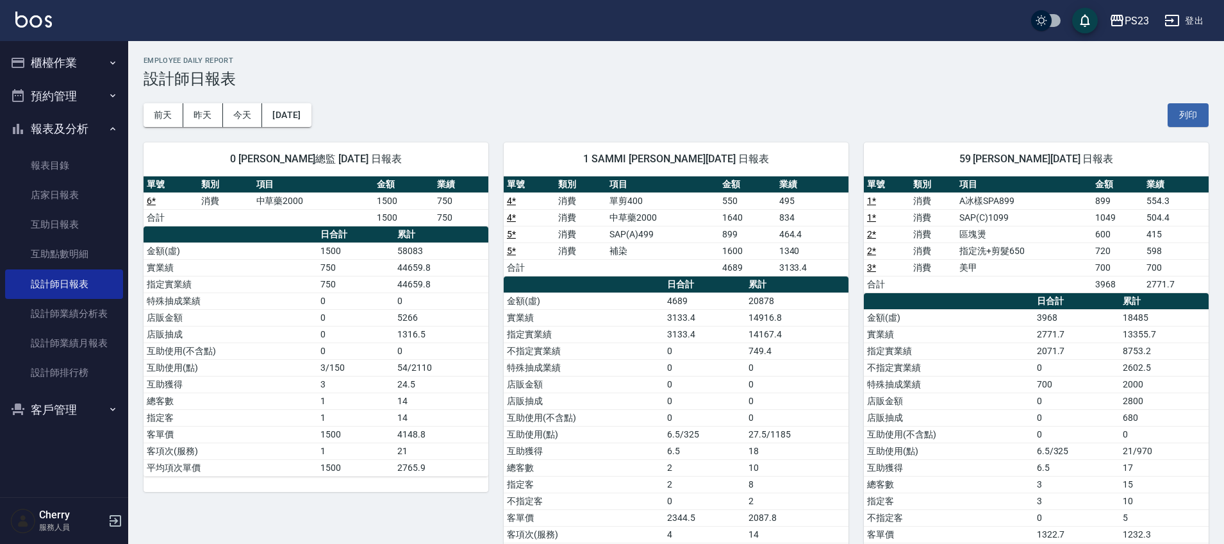
click at [195, 129] on div "0 Monica OuMonica總監 10/08/2025 日報表 單號 類別 項目 金額 業績 6 * 消費 中草藥2000 1500 750 合計 15…" at bounding box center [308, 359] width 360 height 465
click at [196, 126] on button "昨天" at bounding box center [203, 115] width 40 height 24
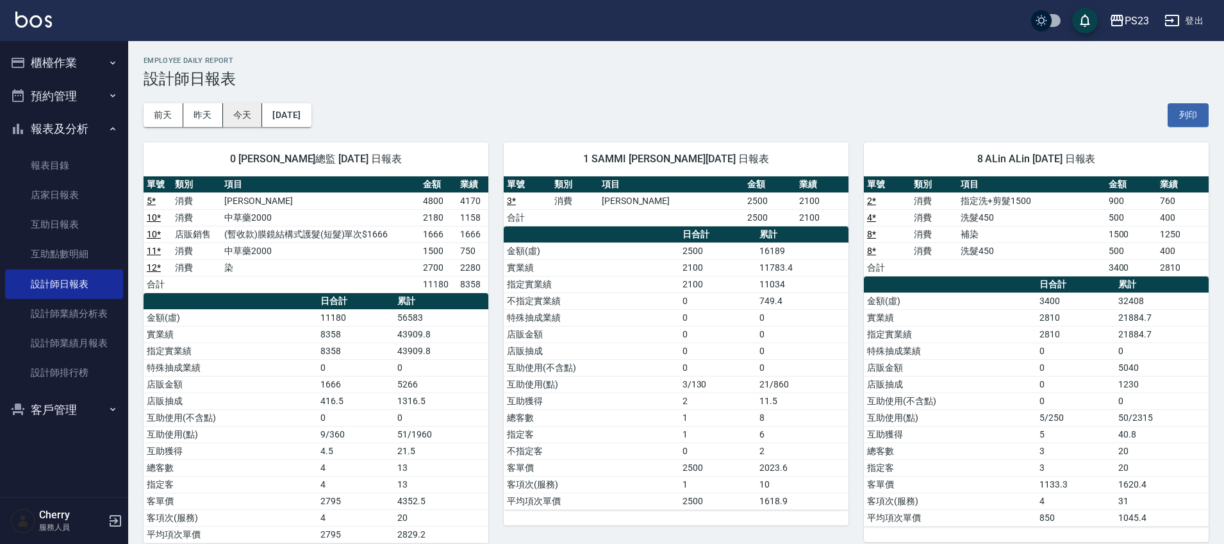
click at [249, 119] on button "今天" at bounding box center [243, 115] width 40 height 24
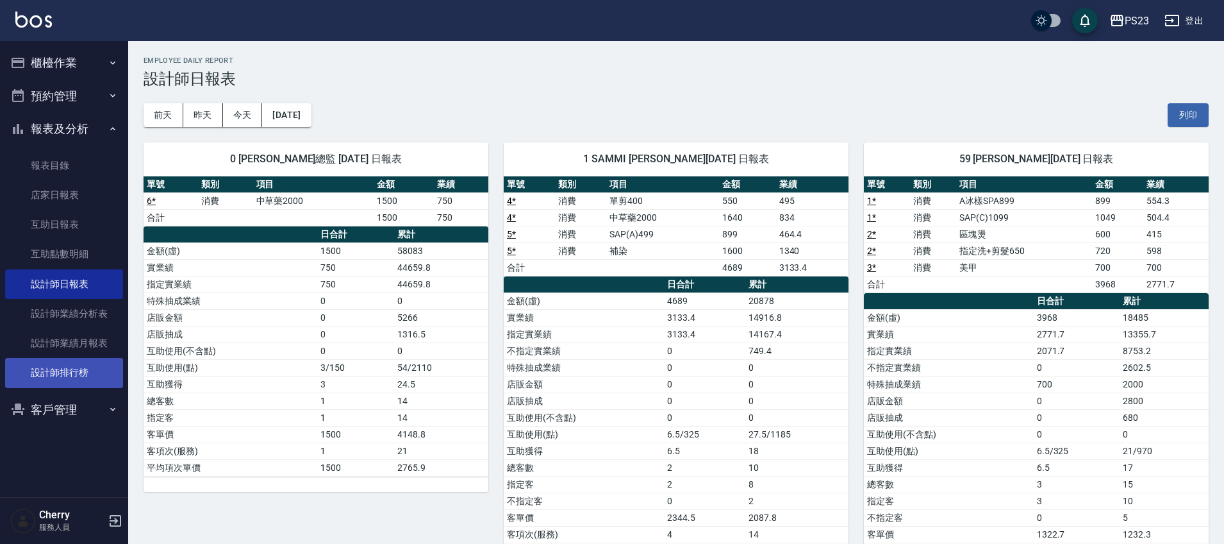
click at [54, 373] on link "設計師排行榜" at bounding box center [64, 372] width 118 height 29
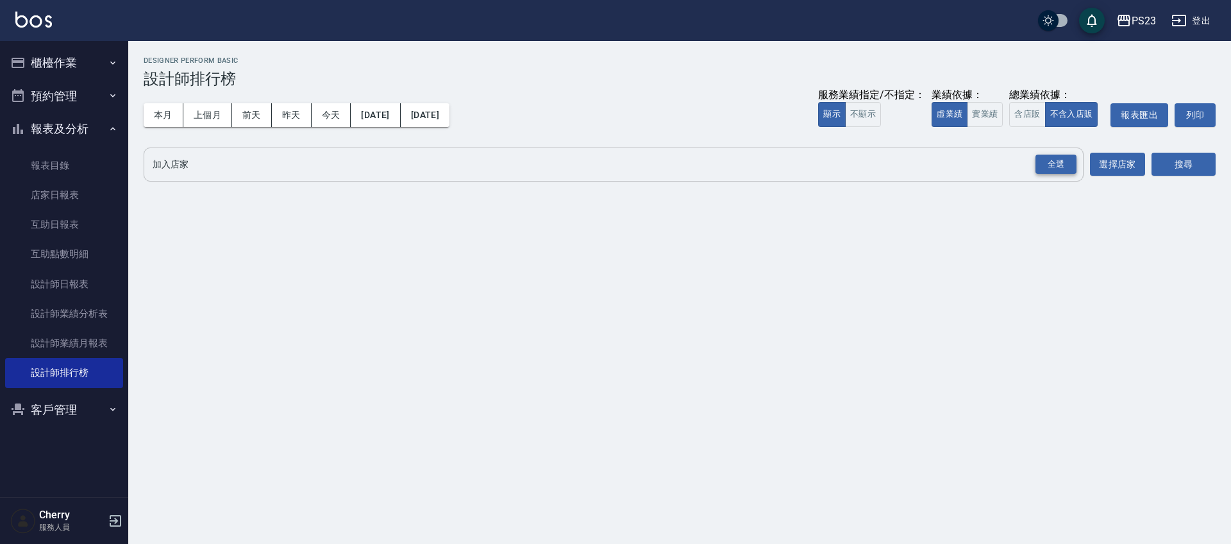
click at [1071, 156] on div "全選" at bounding box center [1055, 164] width 41 height 20
click at [1214, 163] on button "搜尋" at bounding box center [1183, 165] width 64 height 24
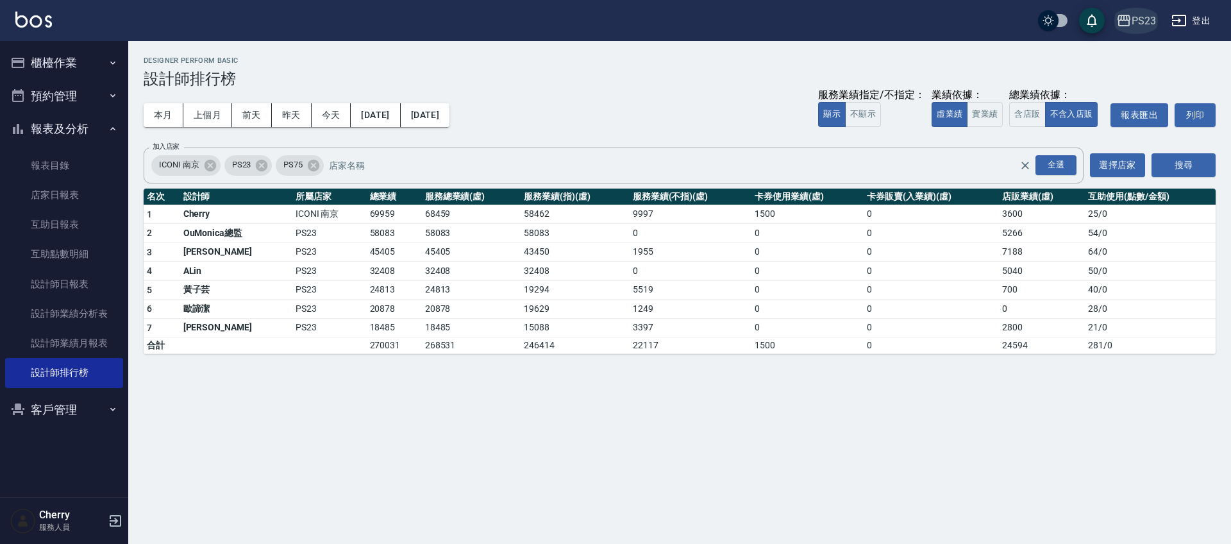
click at [1135, 17] on div "PS23" at bounding box center [1143, 21] width 24 height 16
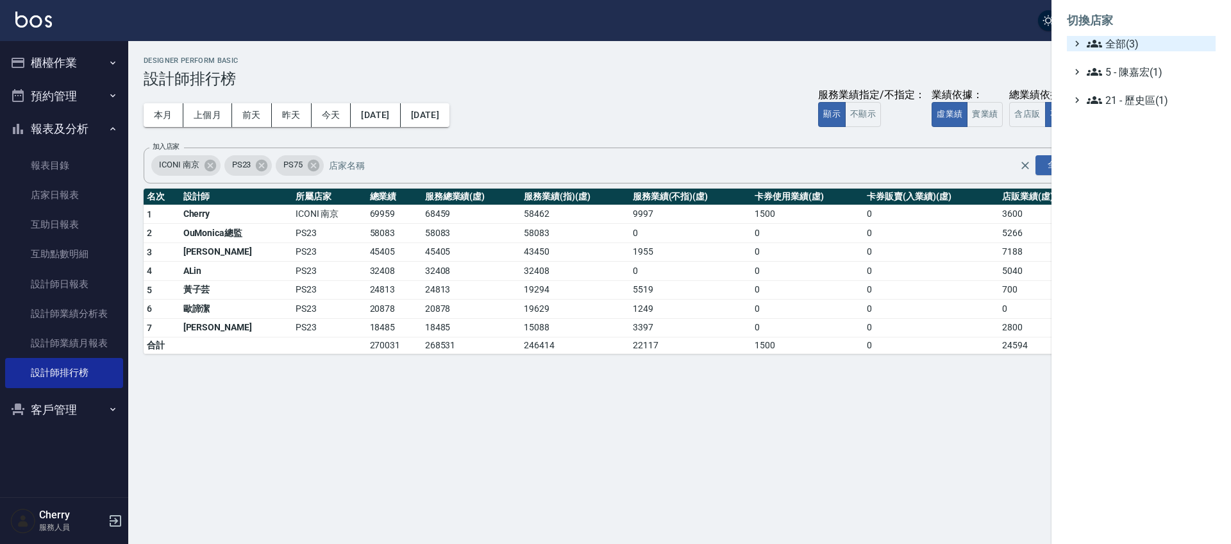
click at [1122, 41] on span "全部(3)" at bounding box center [1148, 43] width 124 height 15
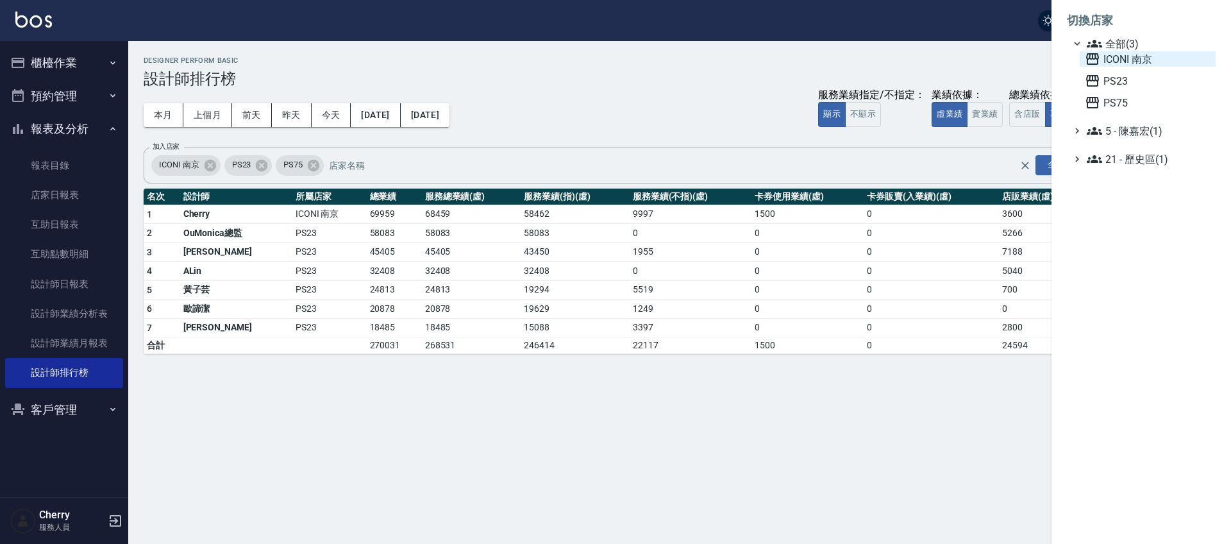
click at [1122, 55] on span "ICONI 南京" at bounding box center [1147, 58] width 126 height 15
